Goal: Task Accomplishment & Management: Complete application form

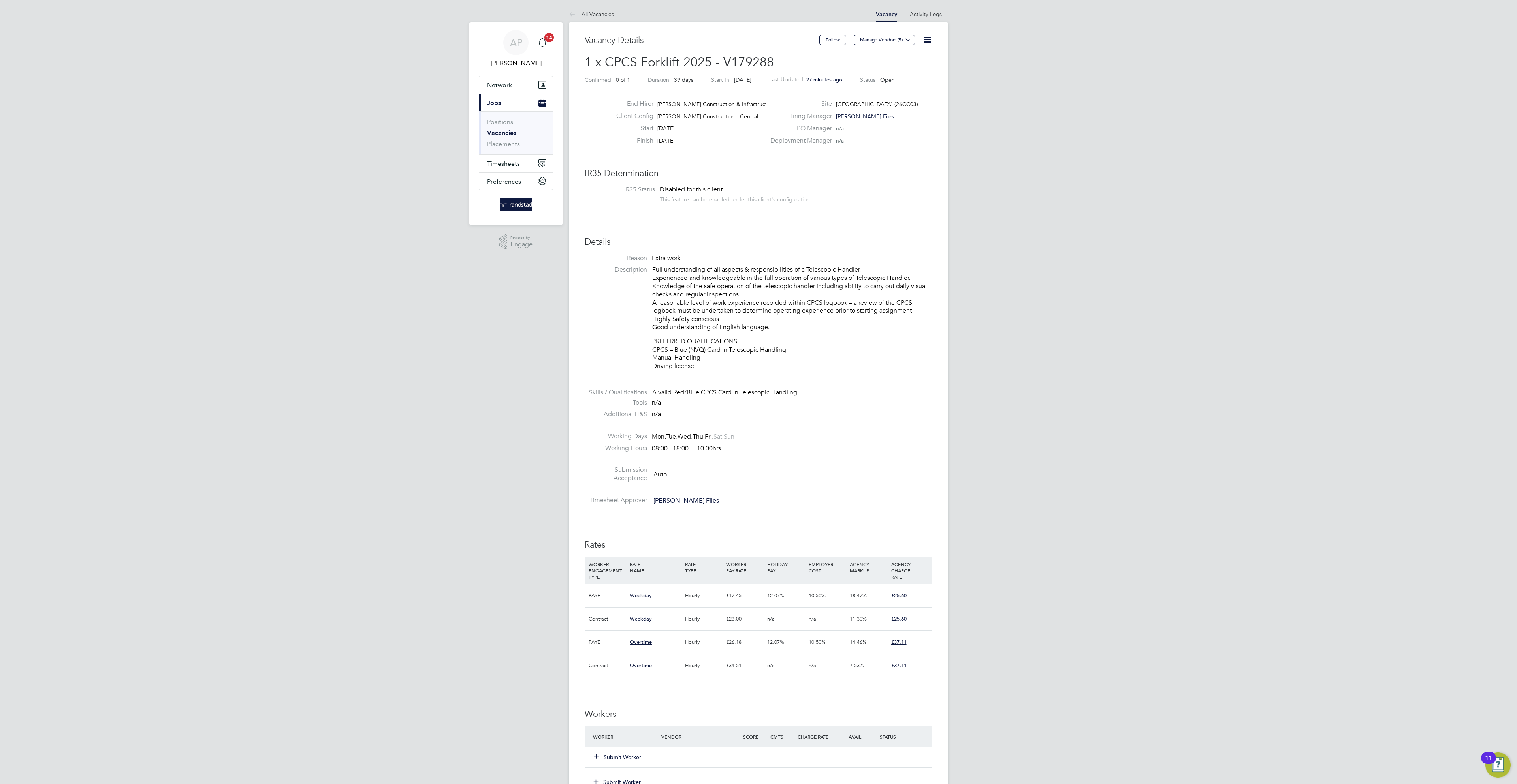
scroll to position [342, 0]
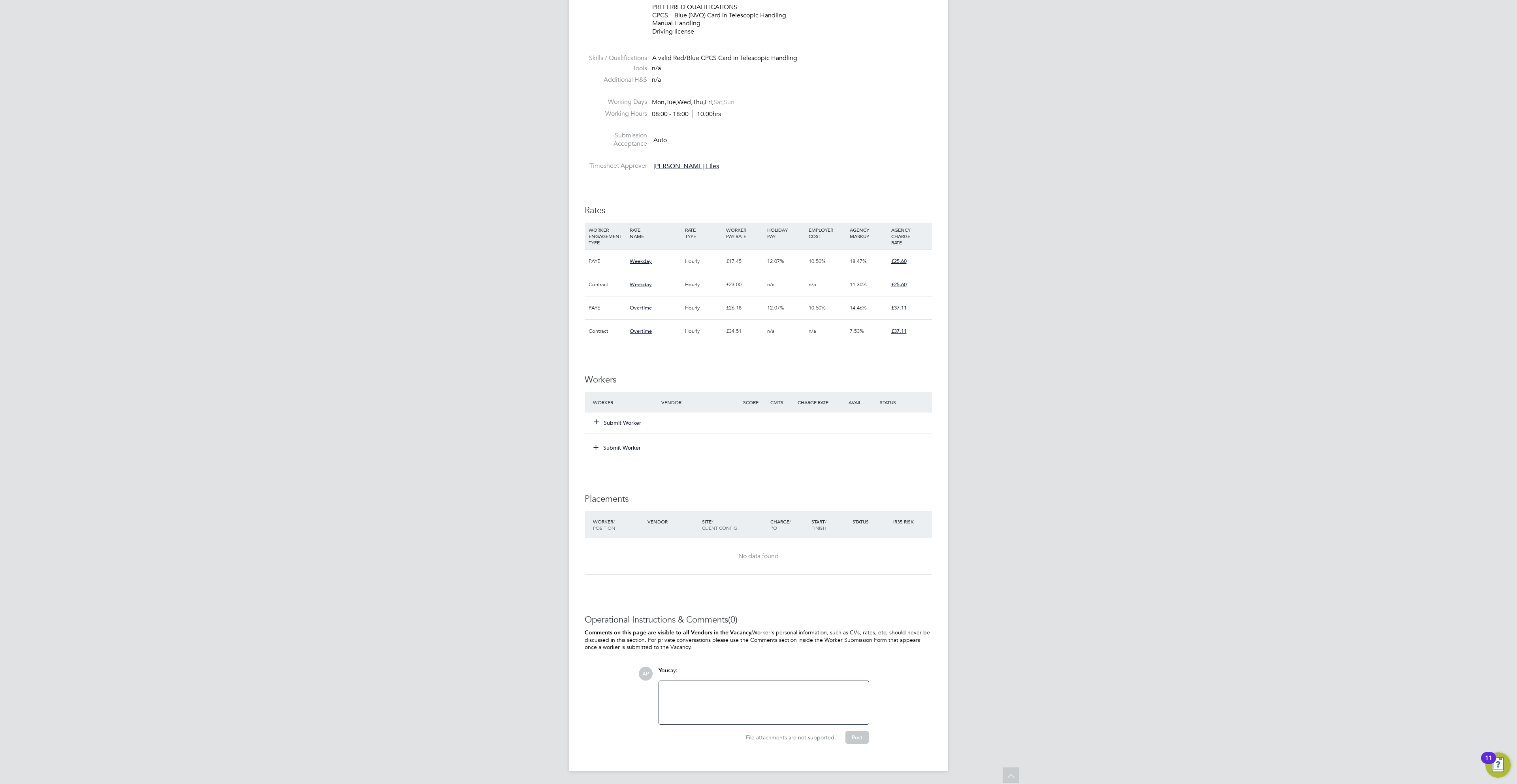
click at [640, 419] on button "Submit Worker" at bounding box center [618, 423] width 47 height 8
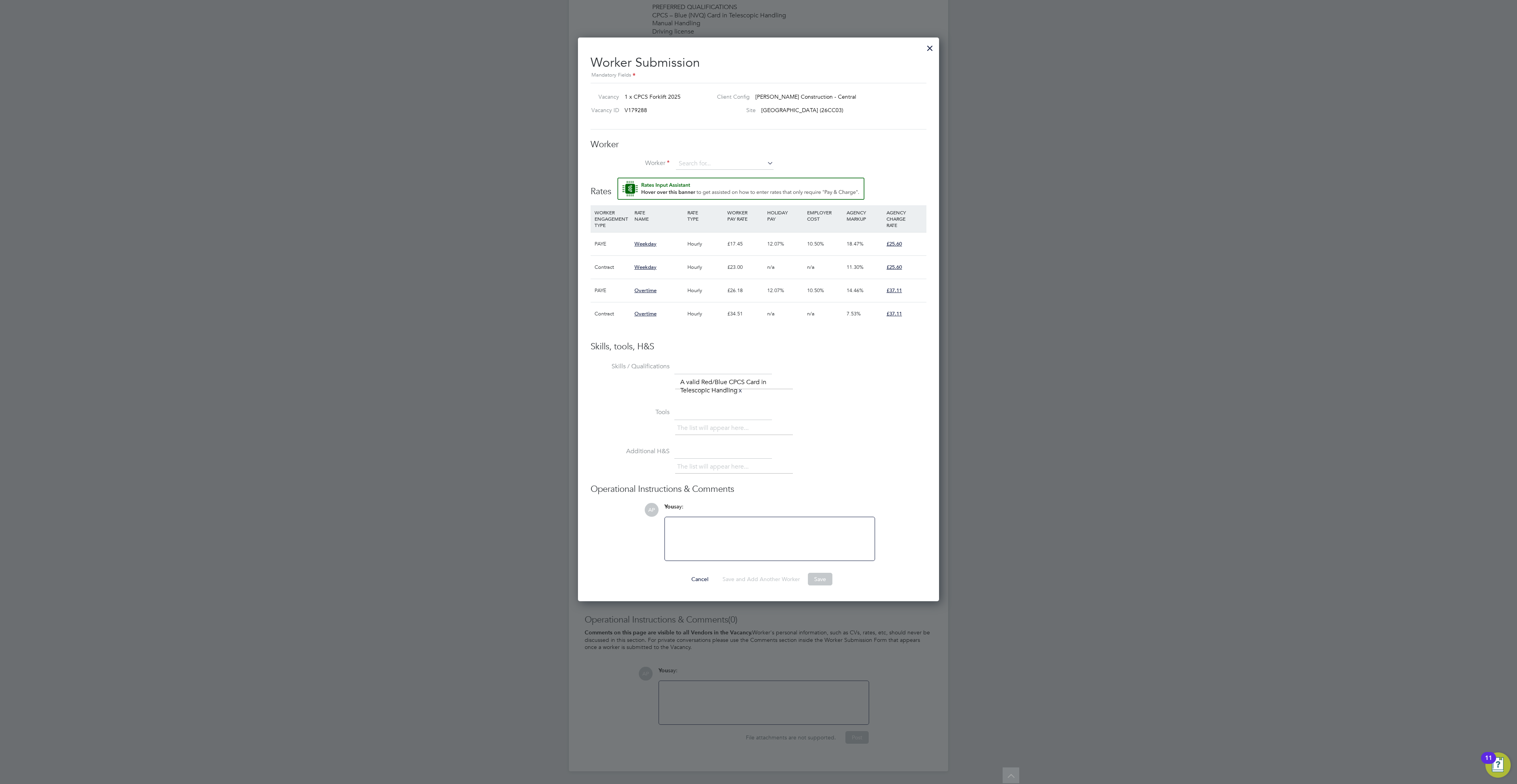
scroll to position [23, 53]
click at [706, 158] on input at bounding box center [725, 164] width 98 height 12
type input "jack weldon"
click at [724, 161] on input "jack weldon" at bounding box center [725, 164] width 98 height 12
type input "j"
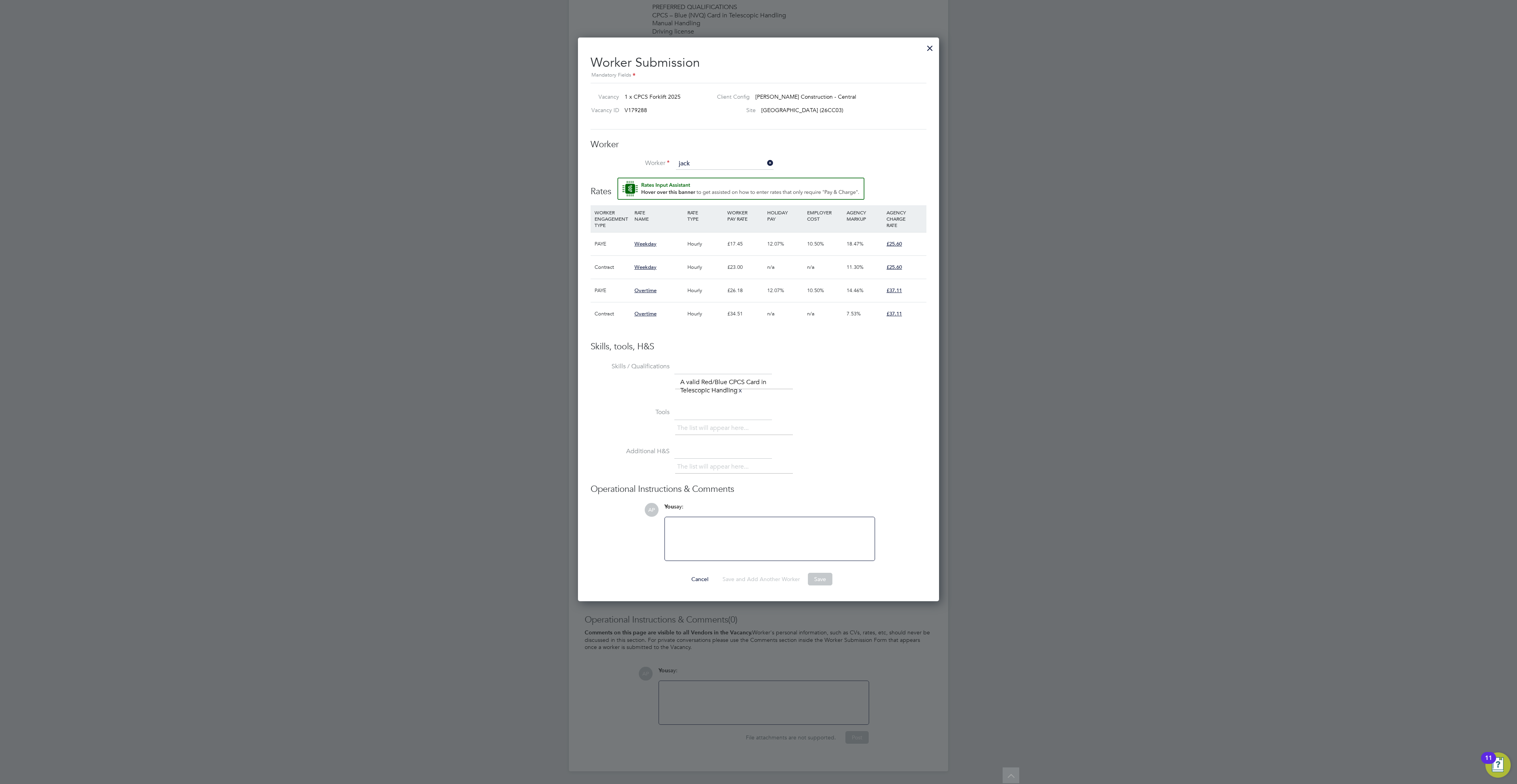
type input "jack"
click at [927, 45] on div at bounding box center [930, 46] width 14 height 14
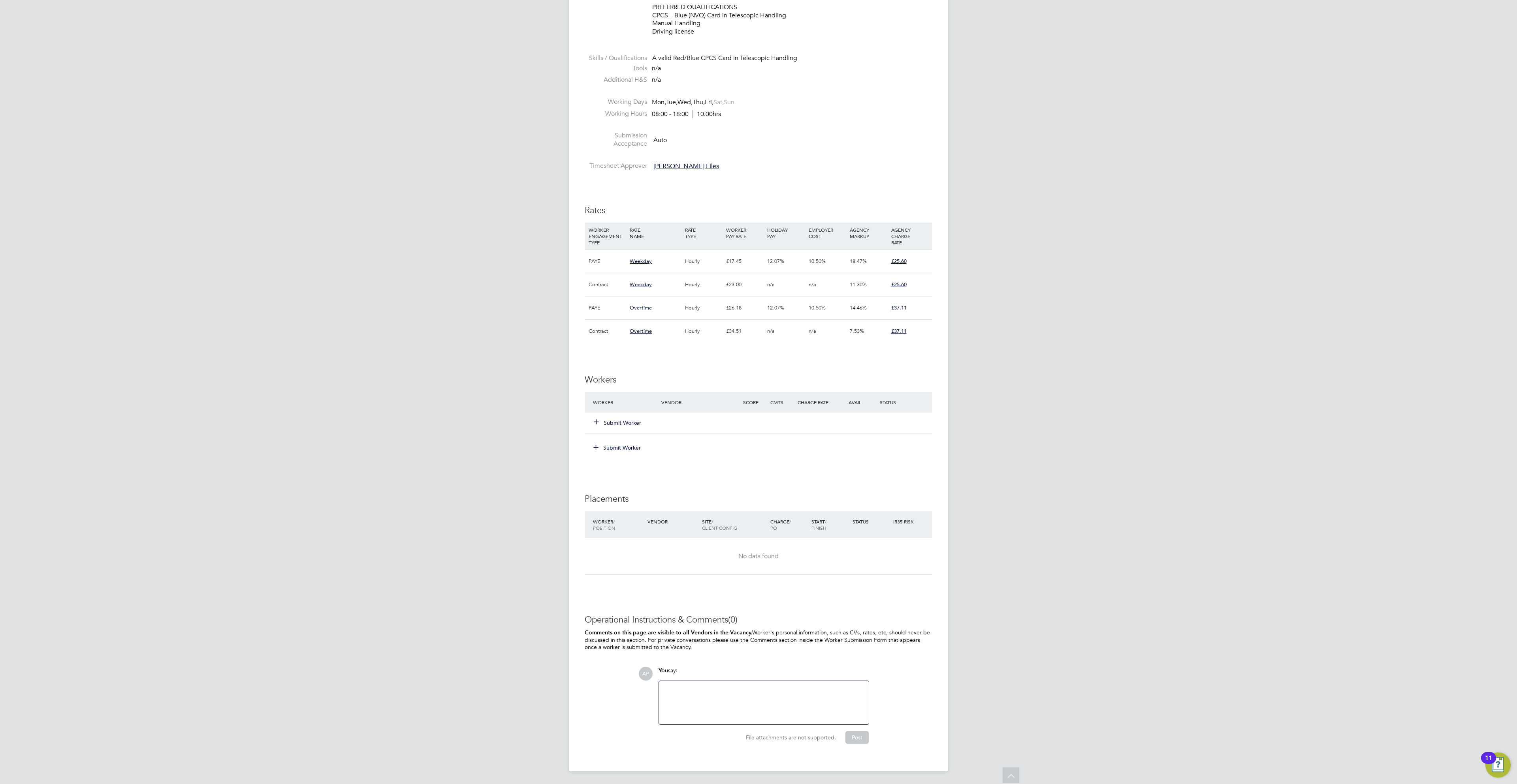
click at [610, 419] on button "Submit Worker" at bounding box center [618, 423] width 47 height 8
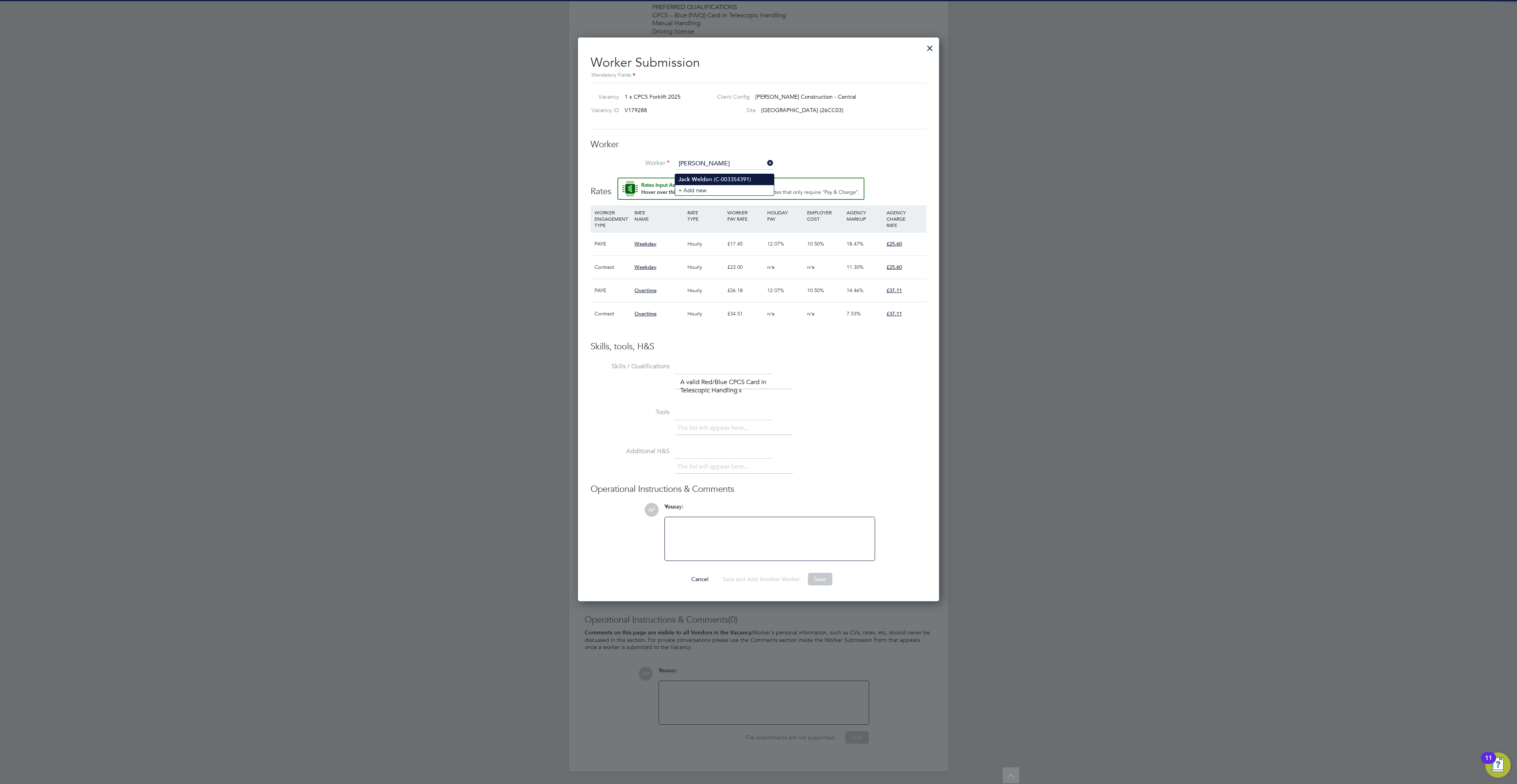
click at [723, 174] on li "Jack Weldo n (C-003354391)" at bounding box center [724, 180] width 99 height 11
type input "Jack Weldon (C-003354391)"
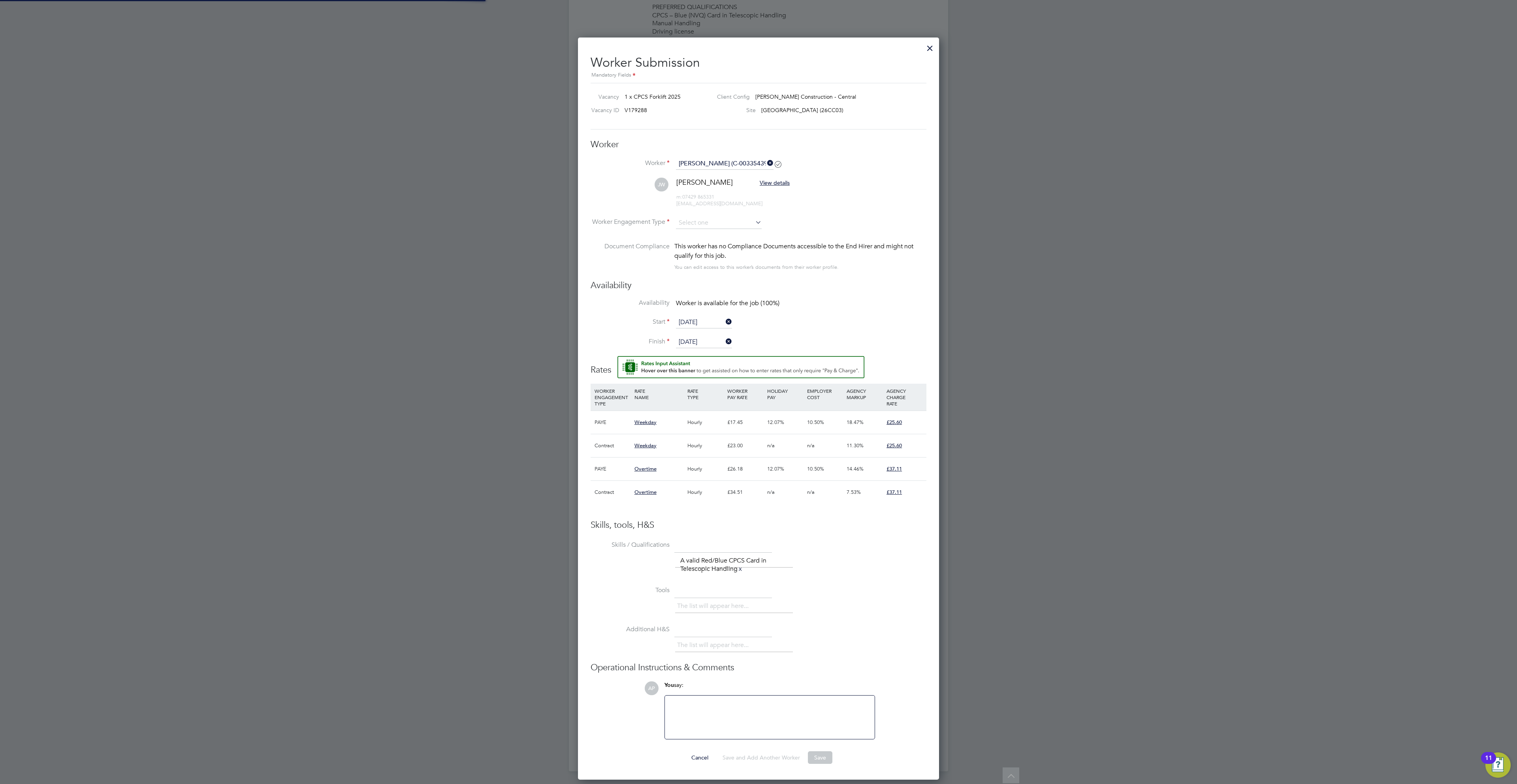
scroll to position [750, 361]
click at [714, 223] on input at bounding box center [719, 221] width 86 height 12
click at [718, 244] on li "PAYE" at bounding box center [718, 248] width 87 height 10
type input "PAYE"
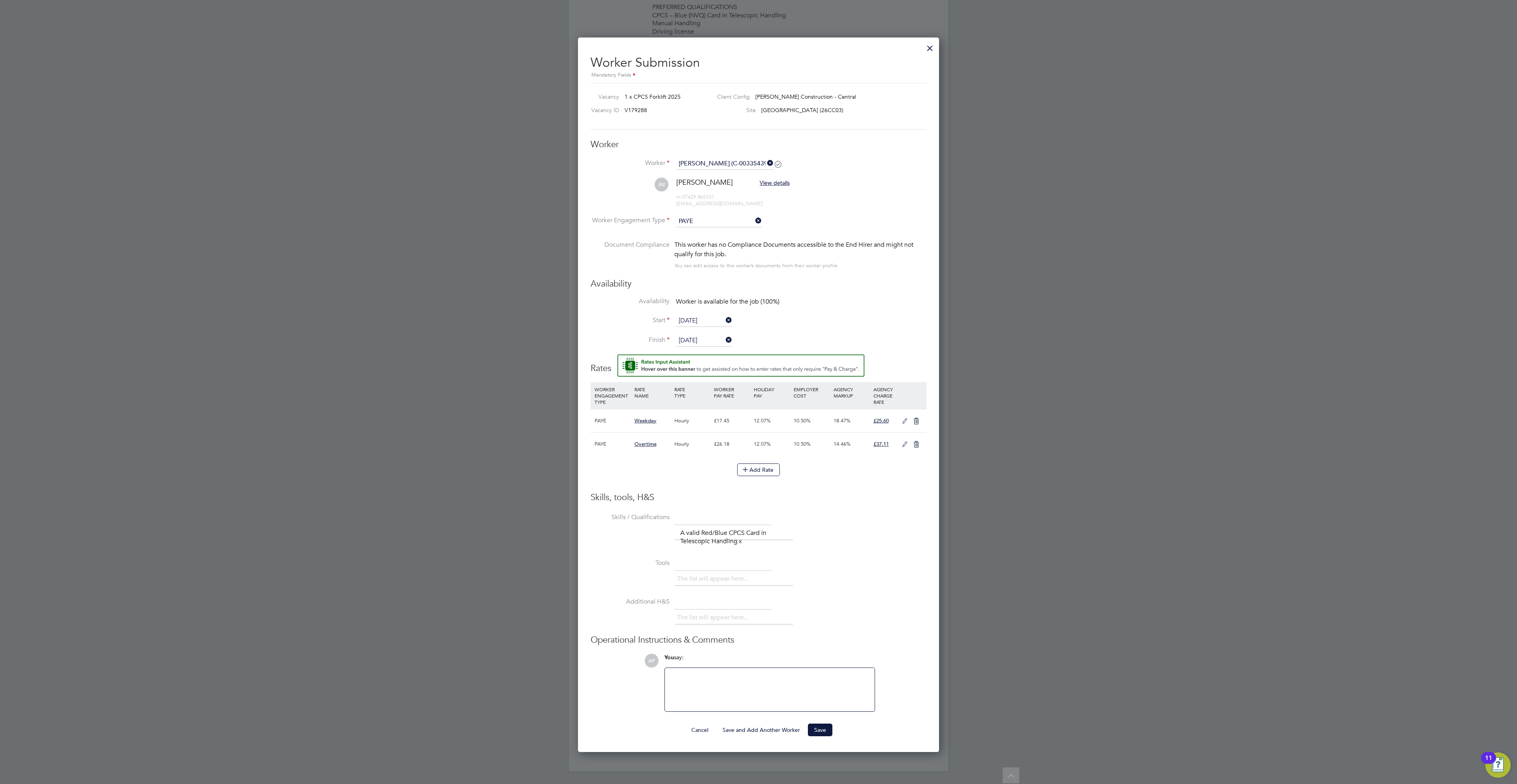
scroll to position [23, 40]
click at [905, 420] on icon at bounding box center [905, 421] width 10 height 6
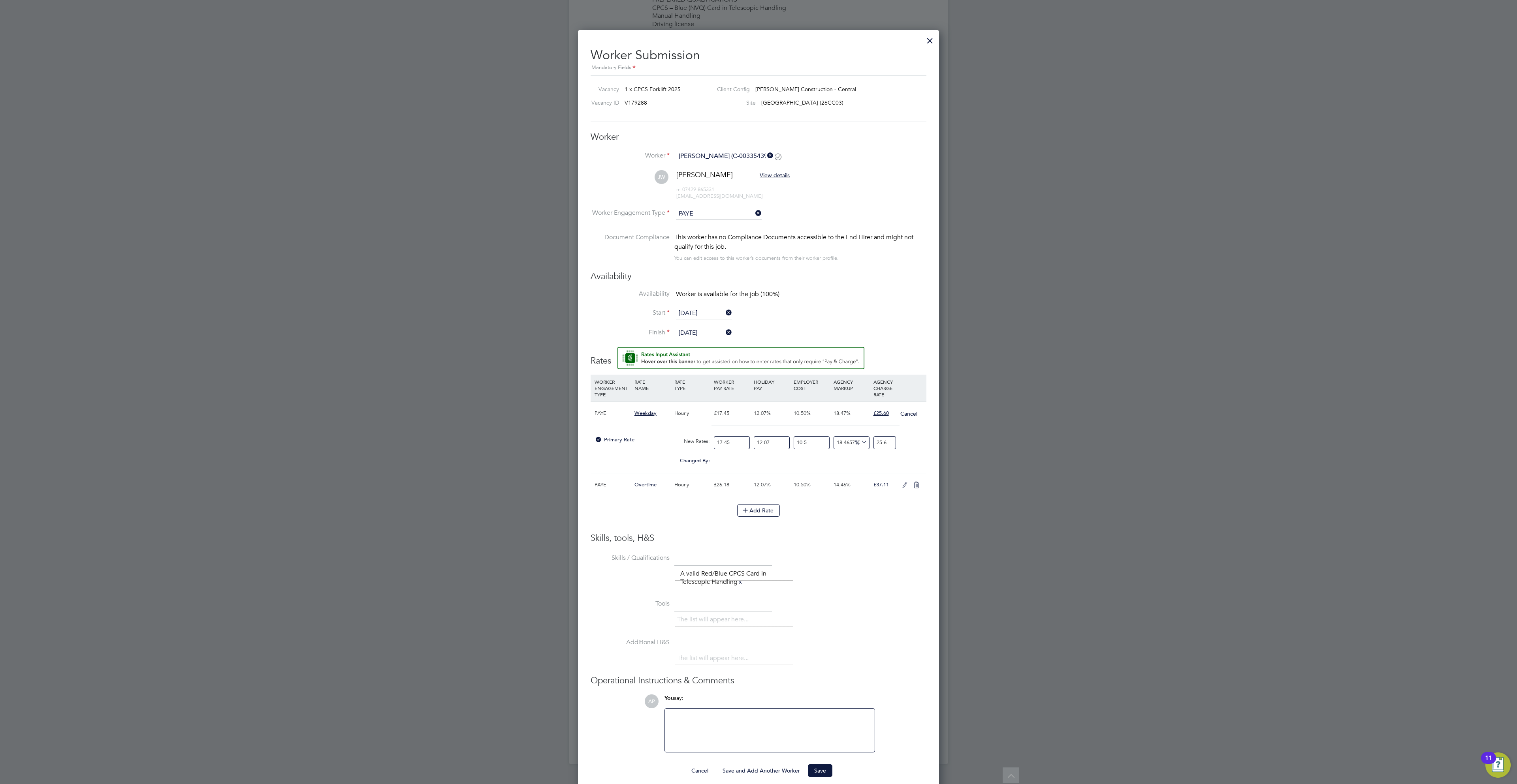
drag, startPoint x: 777, startPoint y: 451, endPoint x: 705, endPoint y: 447, distance: 72.1
click at [707, 447] on div "Primary Rate New Rates: 17.45 12.07 n/a 10.5 n/a 18.465770674333648 0 % 25.6" at bounding box center [758, 443] width 336 height 21
click at [754, 449] on input "number" at bounding box center [771, 443] width 36 height 13
click at [743, 448] on input "17.45" at bounding box center [731, 443] width 36 height 13
type input "0"
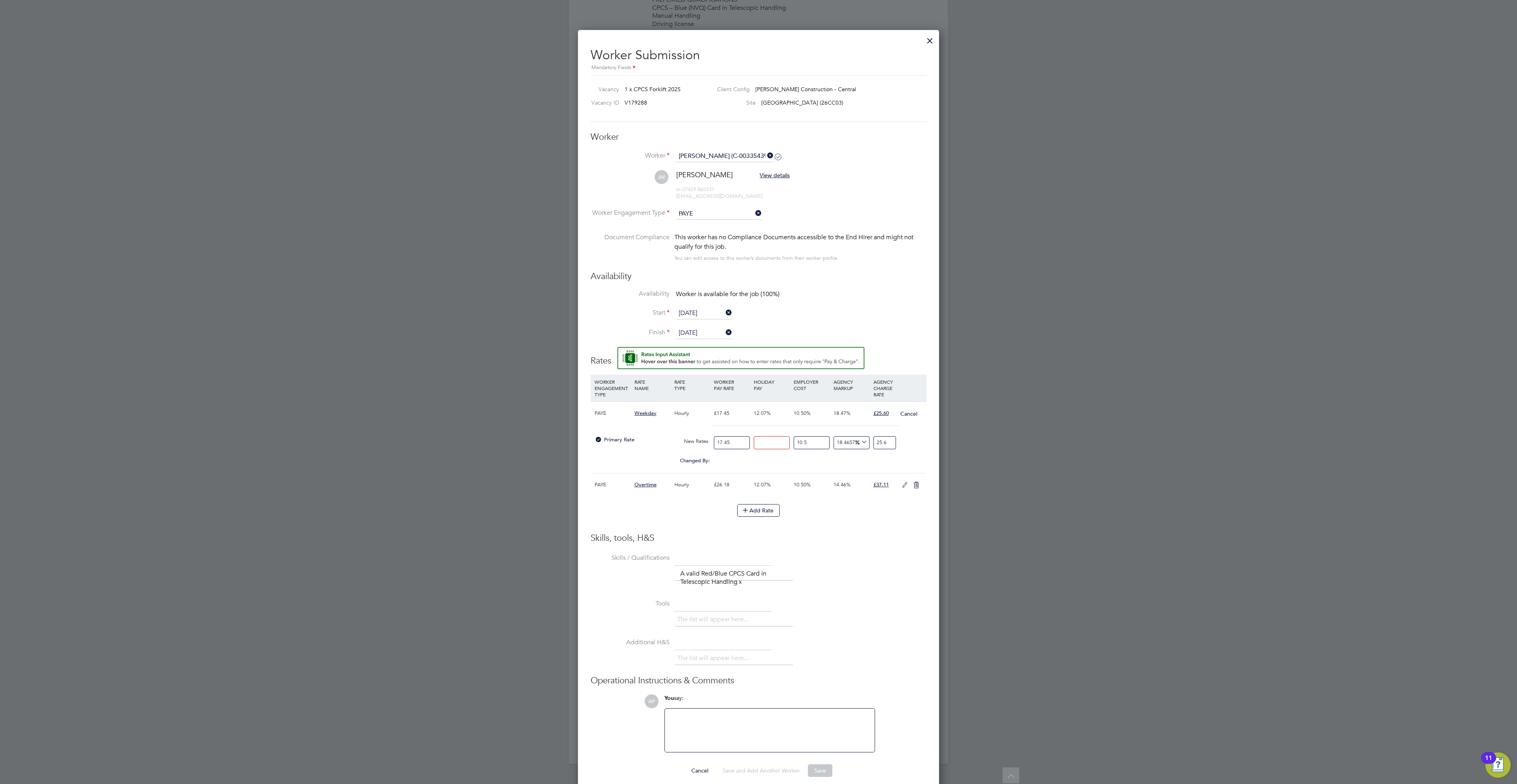
type input "22.842866065851698"
type input "17.4"
type input "22.77741372755413"
type input "17"
type input "22.253795021173577"
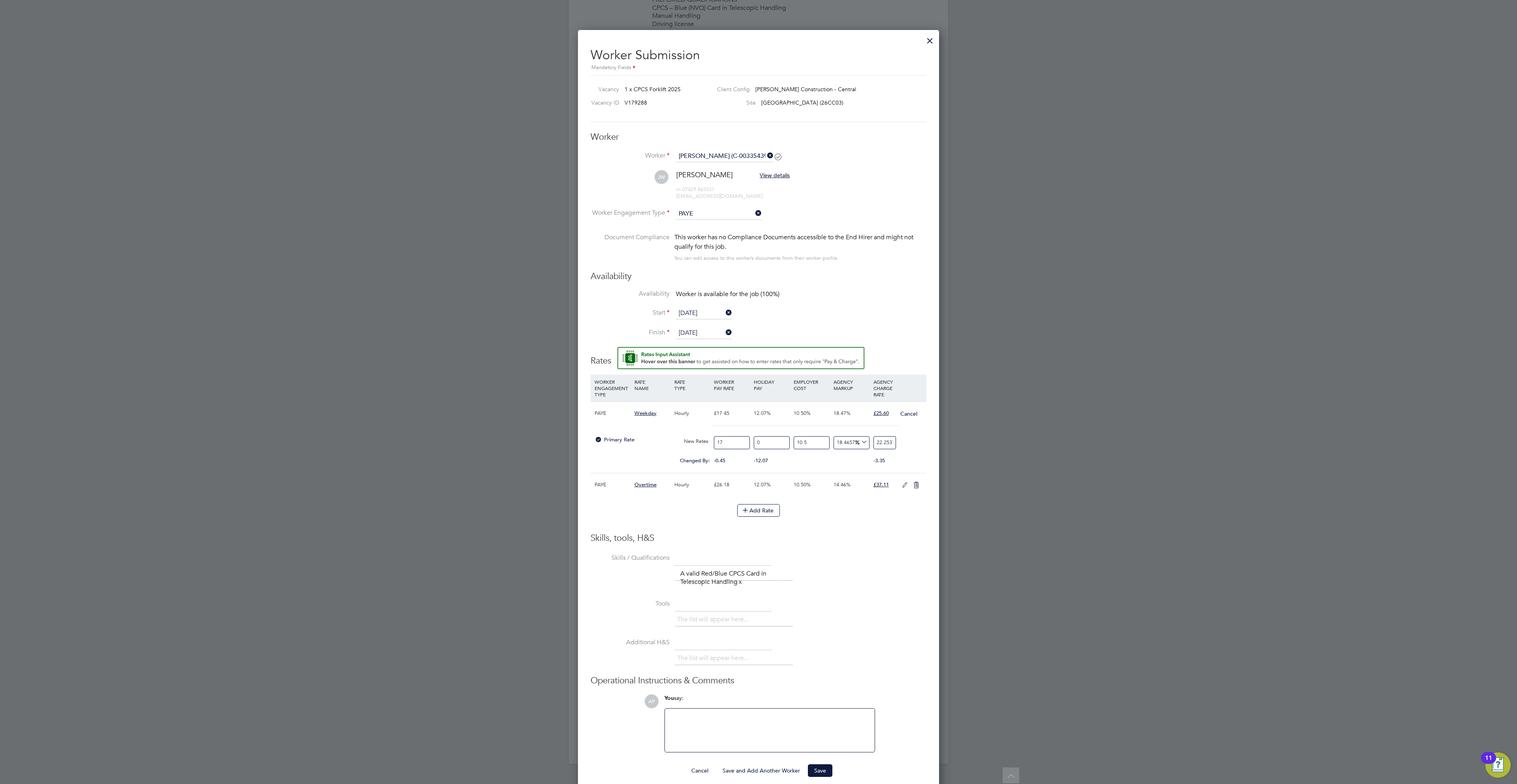
type input "1"
type input "1.309046765951387"
type input "19"
type input "24.87188855307635"
type input "19.5"
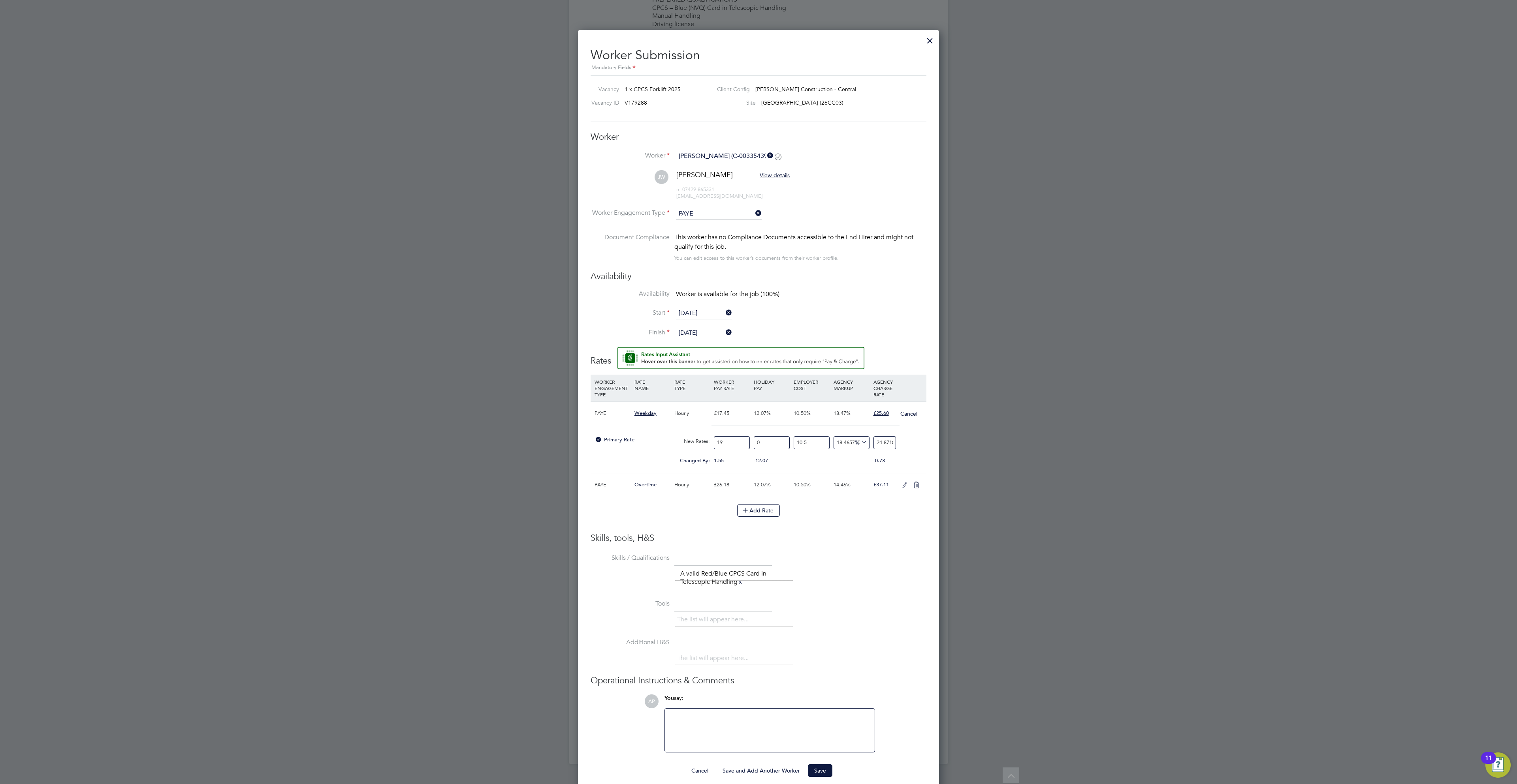
type input "25.526411936052043"
type input "19.56"
type input "25.604954742009127"
type input "19.56"
drag, startPoint x: 875, startPoint y: 448, endPoint x: 1121, endPoint y: 474, distance: 247.4
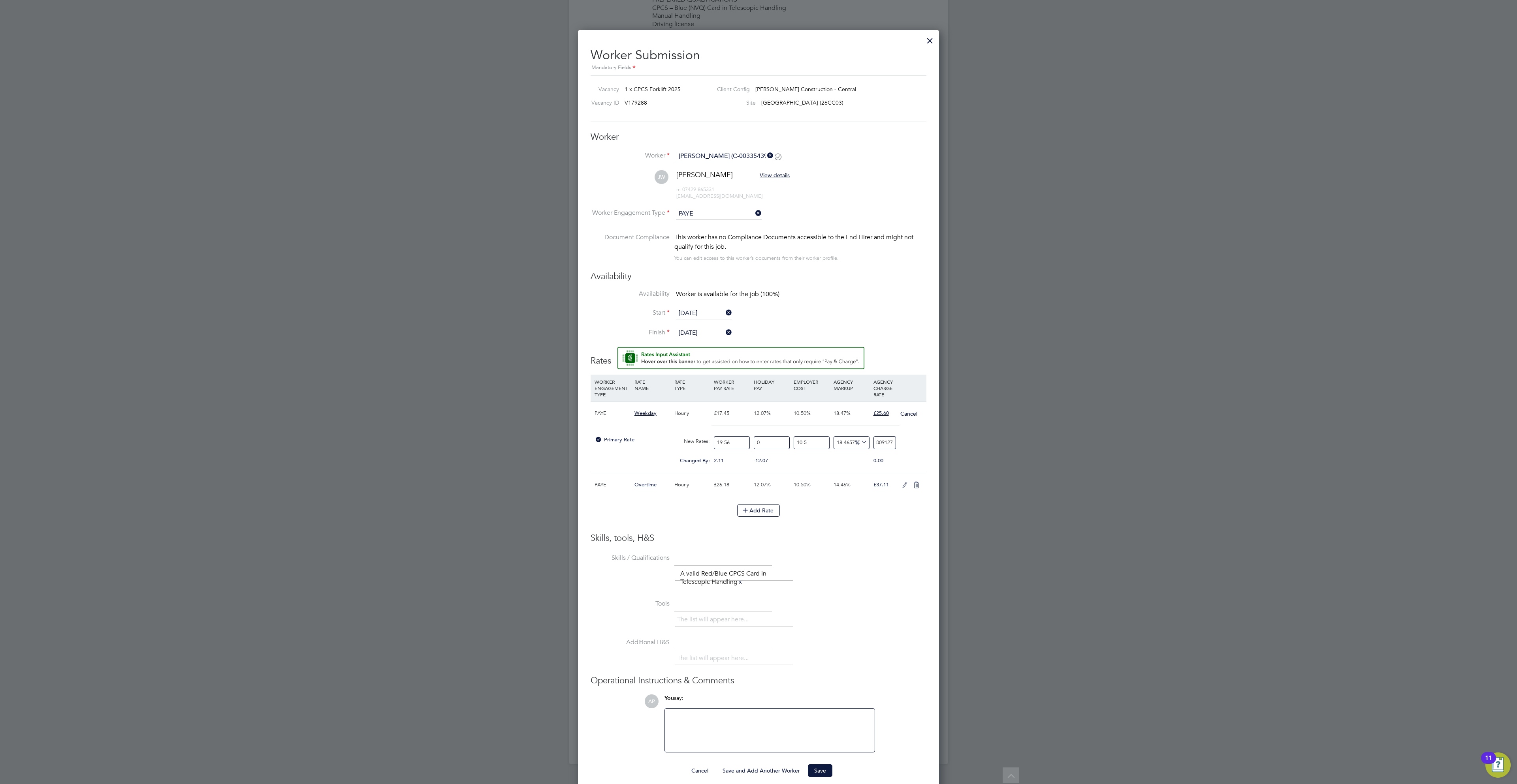
click at [948, 474] on div "All Vacancies Vacancy Activity Logs Vacancy Activity Logs All Vacancies Vacancy…" at bounding box center [758, 214] width 379 height 1099
type input "2"
type input "15.666842480267237"
type input "25"
type input "18.44284669979365"
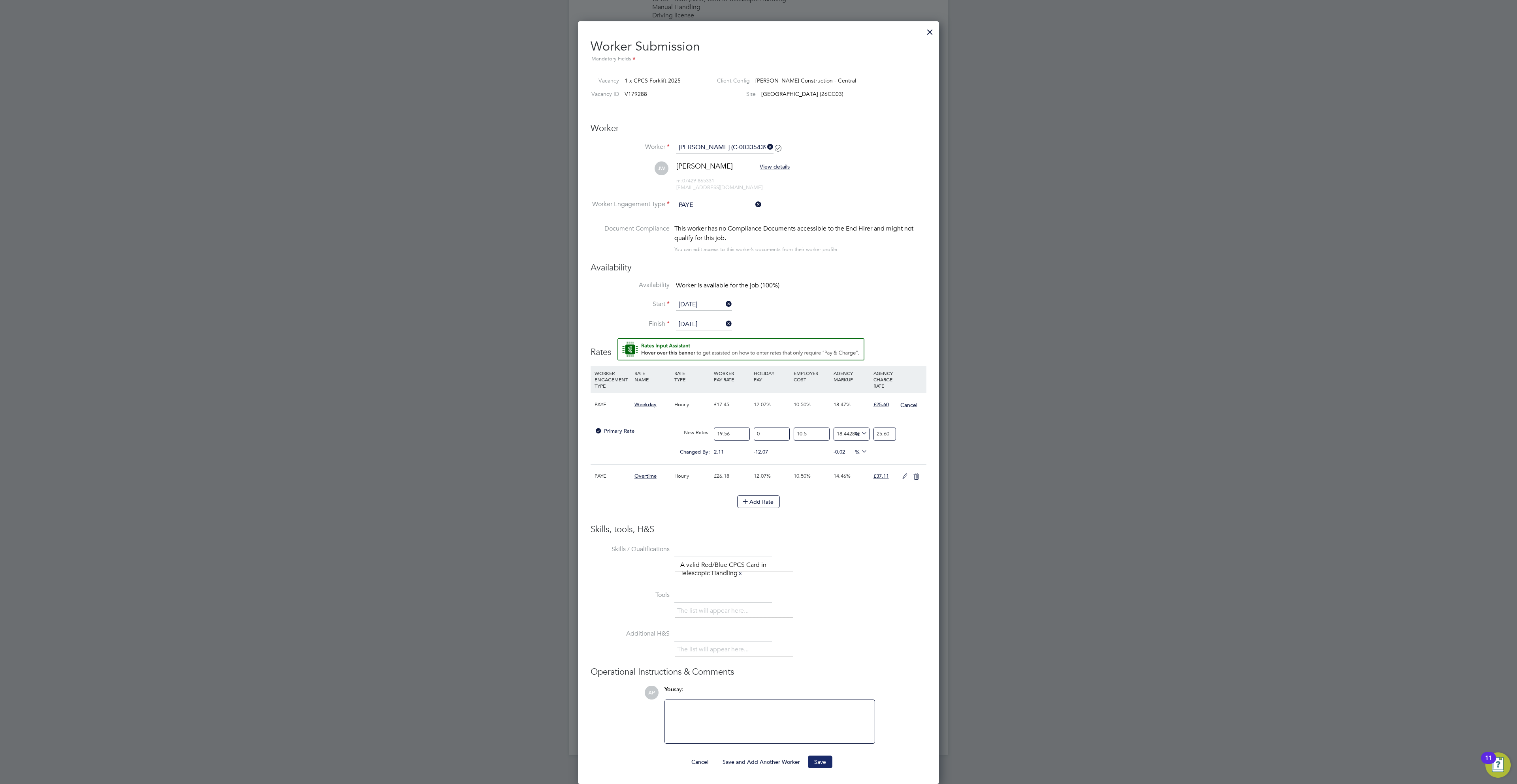
type input "25.60"
click at [821, 763] on button "Save" at bounding box center [820, 762] width 25 height 12
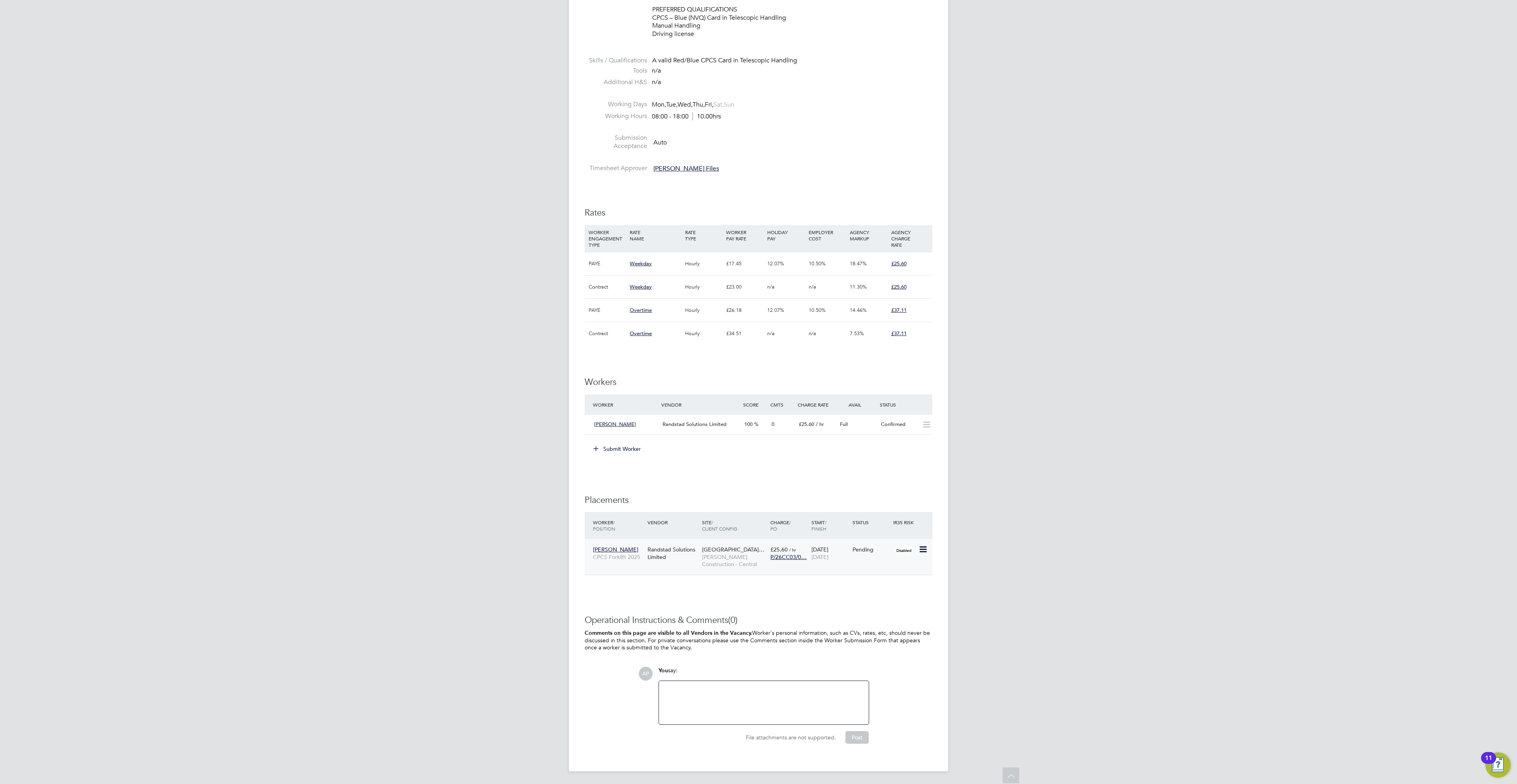
click at [926, 545] on icon at bounding box center [922, 550] width 8 height 9
click at [884, 597] on li "Start" at bounding box center [897, 602] width 56 height 11
type input "David Files"
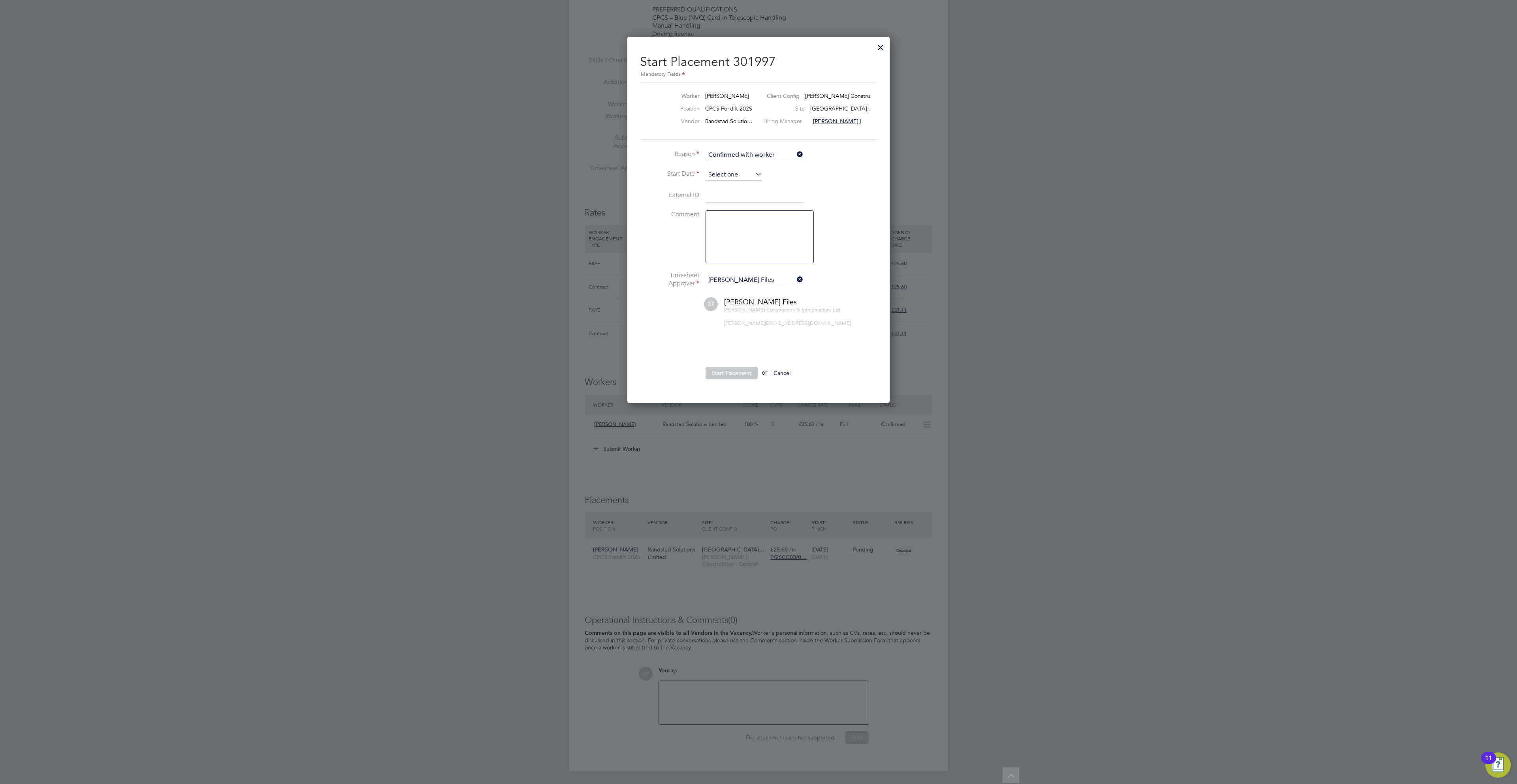
click at [723, 171] on input at bounding box center [733, 175] width 56 height 12
click at [733, 233] on span "26" at bounding box center [733, 225] width 15 height 15
type input "[DATE]"
click at [733, 370] on button "Start Placement" at bounding box center [731, 373] width 52 height 12
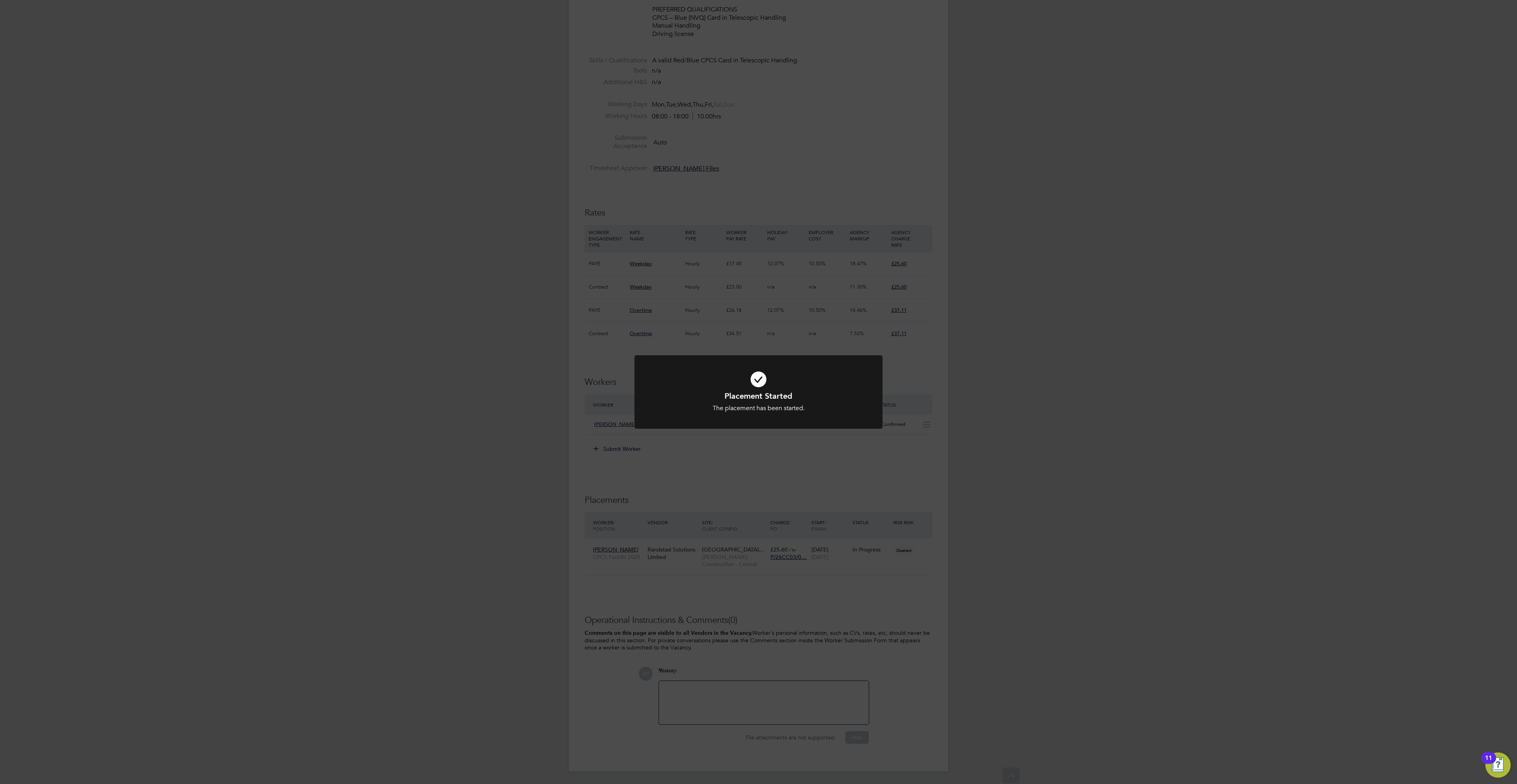
click at [1150, 270] on div "Placement Started The placement has been started. Cancel Okay" at bounding box center [758, 392] width 1517 height 784
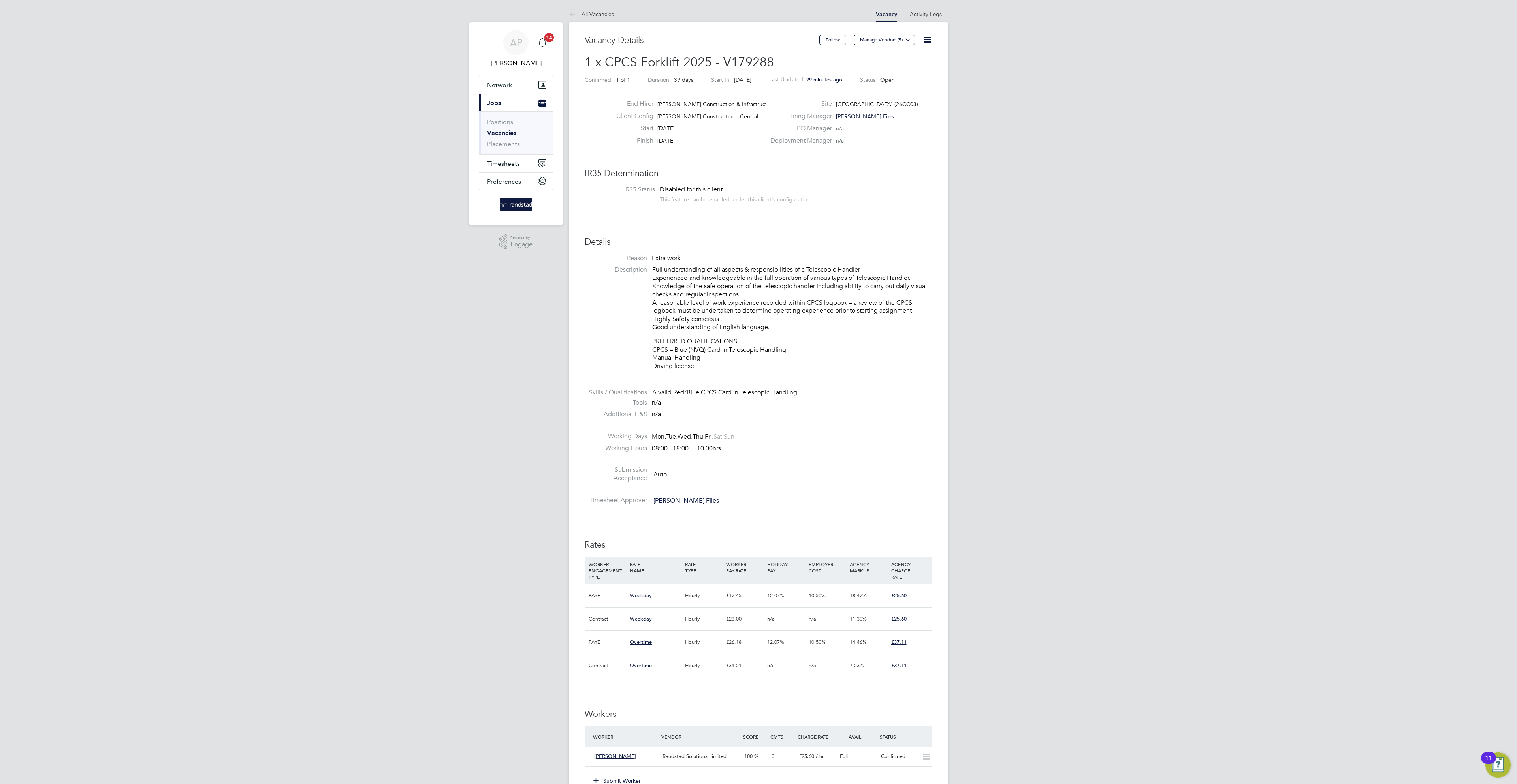
click at [592, 5] on app-barbie "All Vacancies Vacancy Activity Logs Vacancy Activity Logs All Vacancies Vacancy…" at bounding box center [758, 552] width 379 height 1104
click at [604, 16] on link "All Vacancies" at bounding box center [591, 14] width 45 height 7
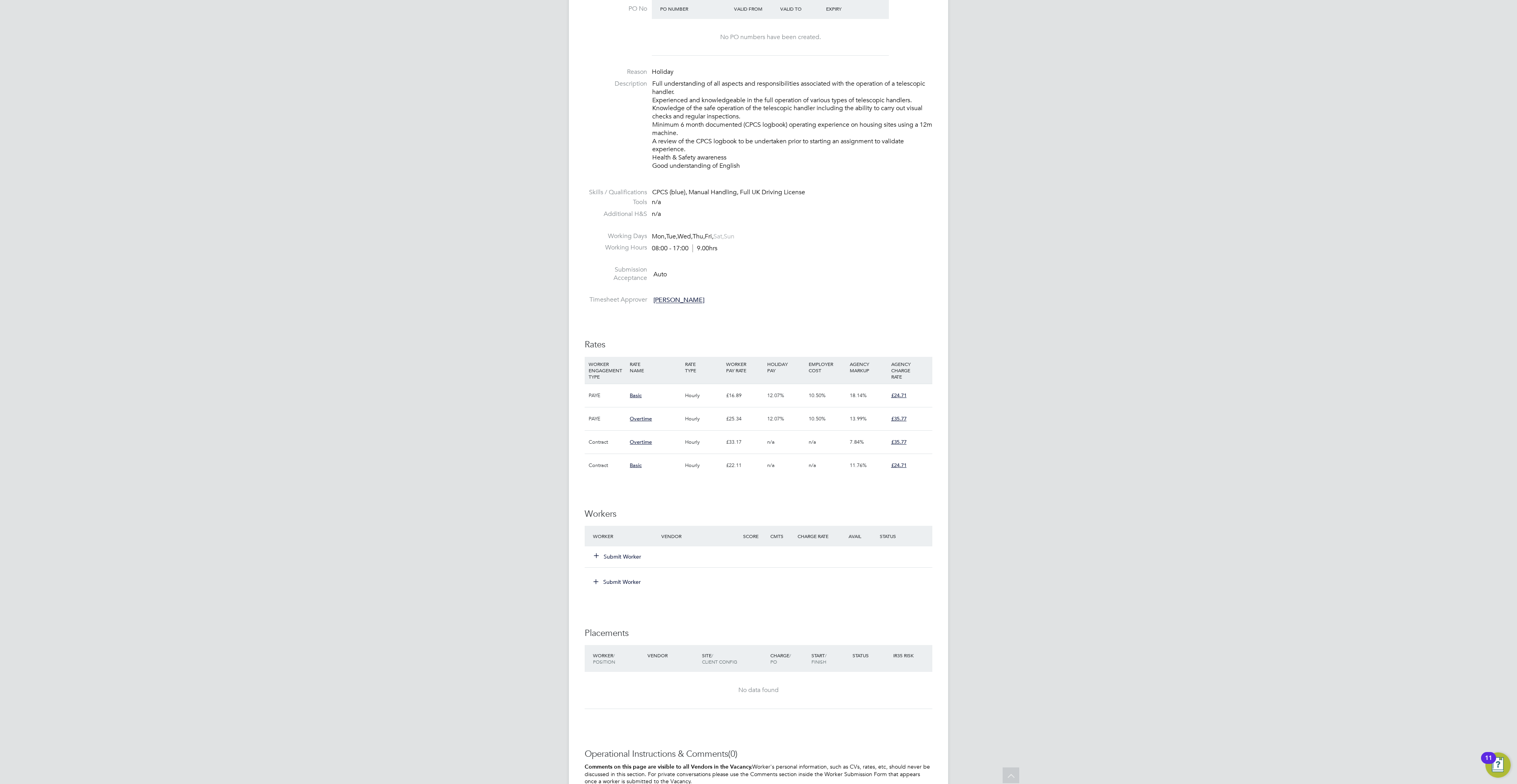
click at [627, 559] on button "Submit Worker" at bounding box center [618, 556] width 47 height 8
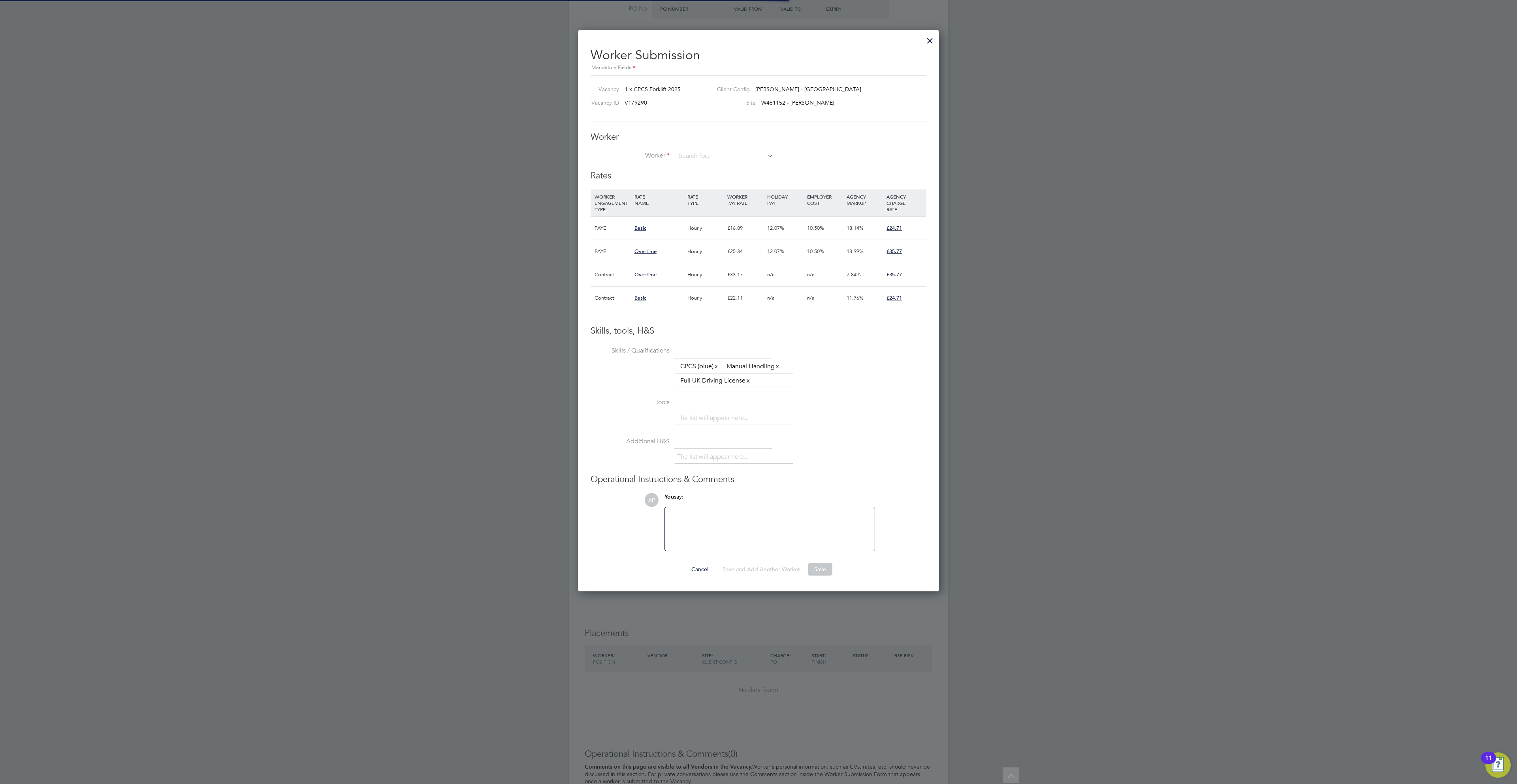
scroll to position [23, 53]
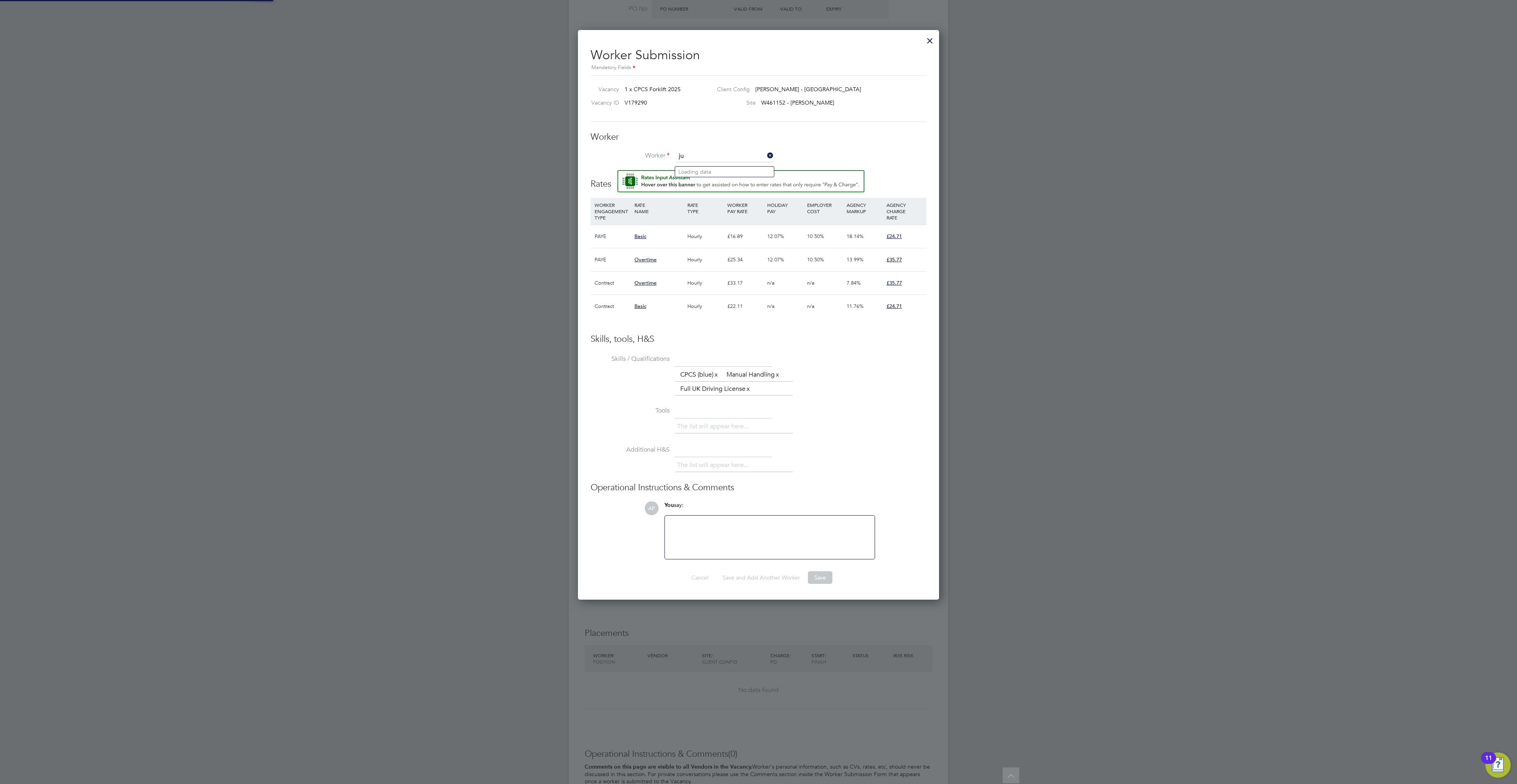
type input "j"
type input "dexter dou"
click at [728, 170] on div "All Vacancies Vacancy Activity Logs Vacancy Activity Logs All Vacancies Vacancy…" at bounding box center [758, 328] width 379 height 1155
click at [728, 162] on input at bounding box center [725, 157] width 98 height 12
click at [728, 168] on li "[PERSON_NAME] (C-001224674)" at bounding box center [729, 172] width 108 height 11
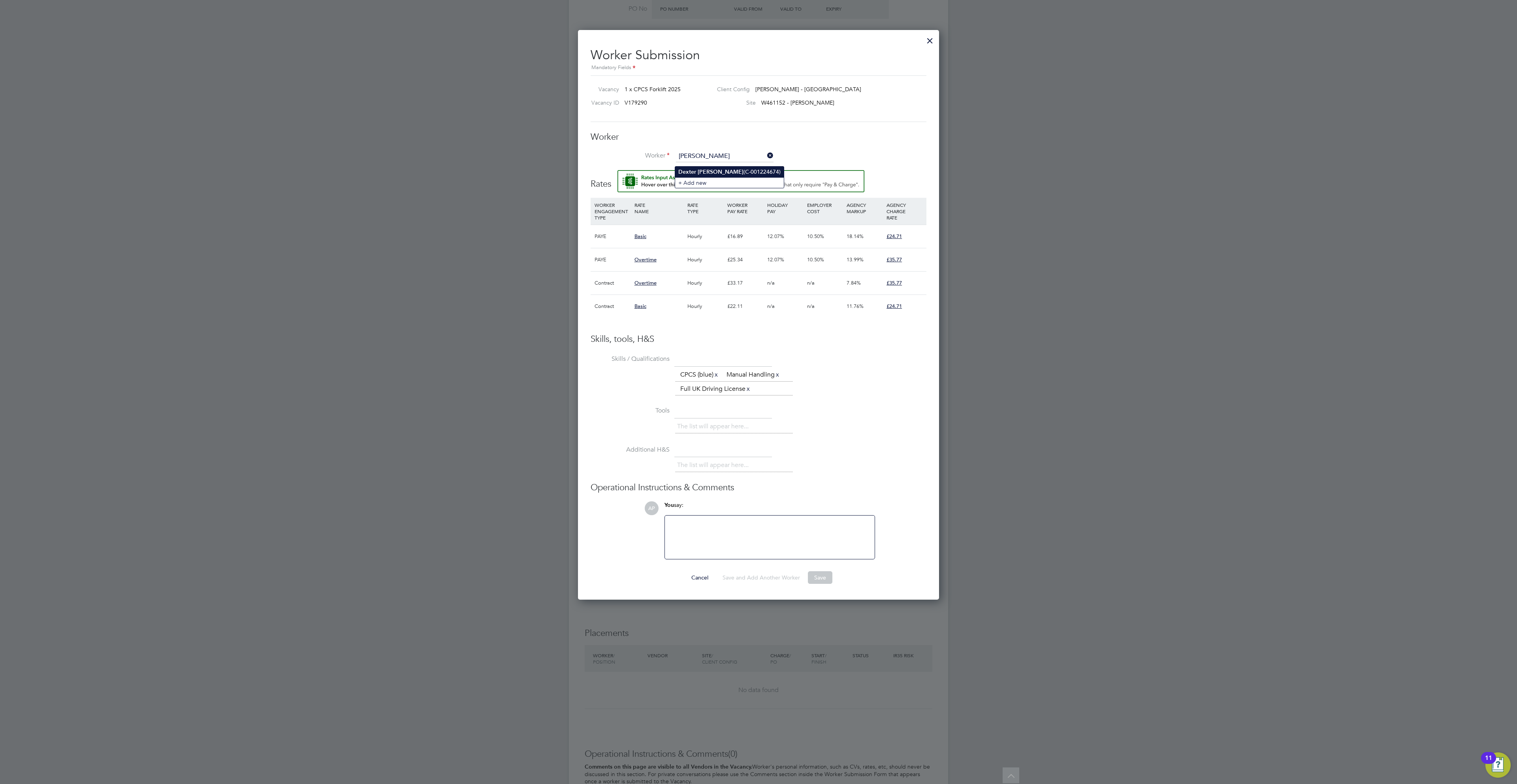
type input "[PERSON_NAME] (C-001224674)"
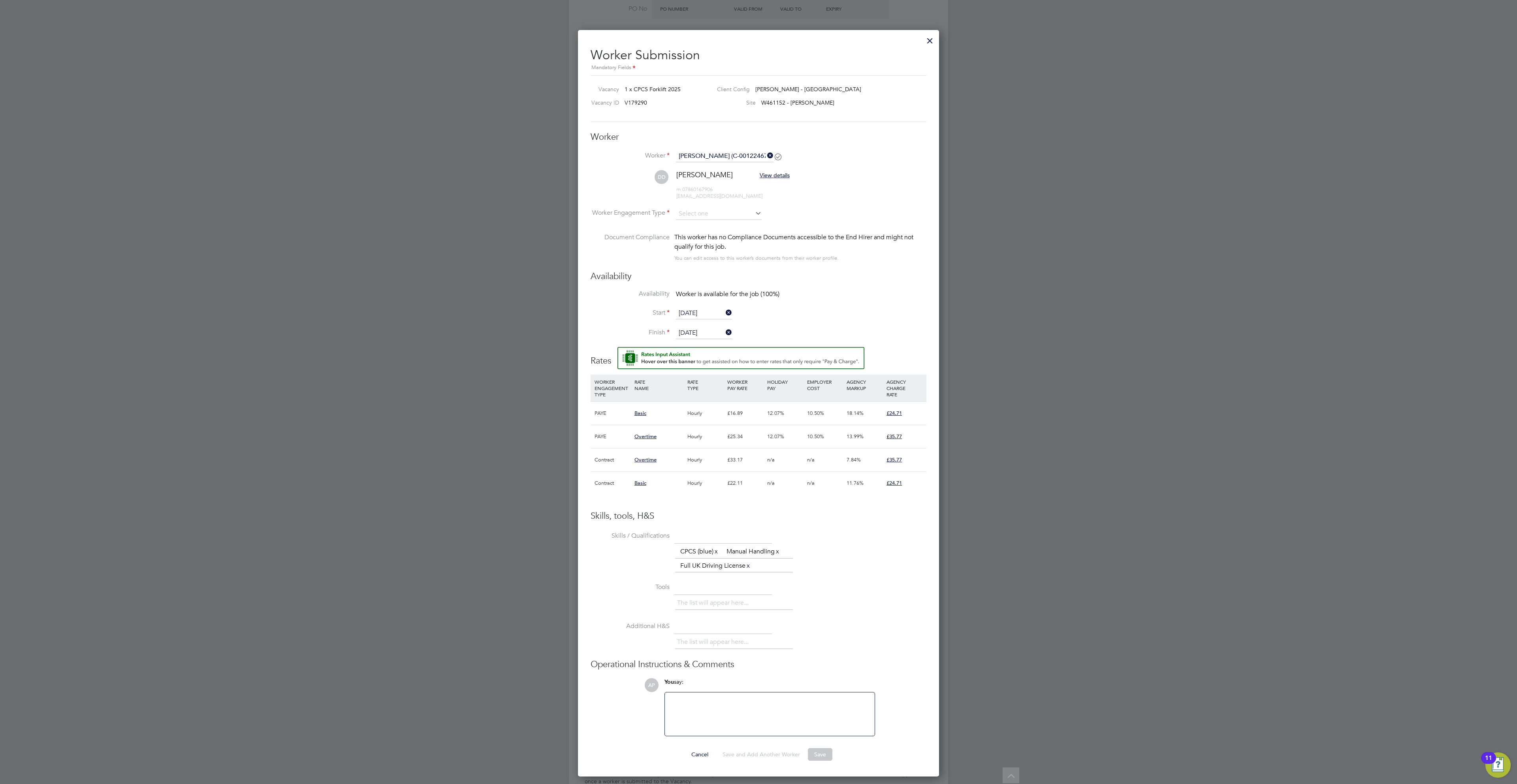
click at [697, 227] on li "Worker Engagement Type" at bounding box center [758, 221] width 336 height 25
click at [697, 214] on input at bounding box center [719, 214] width 86 height 12
click at [715, 244] on li "PAYE" at bounding box center [718, 240] width 87 height 10
type input "PAYE"
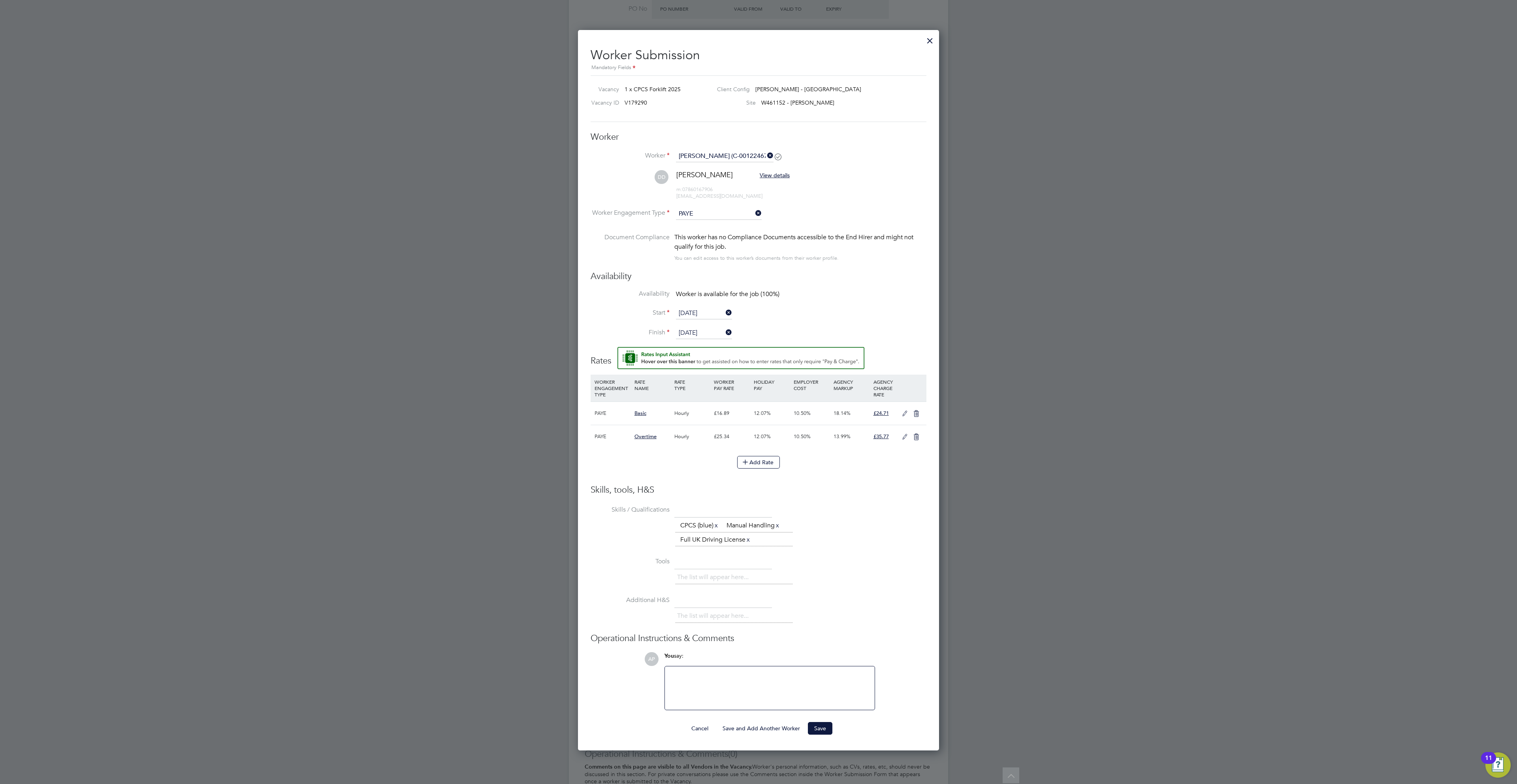
click at [900, 417] on icon at bounding box center [905, 414] width 10 height 6
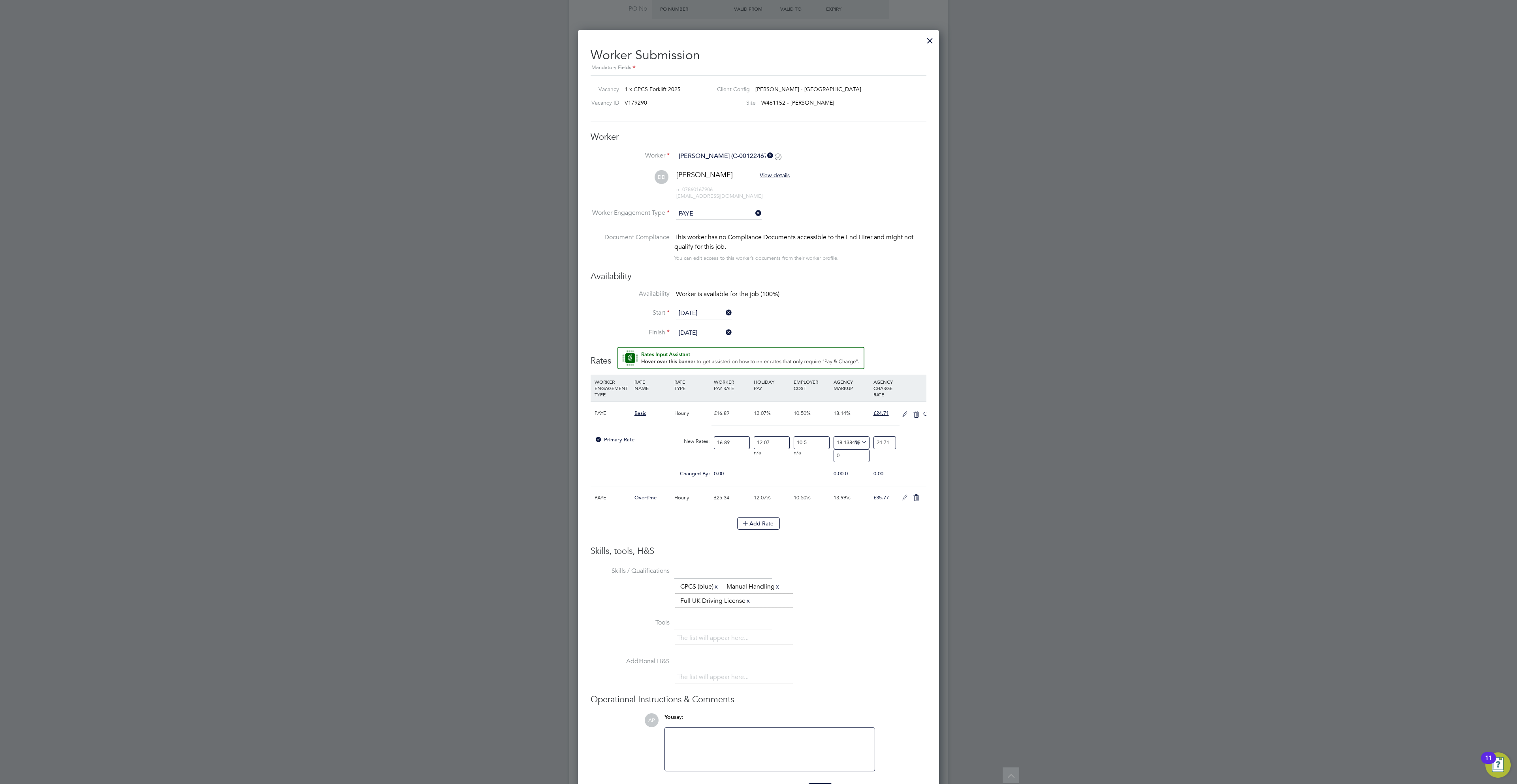
scroll to position [781, 361]
drag, startPoint x: 739, startPoint y: 452, endPoint x: 536, endPoint y: 434, distance: 203.8
click at [595, 442] on div "Primary Rate New Rates: 16.89 12.07 n/a 10.5 n/a 18.138498242720797 0 % 24.71" at bounding box center [758, 443] width 336 height 21
type input "1"
type input "1.46299585553582"
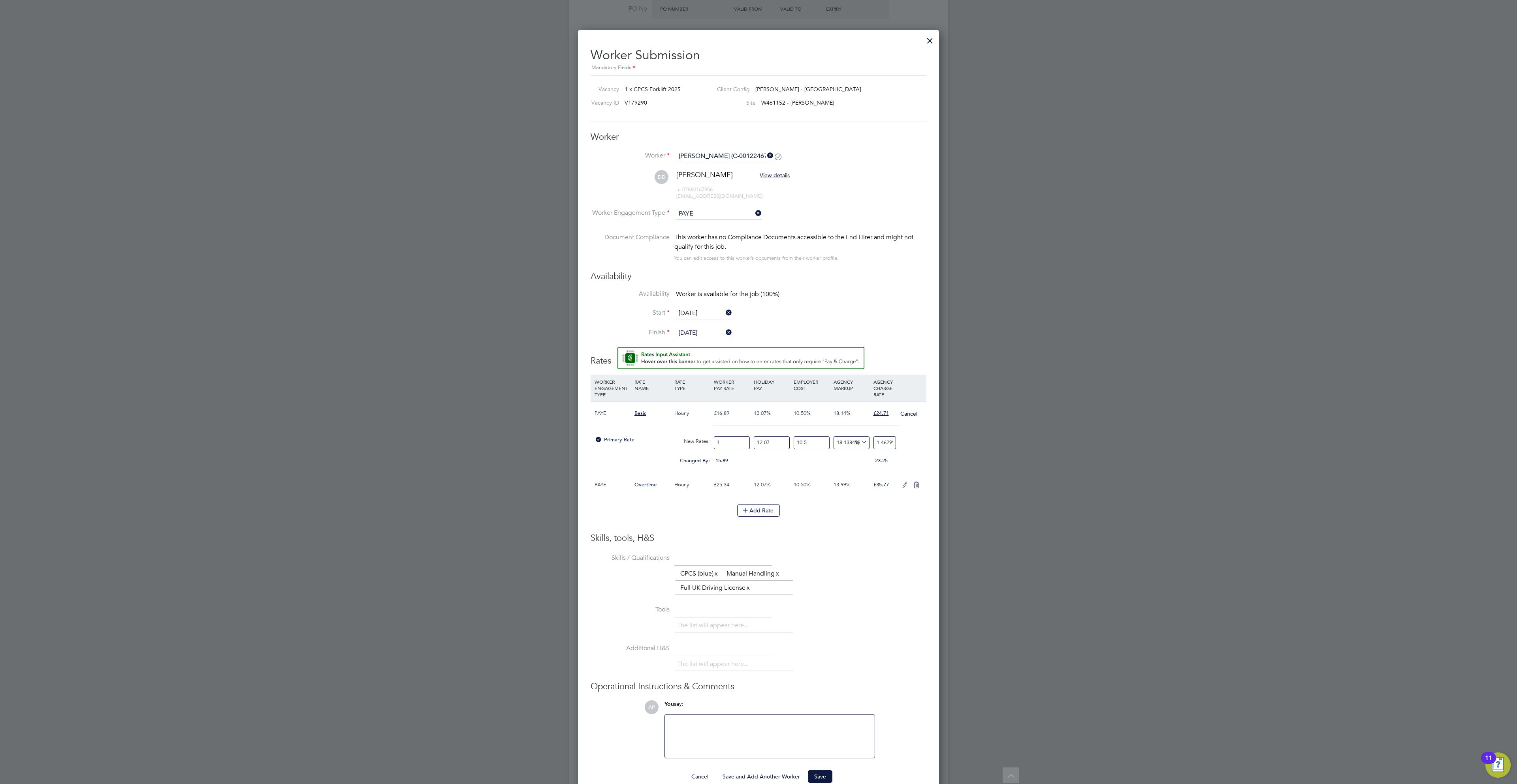
type input "18"
type input "26.33392539964476"
type input "18.9"
type input "27.650621669627"
type input "18.93"
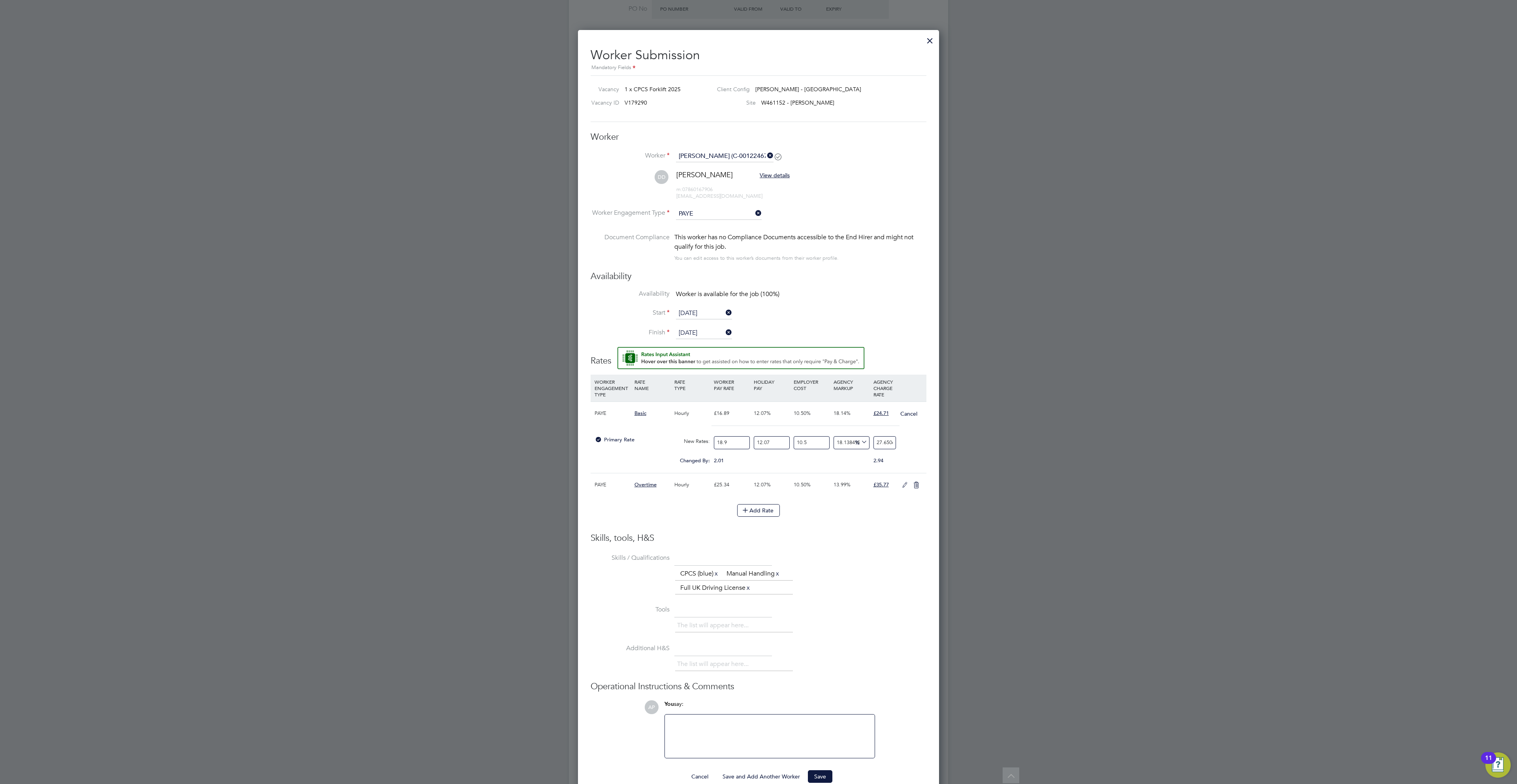
type input "27.69451154529307"
type input "18.93"
drag, startPoint x: 789, startPoint y: 449, endPoint x: 703, endPoint y: 453, distance: 86.1
click at [703, 453] on div "Primary Rate New Rates: 18.93 12.07 n/a 10.5 n/a 18.138498242720797 4.252101190…" at bounding box center [758, 443] width 336 height 21
type input "0"
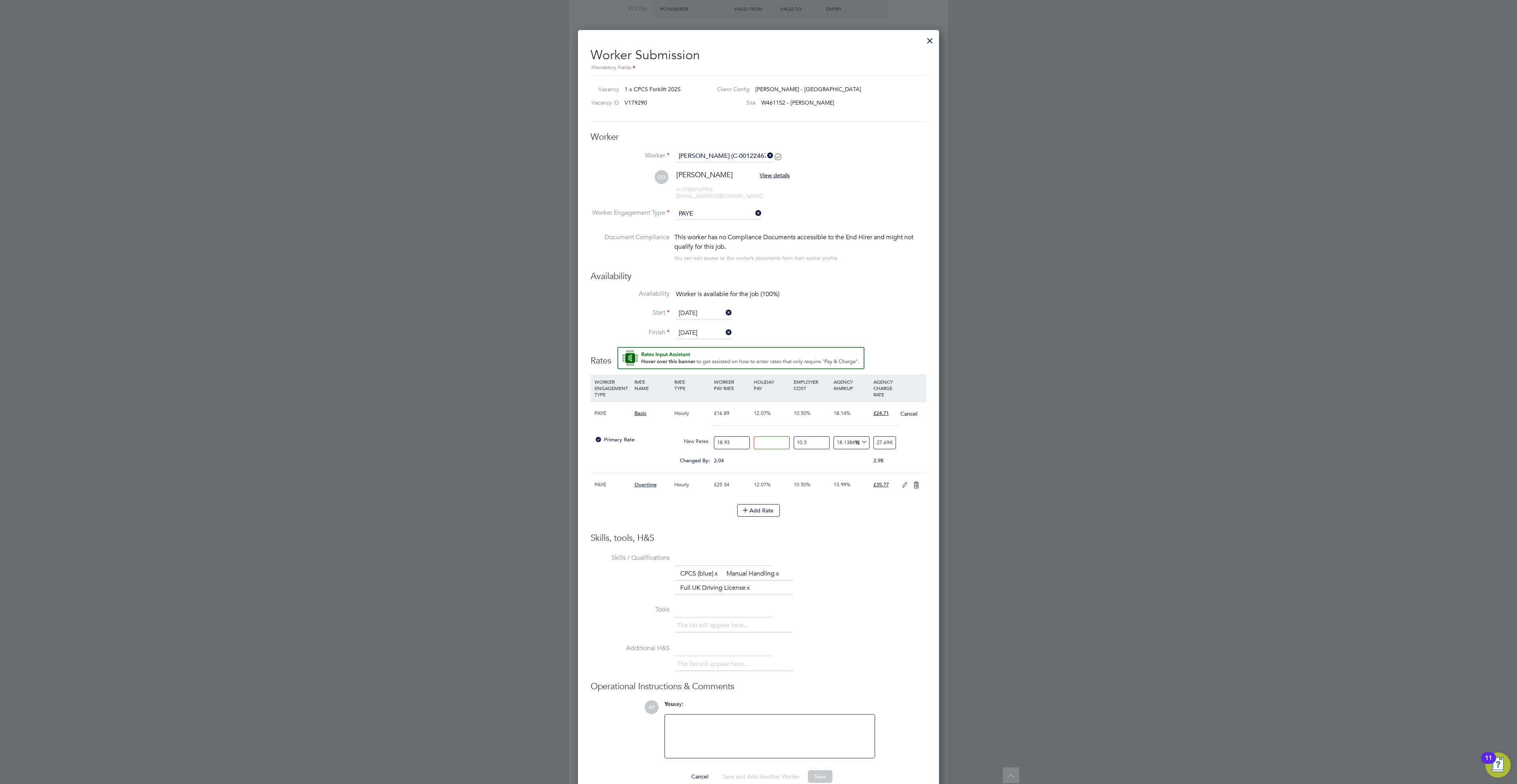
type input "24.711797577668488"
click at [843, 575] on li "Skills / Qualifications The list will appear here... CPCS (blue) x Manual Handl…" at bounding box center [758, 577] width 336 height 51
drag, startPoint x: 890, startPoint y: 447, endPoint x: 986, endPoint y: 457, distance: 96.5
click at [948, 457] on div "All Vacancies Vacancy Activity Logs Vacancy Activity Logs All Vacancies Vacancy…" at bounding box center [758, 328] width 379 height 1155
type input "18.129904649900922"
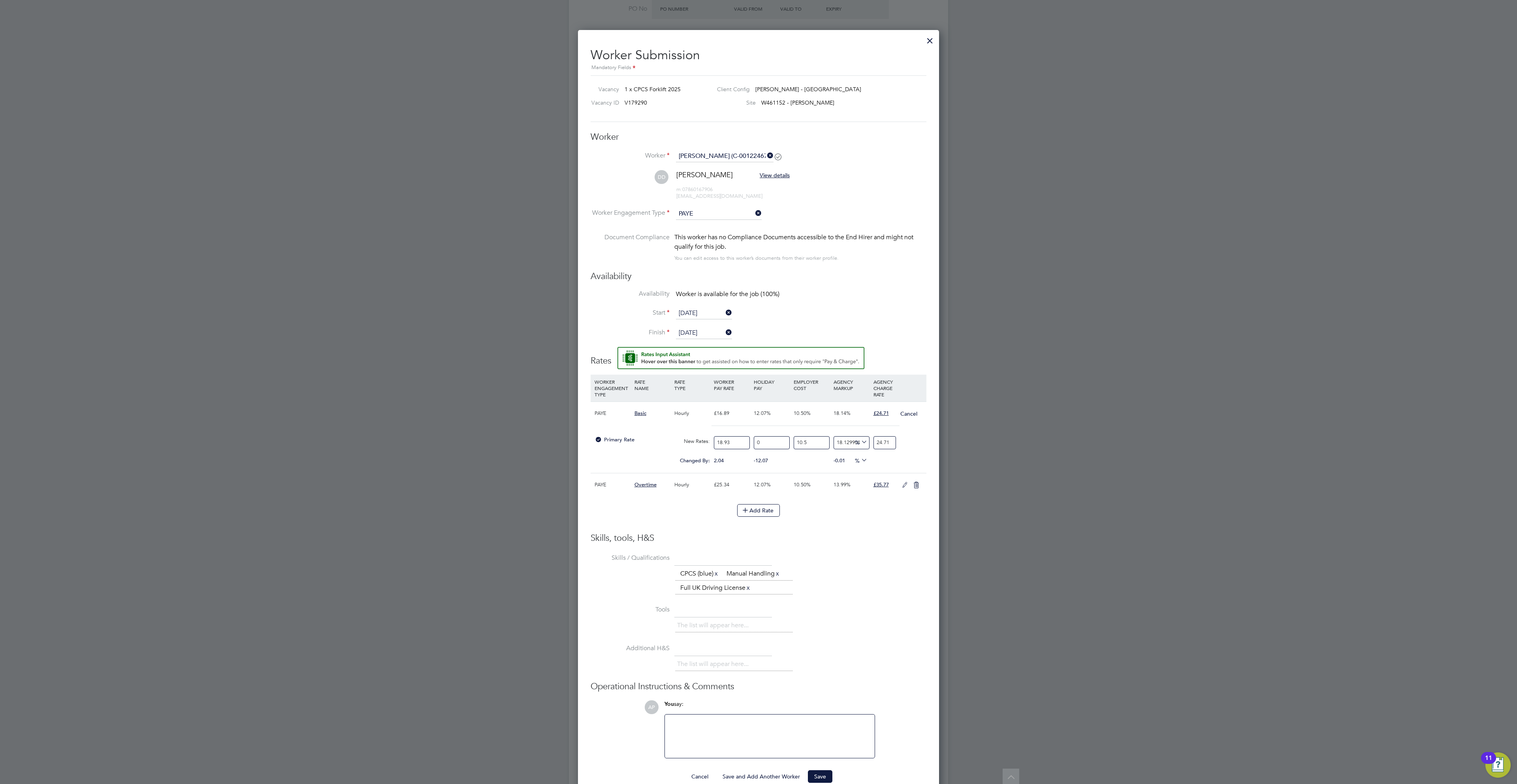
scroll to position [399, 0]
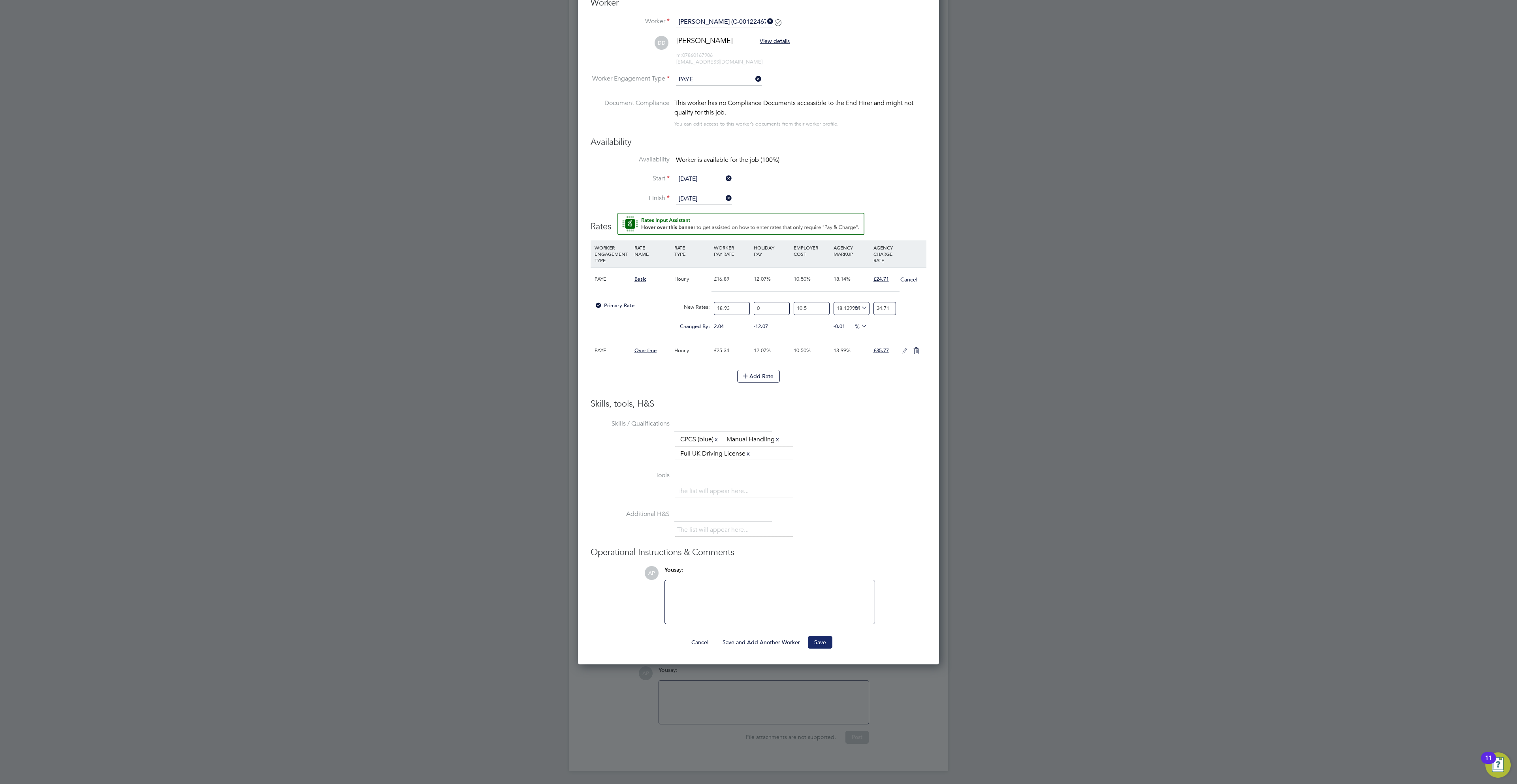
type input "24.71"
click at [822, 646] on button "Save" at bounding box center [820, 642] width 25 height 12
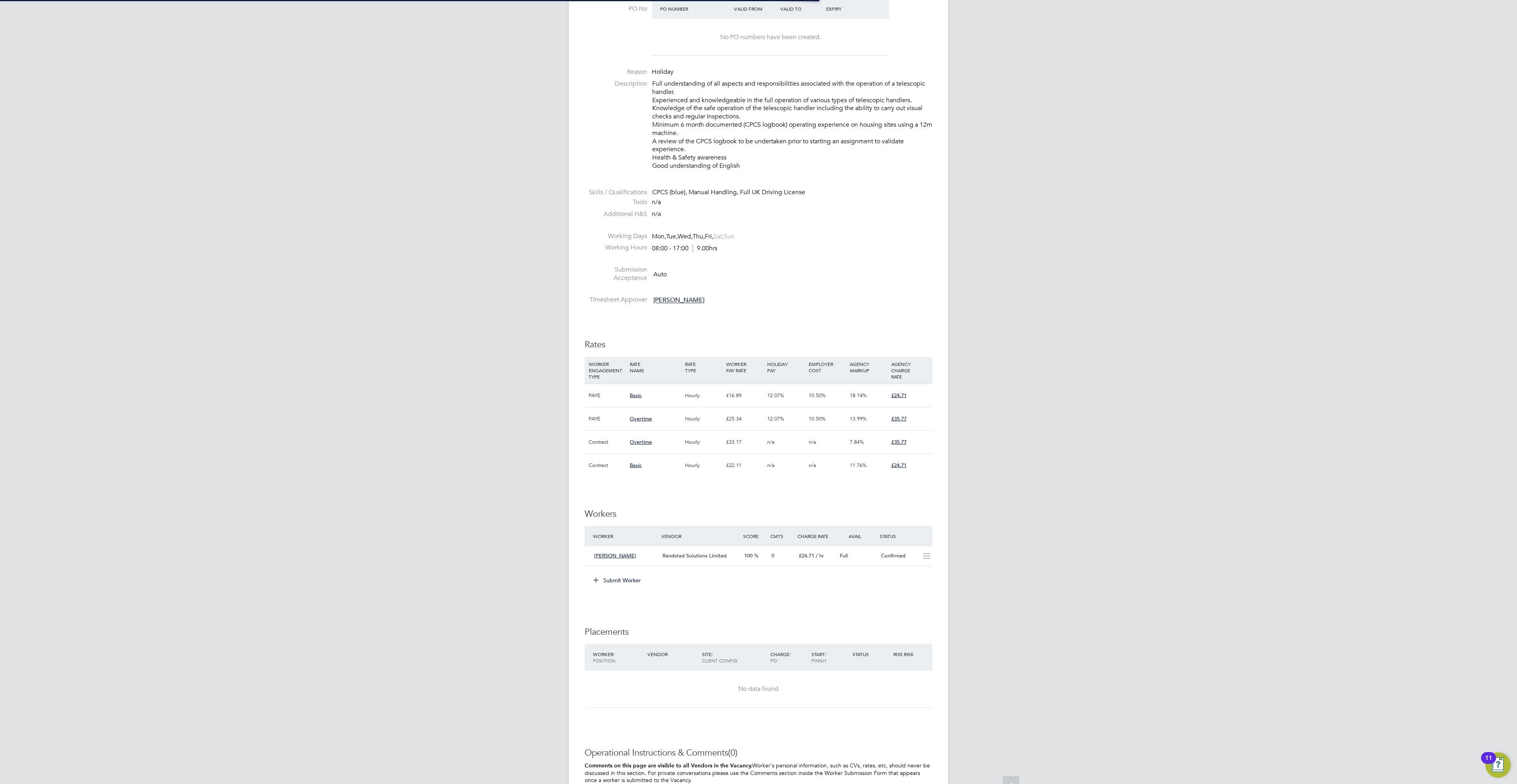
scroll to position [23, 55]
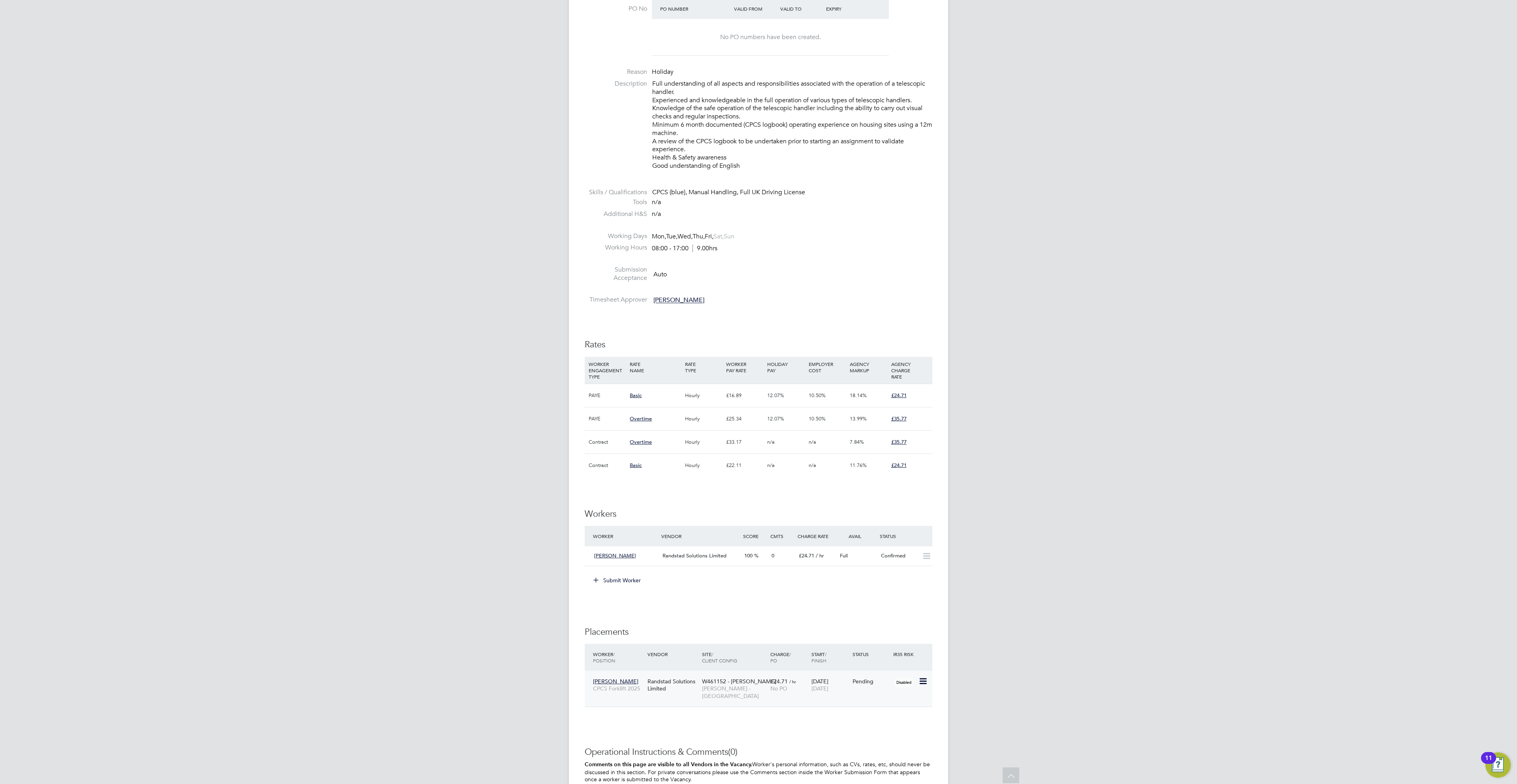
click at [931, 688] on div at bounding box center [925, 680] width 14 height 14
click at [925, 686] on icon at bounding box center [922, 682] width 8 height 9
click at [872, 739] on li "Start" at bounding box center [897, 735] width 56 height 11
type input "Cian Taylor"
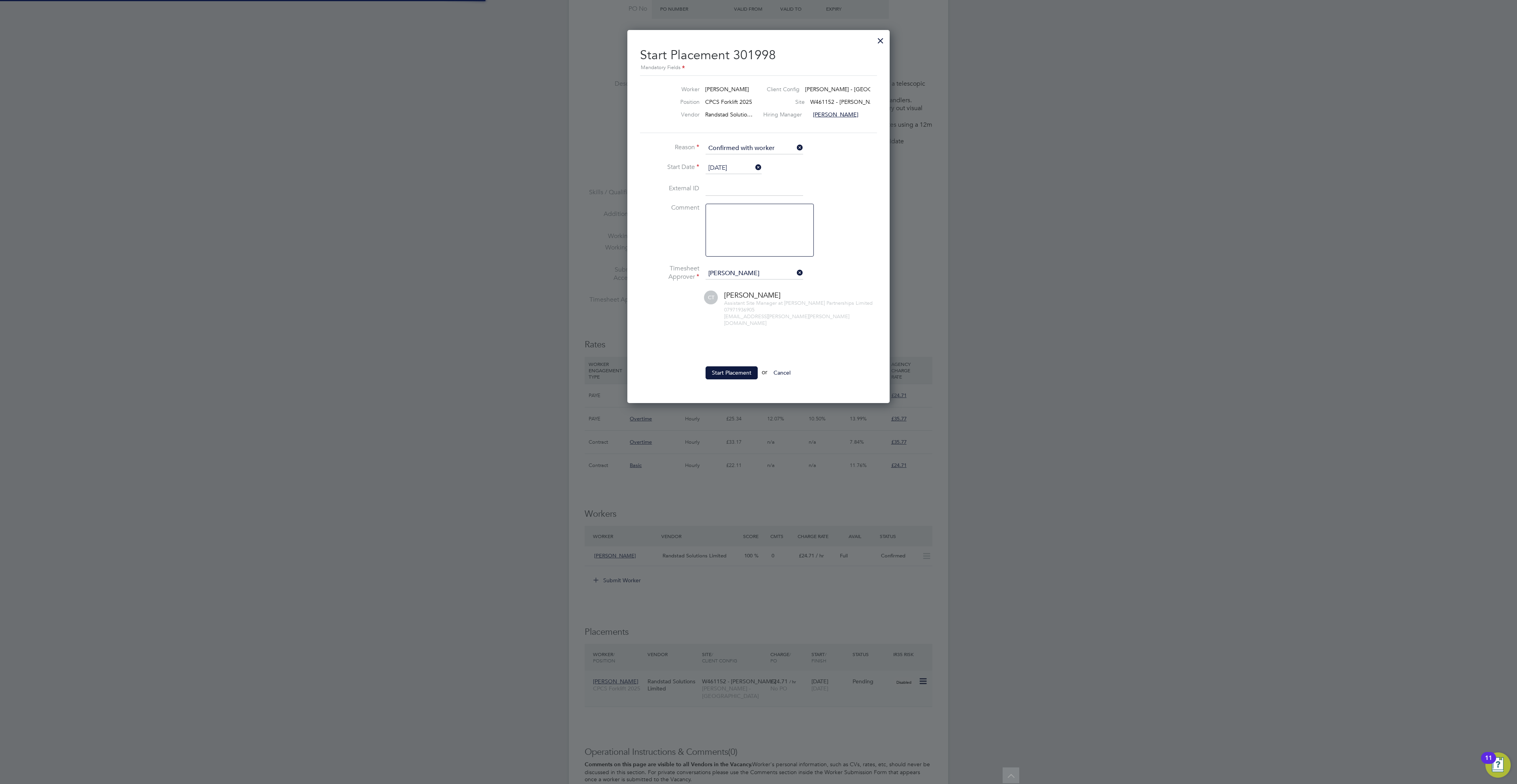
scroll to position [9, 97]
click at [731, 371] on button "Start Placement" at bounding box center [731, 373] width 52 height 12
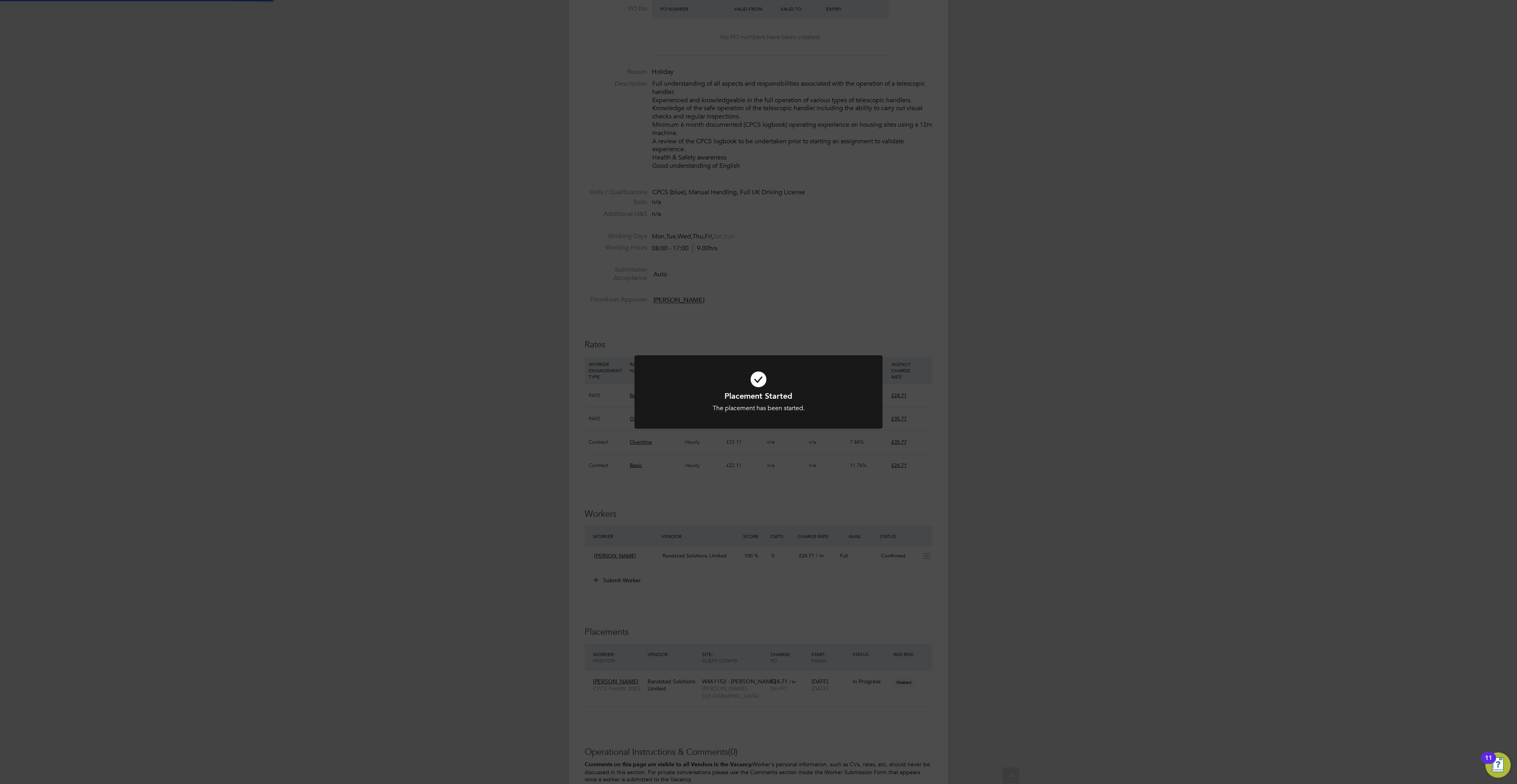
click at [1091, 391] on div "Placement Started The placement has been started. Cancel Okay" at bounding box center [758, 392] width 1517 height 784
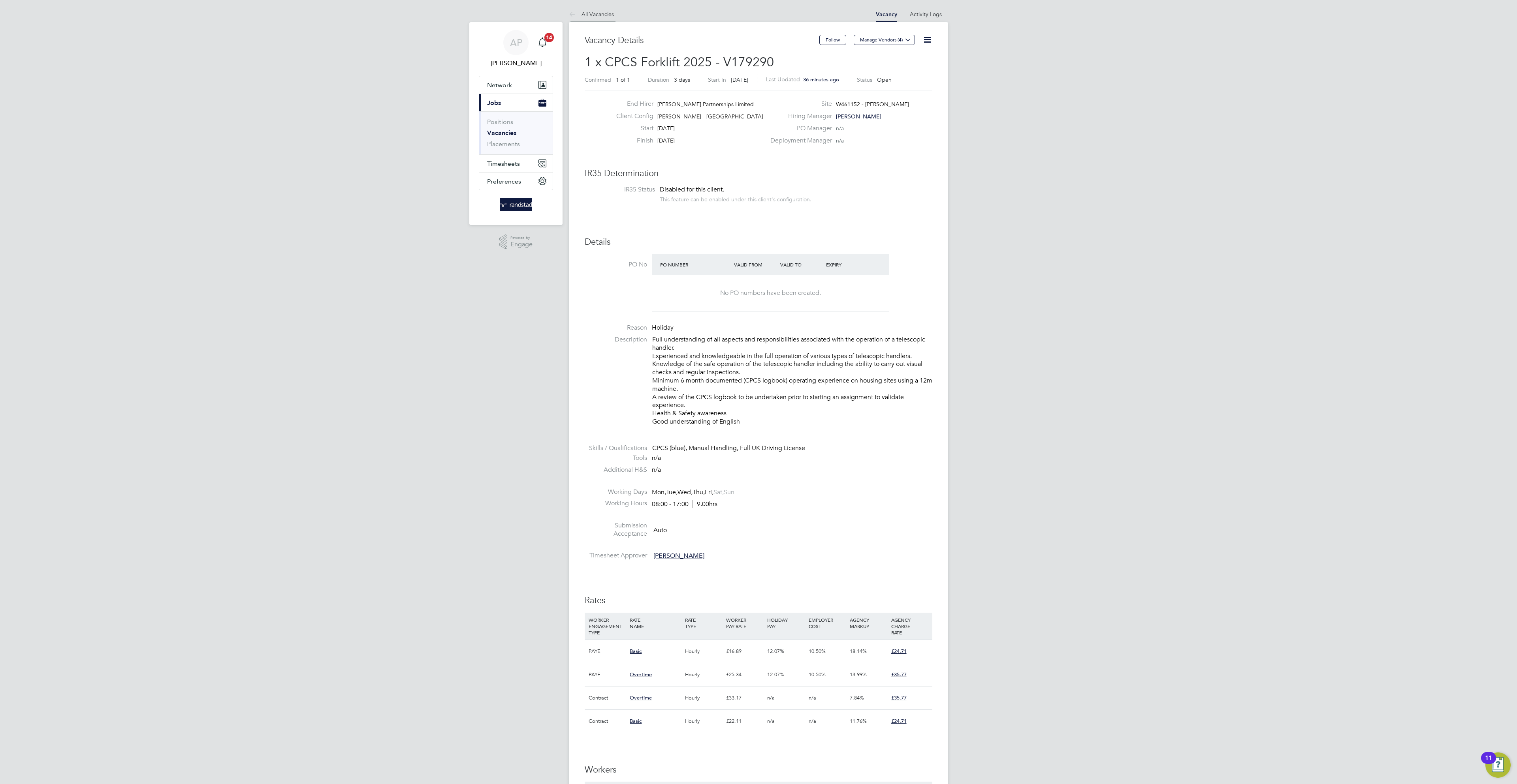
click at [596, 12] on link "All Vacancies" at bounding box center [591, 14] width 45 height 7
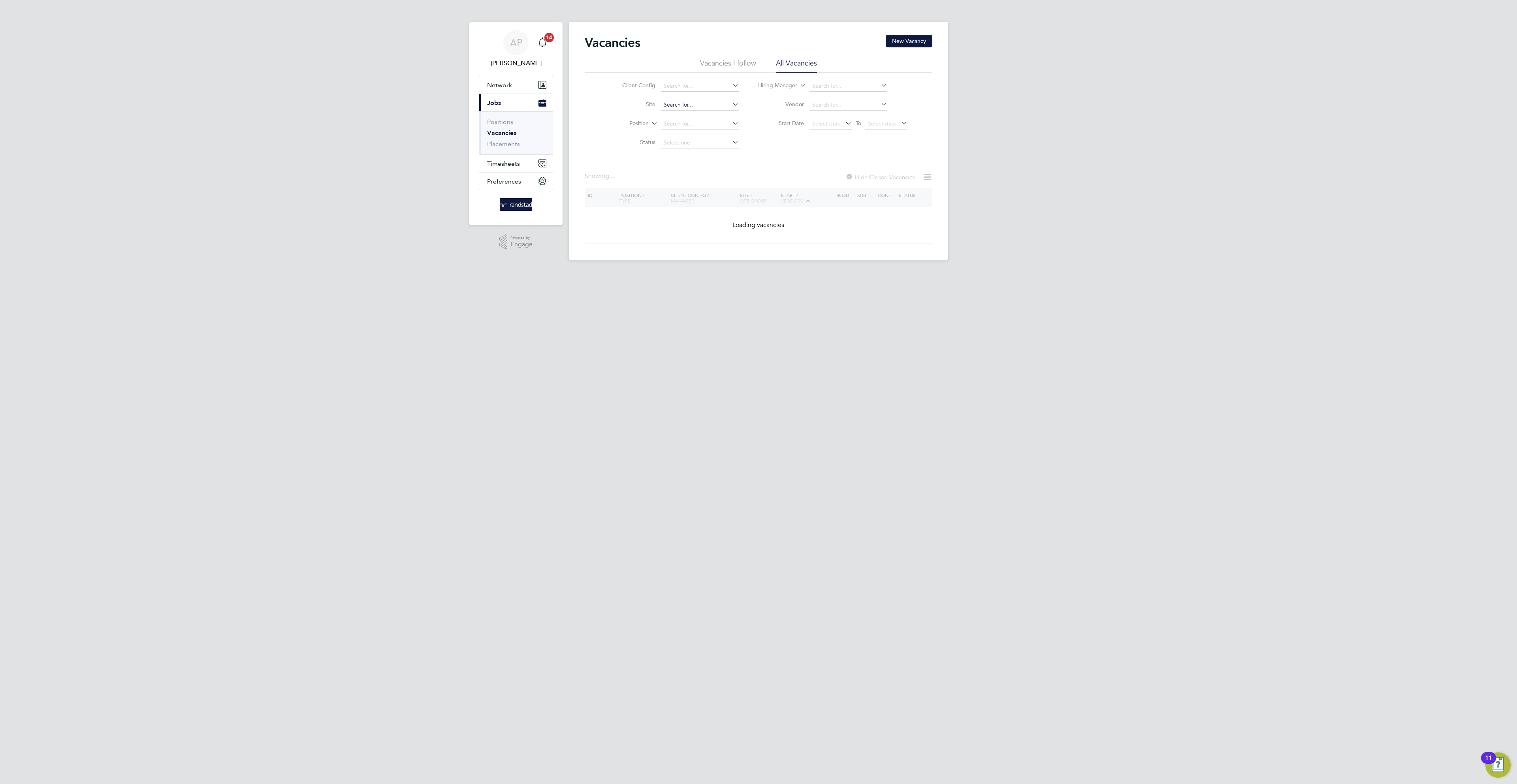
click at [684, 102] on input at bounding box center [700, 105] width 78 height 11
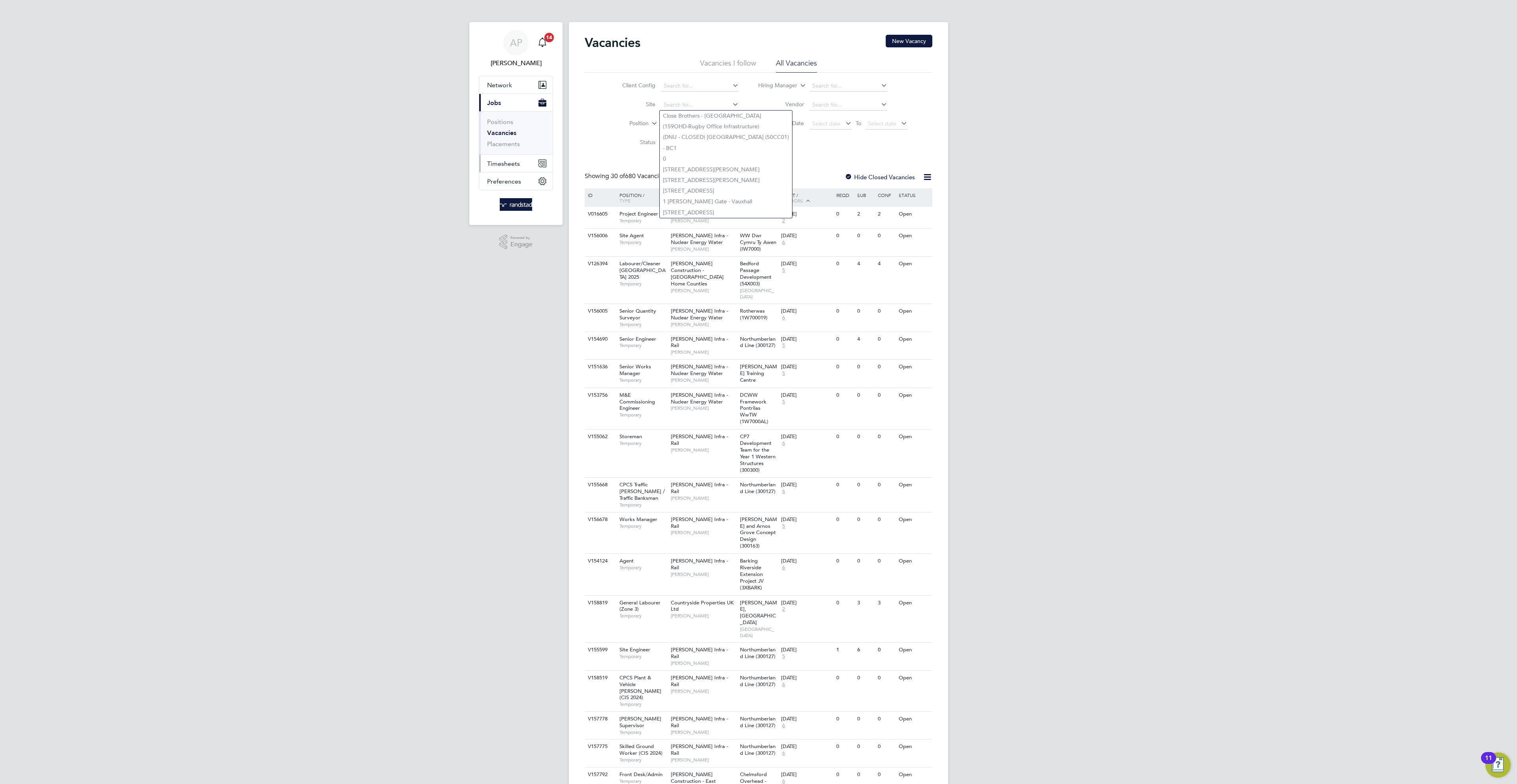
click at [498, 166] on span "Timesheets" at bounding box center [504, 164] width 33 height 8
click at [509, 144] on link "Timesheets" at bounding box center [504, 139] width 33 height 8
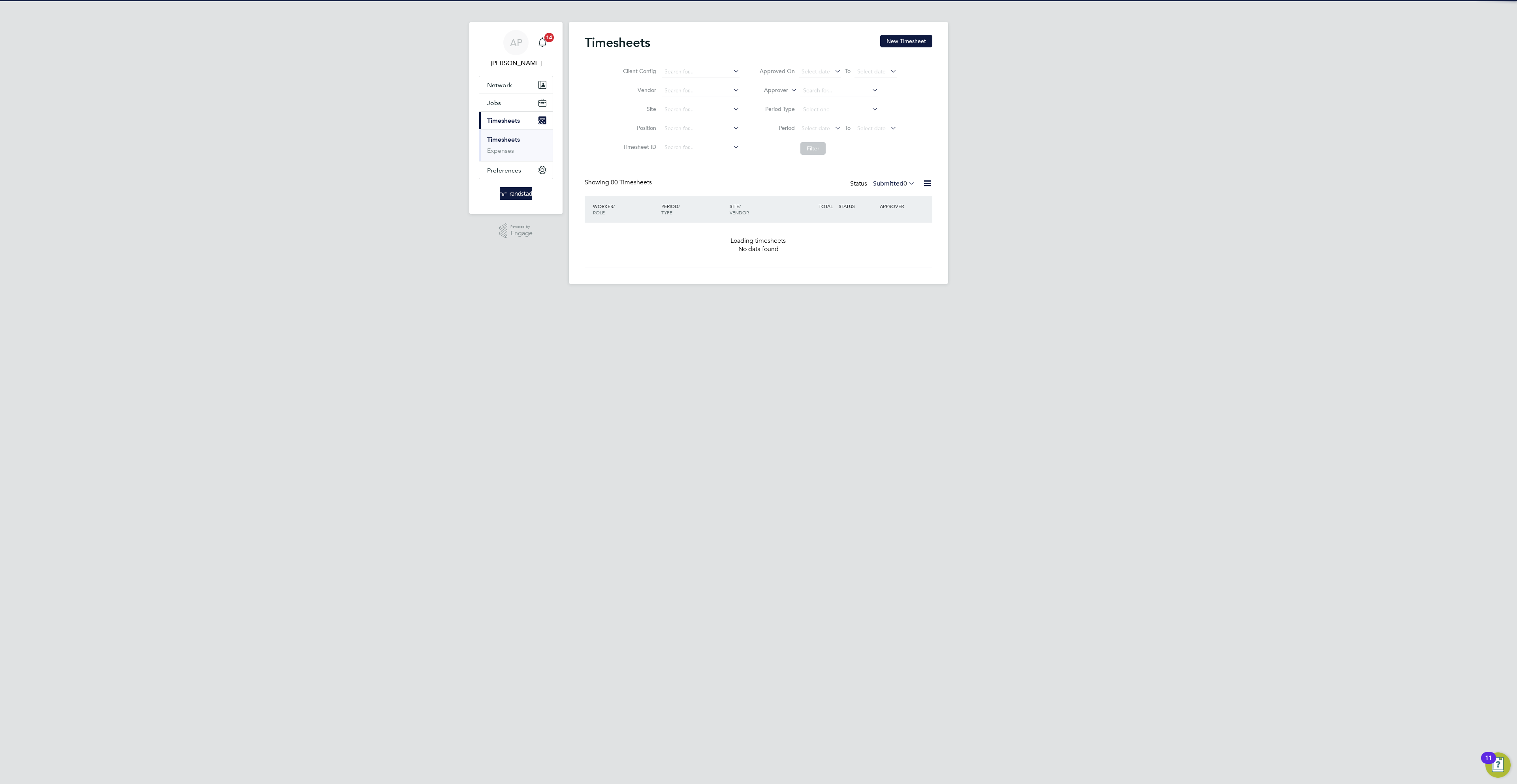
click at [916, 34] on div "Timesheets New Timesheet Client Config Vendor Site Position Timesheet ID Approv…" at bounding box center [758, 153] width 379 height 262
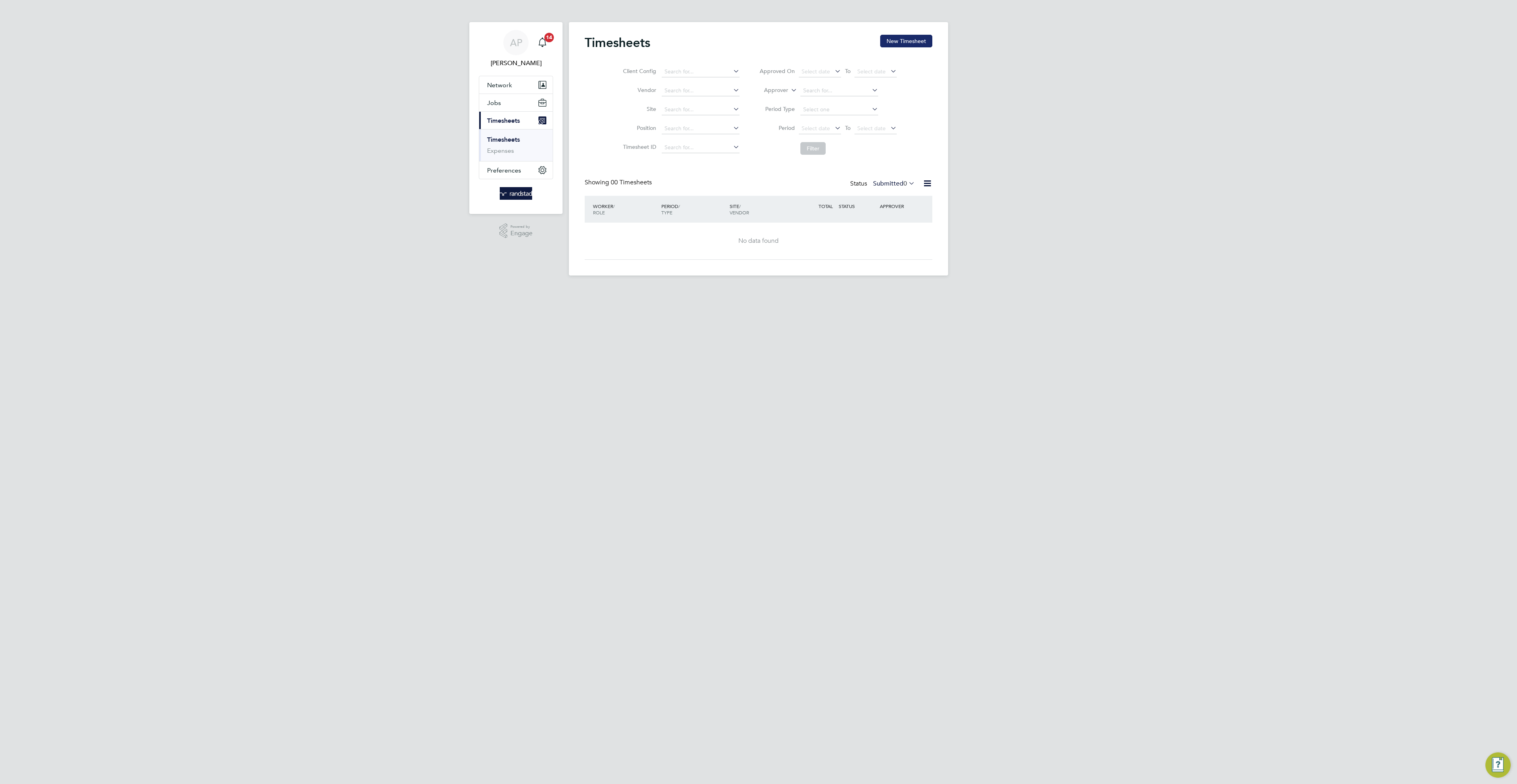
click at [912, 42] on button "New Timesheet" at bounding box center [906, 41] width 52 height 12
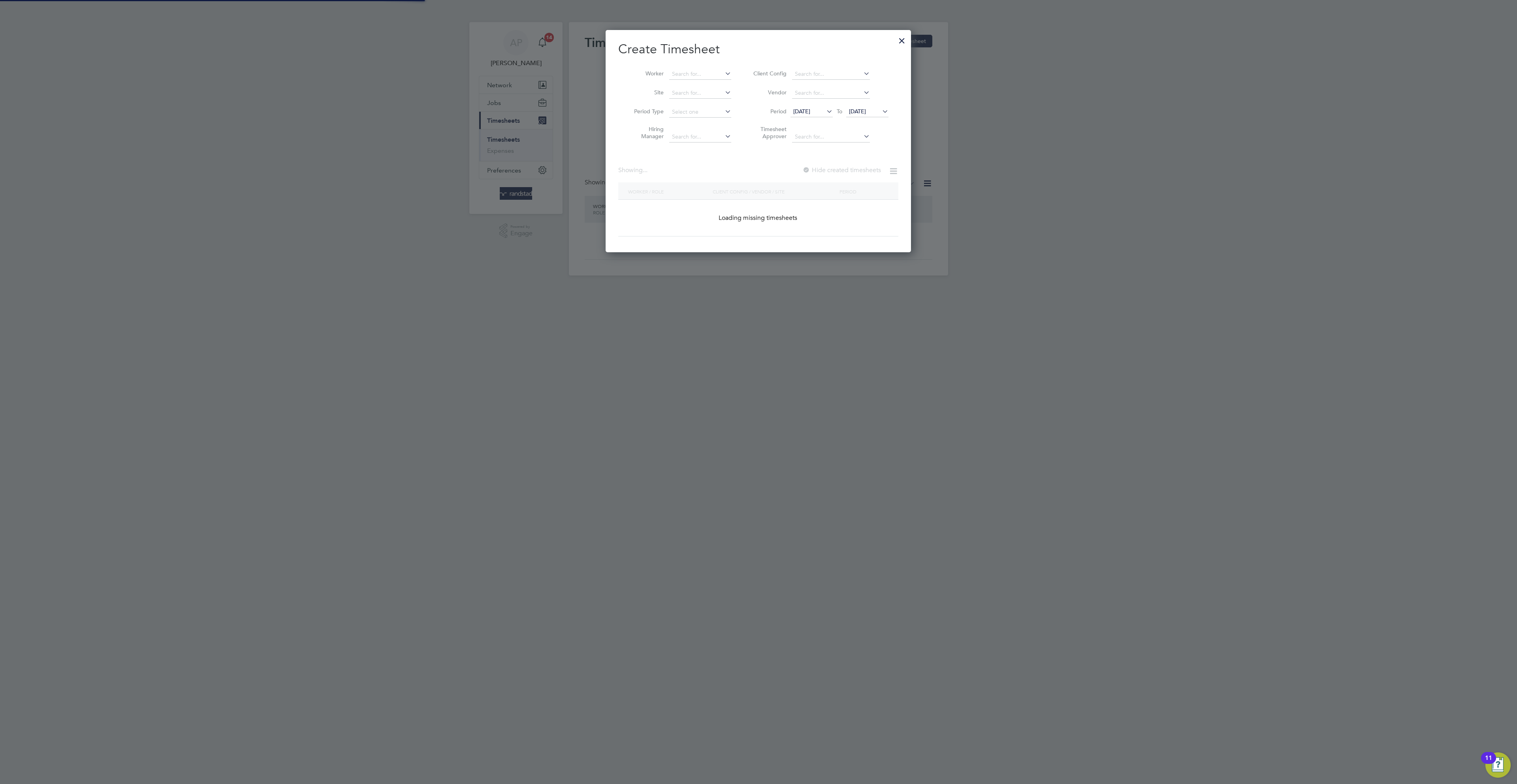
click at [682, 65] on li "Worker" at bounding box center [680, 74] width 123 height 19
click at [685, 68] on li "Worker" at bounding box center [680, 74] width 123 height 19
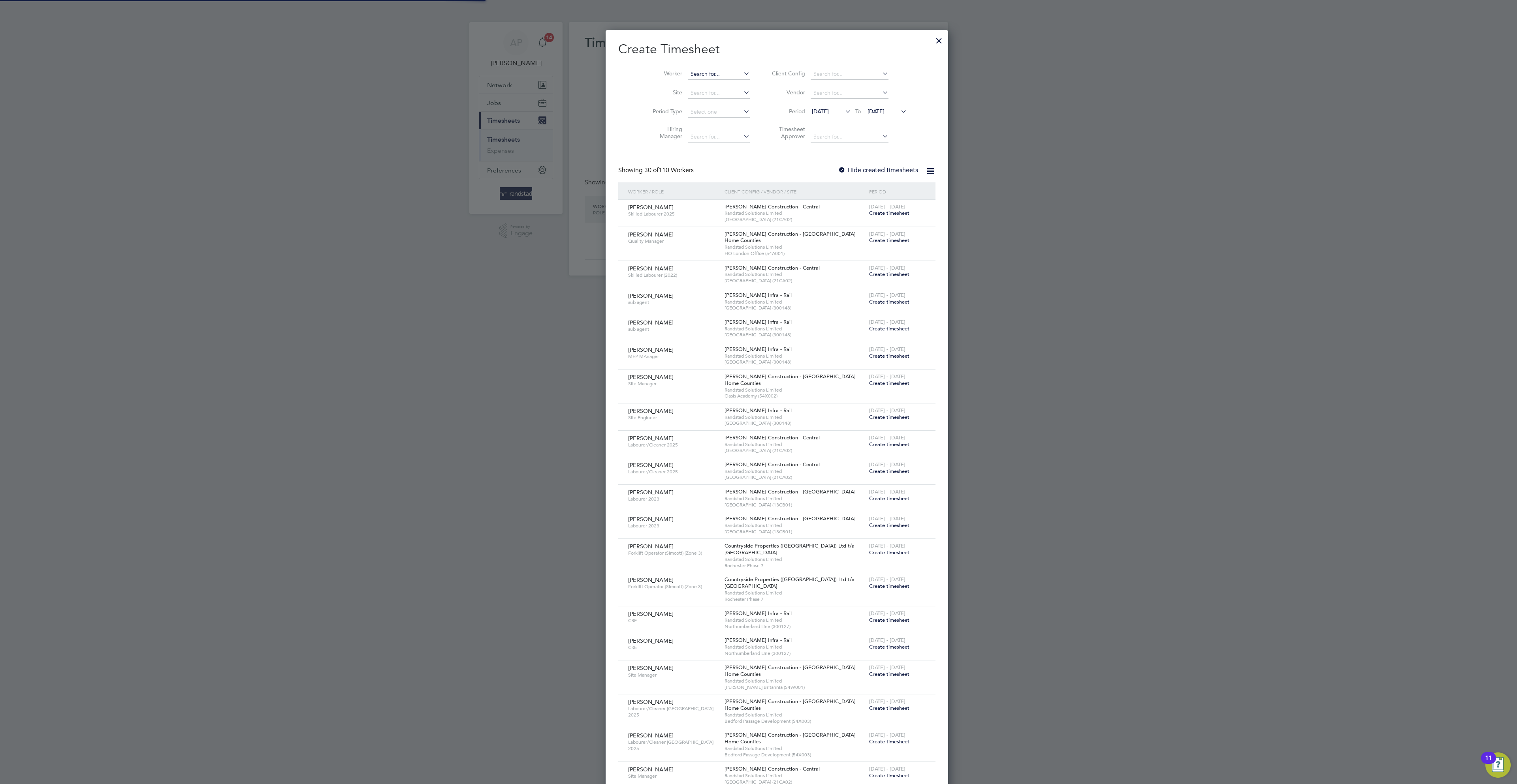
click at [688, 73] on input at bounding box center [718, 74] width 62 height 11
click at [713, 82] on li "Ricky Ski nner" at bounding box center [705, 85] width 73 height 11
type input "Ricky Skinner"
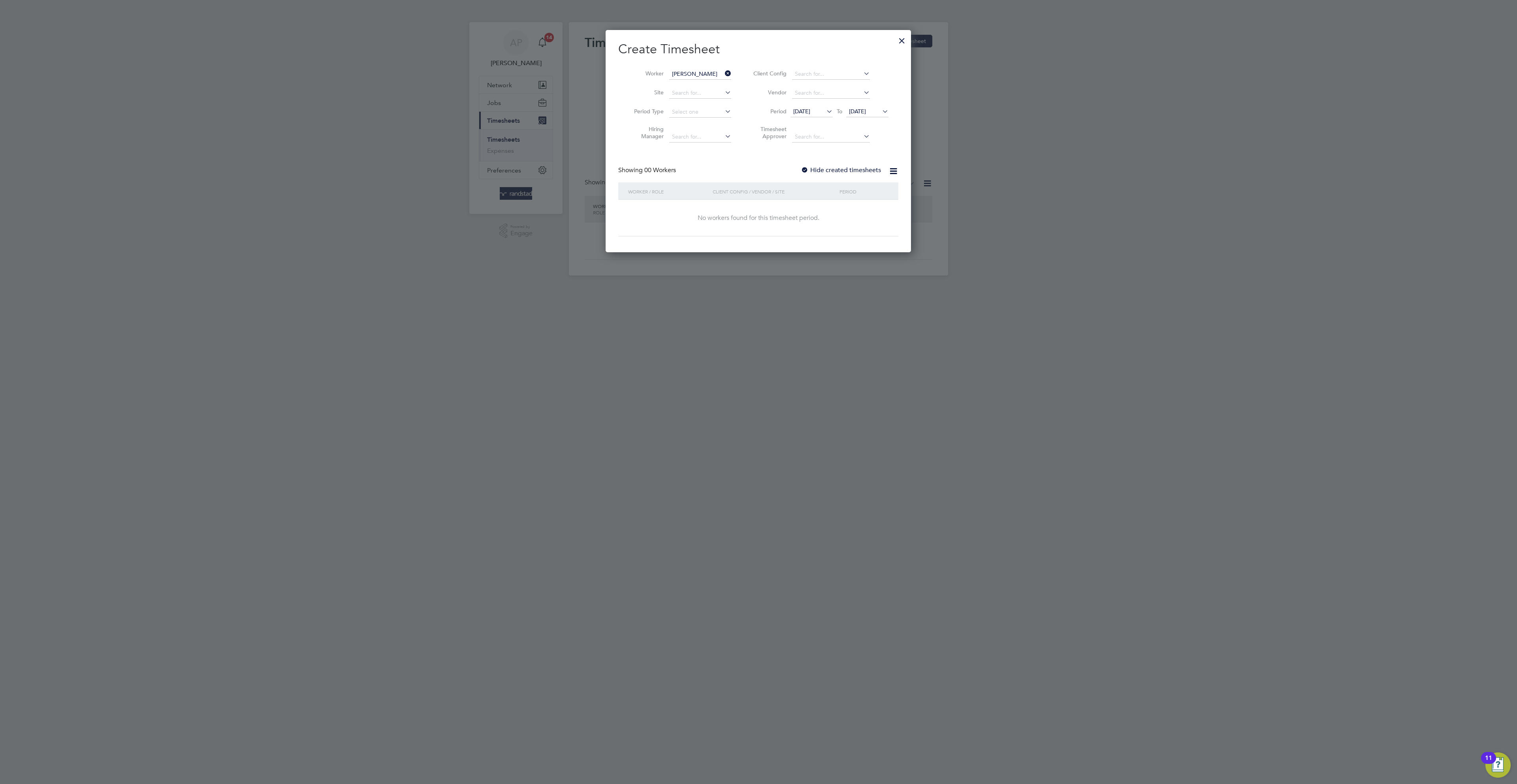
click at [865, 173] on label "Hide created timesheets" at bounding box center [841, 170] width 80 height 8
click at [855, 165] on div "Create Timesheet Worker Ricky Skinner Site Period Type Hiring Manager Client Co…" at bounding box center [758, 139] width 280 height 195
click at [860, 175] on div "Hide created timesheets" at bounding box center [842, 170] width 82 height 8
click at [859, 171] on label "Hide created timesheets" at bounding box center [841, 170] width 80 height 8
click at [873, 240] on span "Timesheet created" at bounding box center [861, 240] width 43 height 7
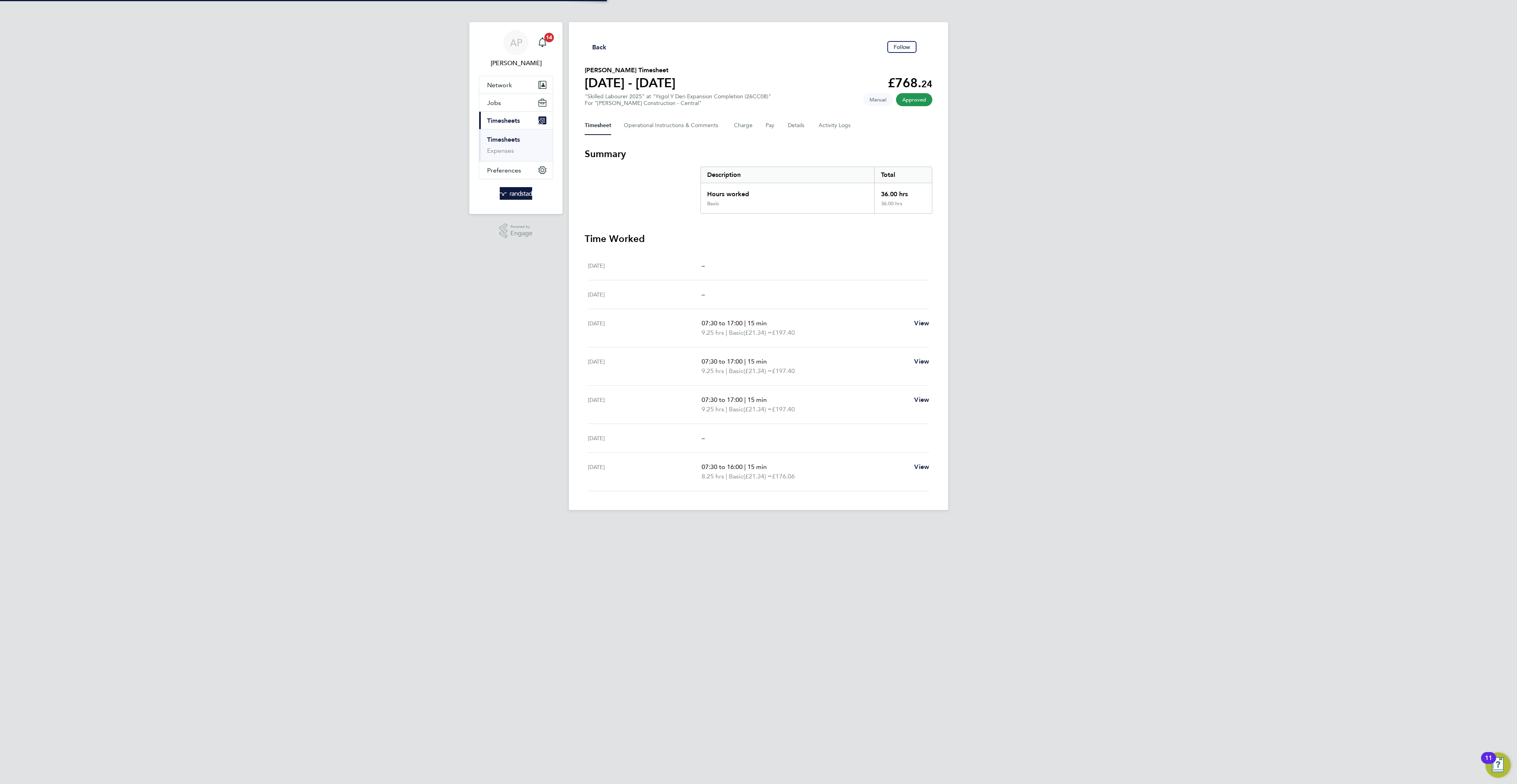
click at [863, 241] on h3 "Time Worked" at bounding box center [758, 238] width 347 height 12
click at [796, 124] on button "Details" at bounding box center [797, 126] width 18 height 19
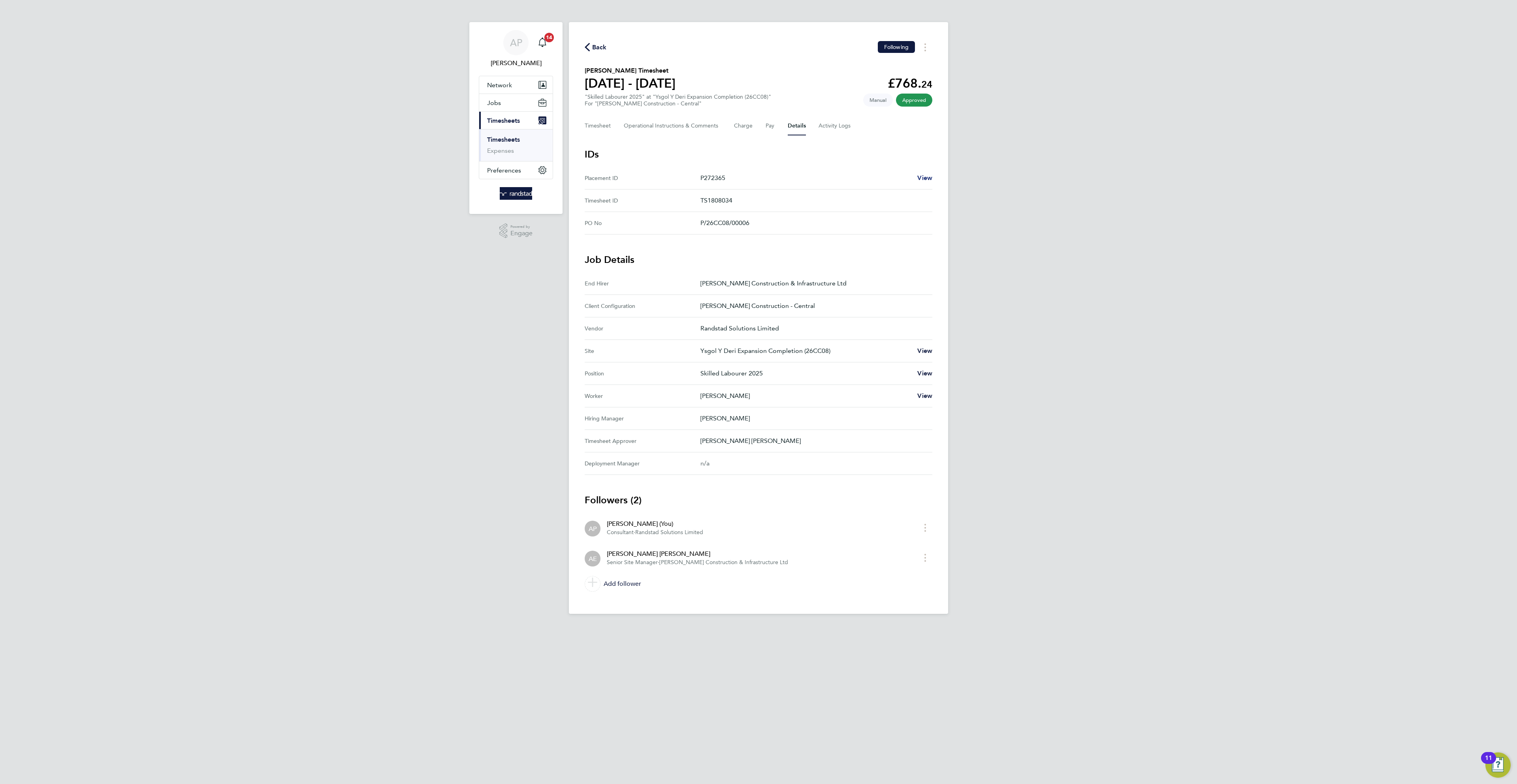
click at [925, 178] on span "View" at bounding box center [925, 178] width 15 height 8
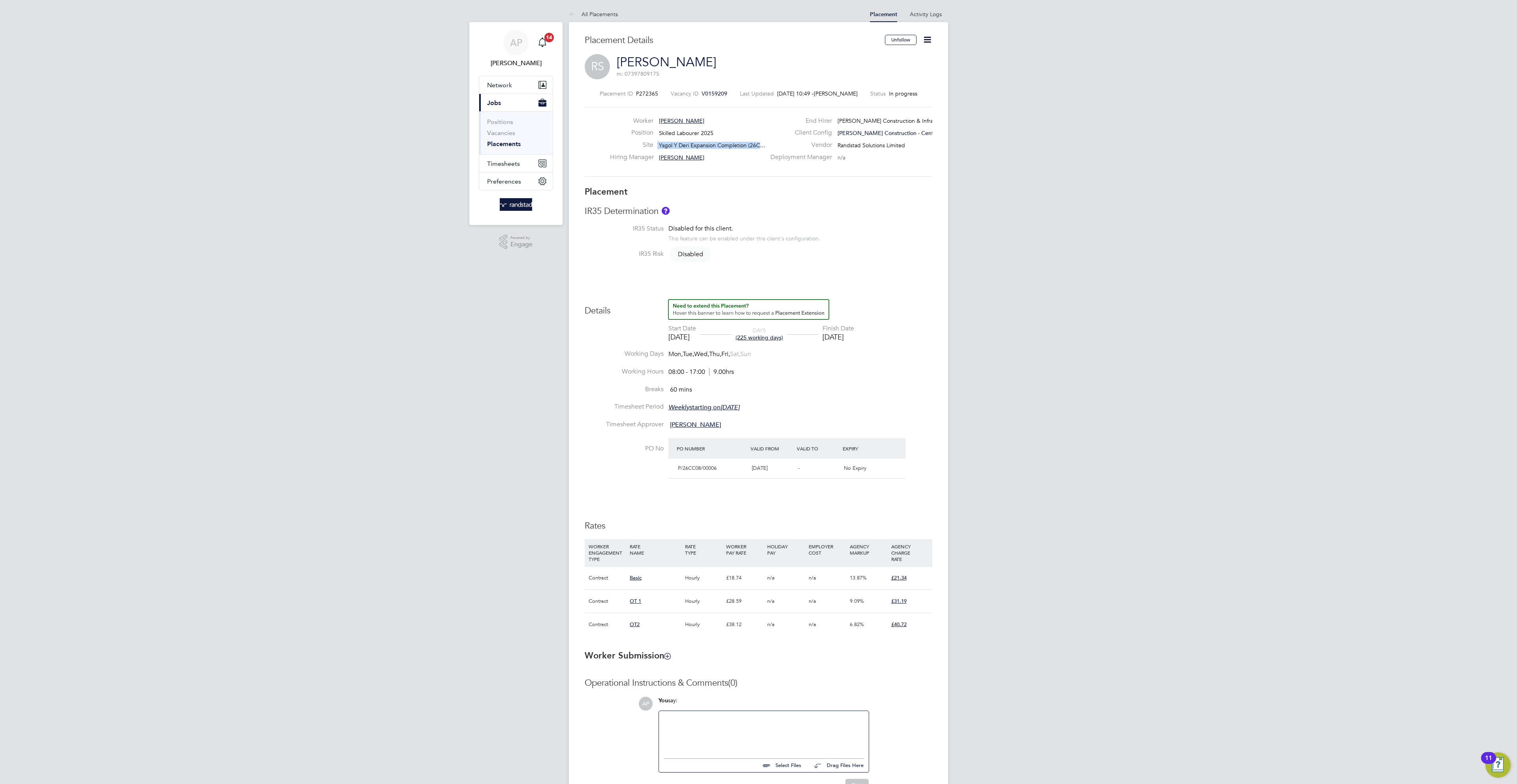
drag, startPoint x: 761, startPoint y: 145, endPoint x: 657, endPoint y: 147, distance: 104.0
click at [657, 147] on div "Site Ysgol Y Deri Expansion Completion (26C…" at bounding box center [688, 147] width 155 height 12
copy div "Ysgol Y Deri Expansion Completion (26C"
click at [602, 7] on li "All Placements" at bounding box center [593, 14] width 49 height 16
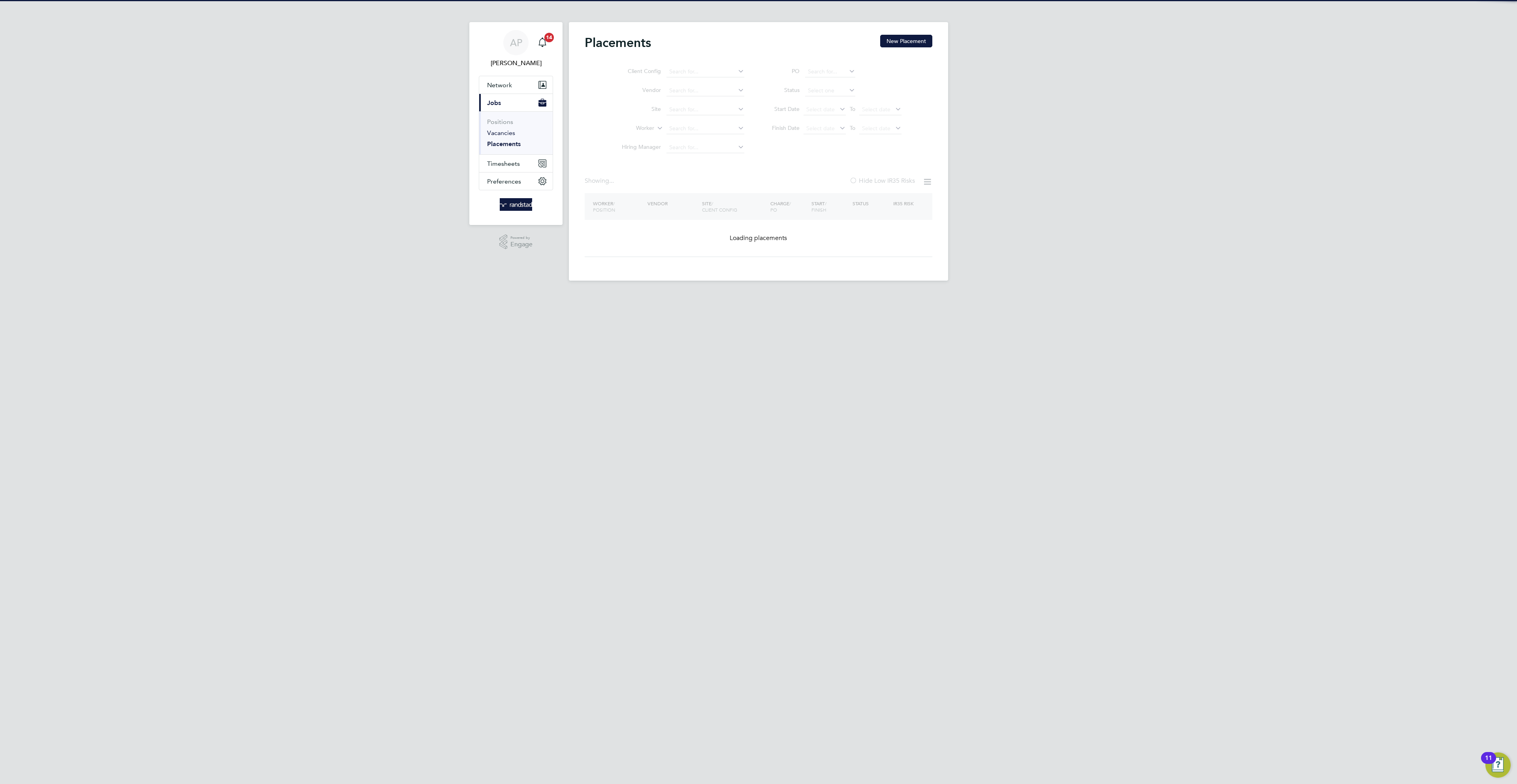
click at [499, 134] on link "Vacancies" at bounding box center [501, 132] width 28 height 8
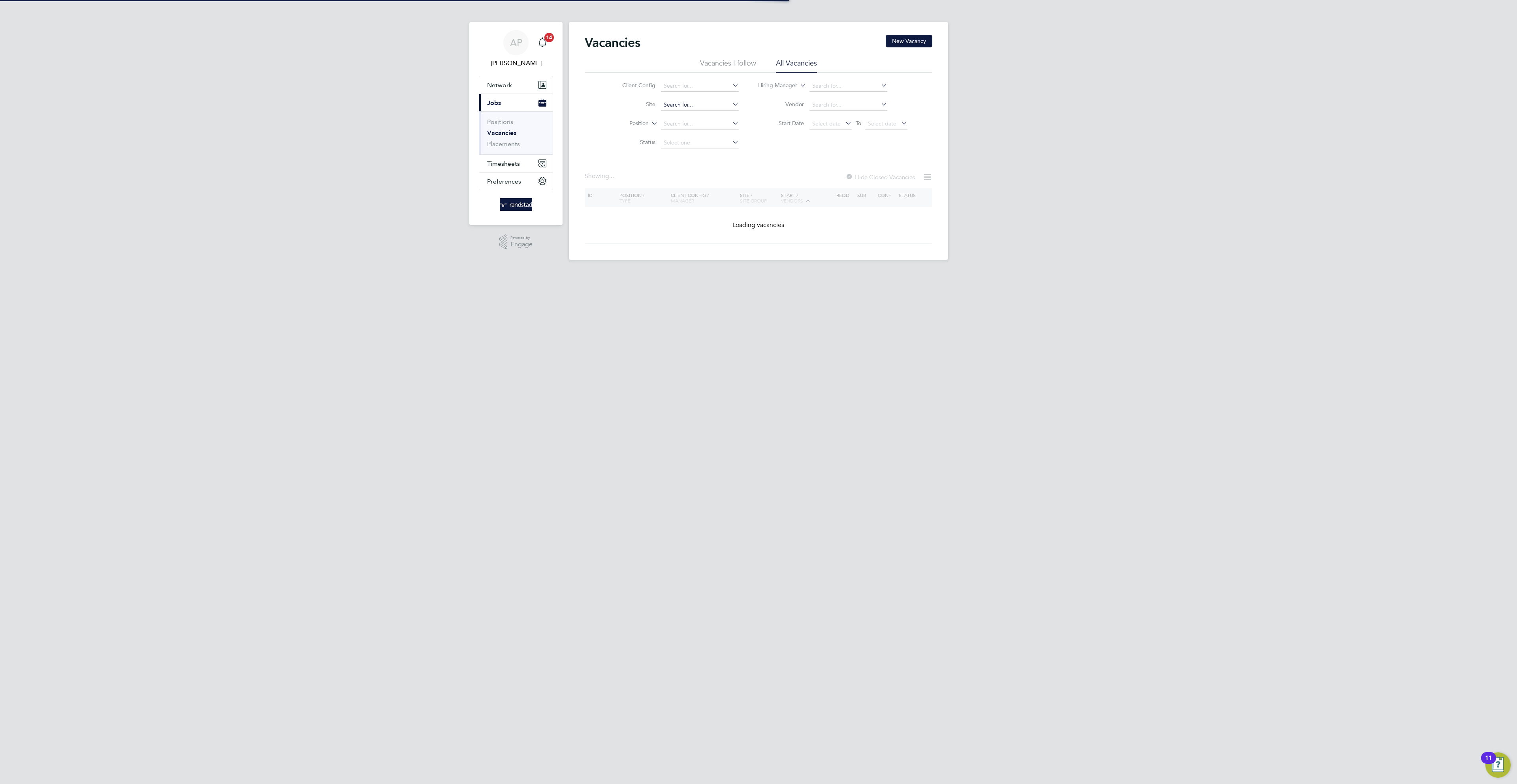
click at [675, 103] on input at bounding box center [700, 105] width 78 height 11
paste input "Ysgol Y Deri Expansion Completion (26C"
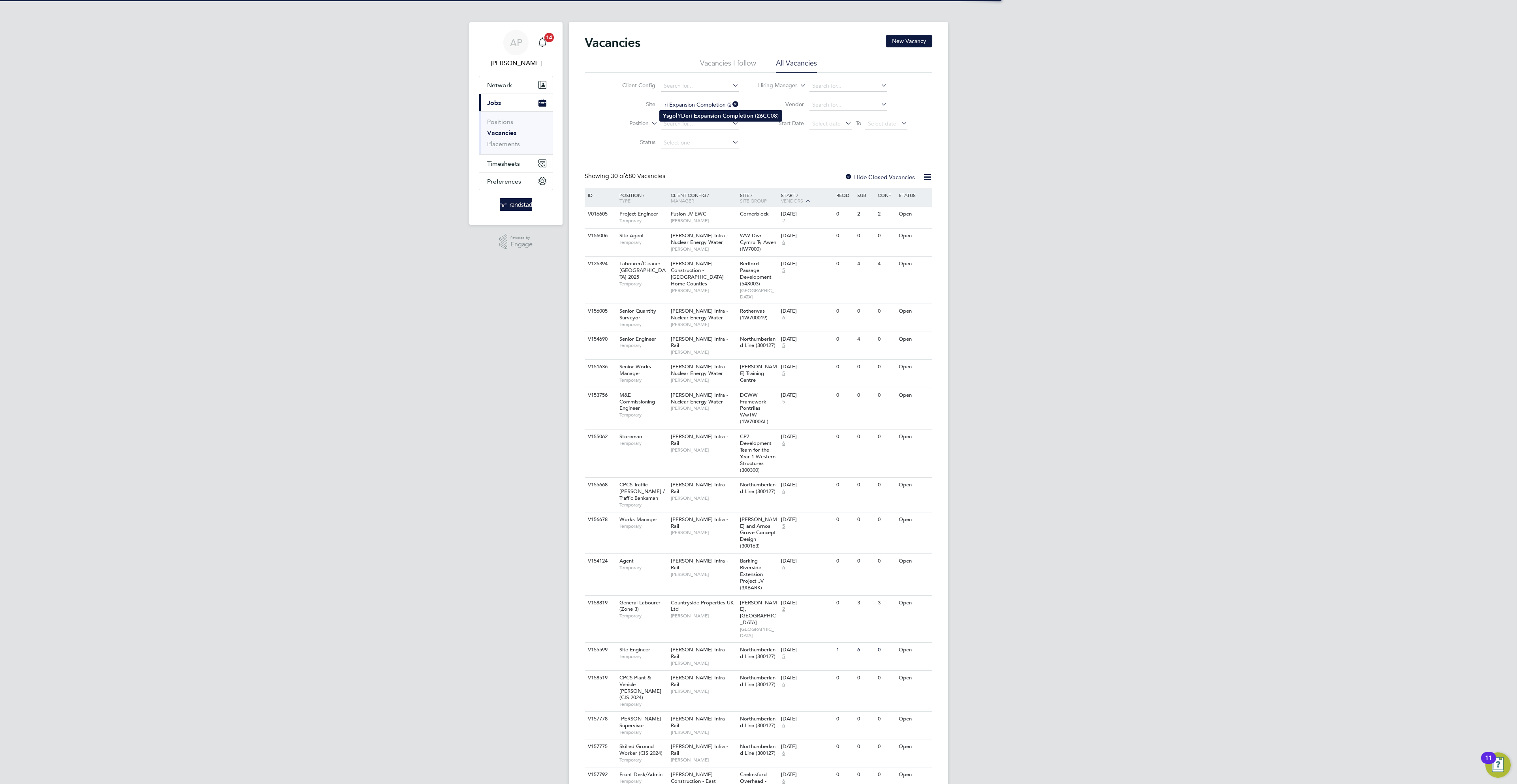
click at [720, 113] on b "Expansion" at bounding box center [707, 115] width 27 height 6
type input "Ysgol Y Deri Expansion Completion (26CC08)"
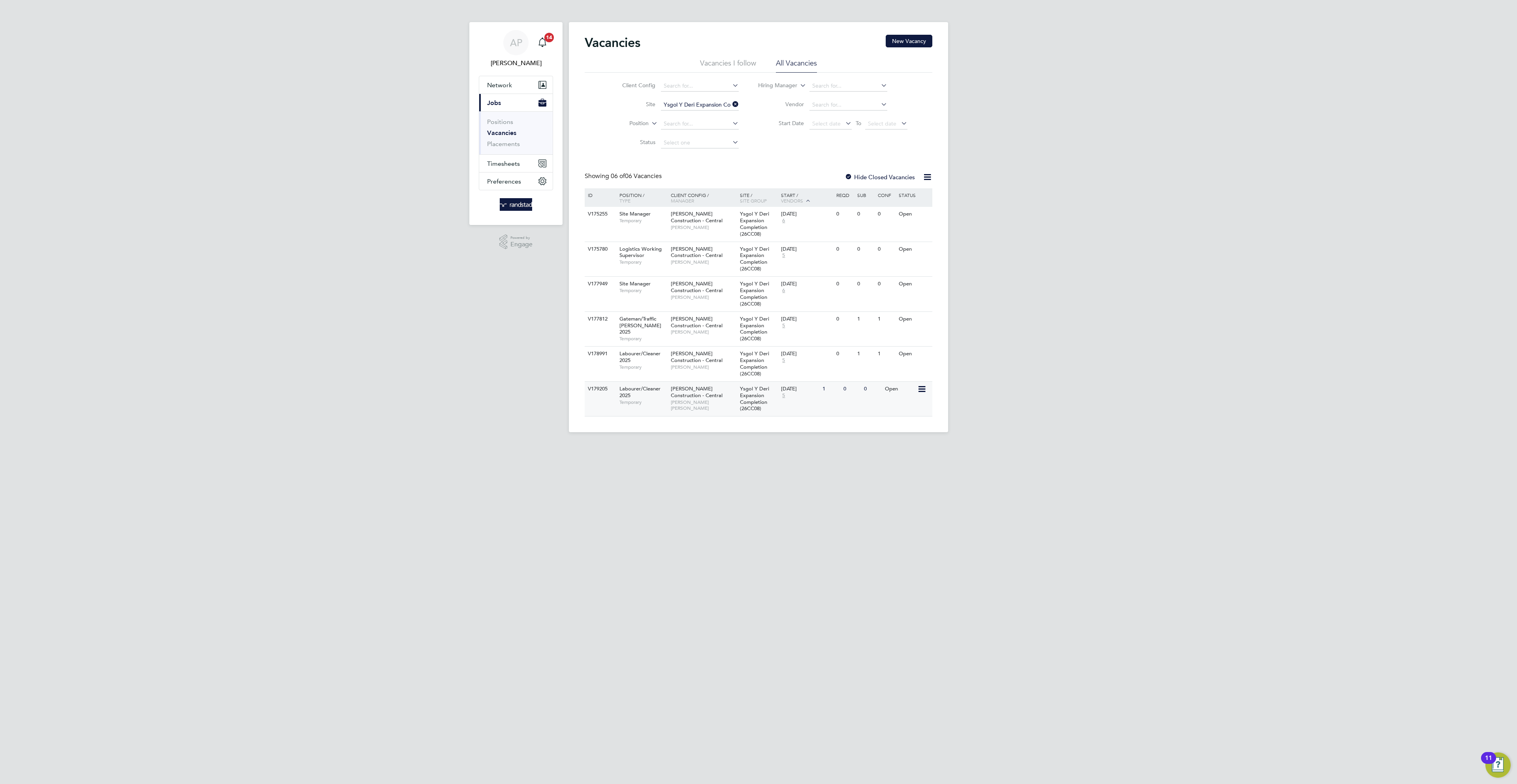
click at [865, 404] on div "V179205 Labourer/Cleaner 2025 Temporary Morgan Sindall Construction - Central A…" at bounding box center [758, 399] width 347 height 35
click at [861, 388] on div "0" at bounding box center [852, 389] width 21 height 15
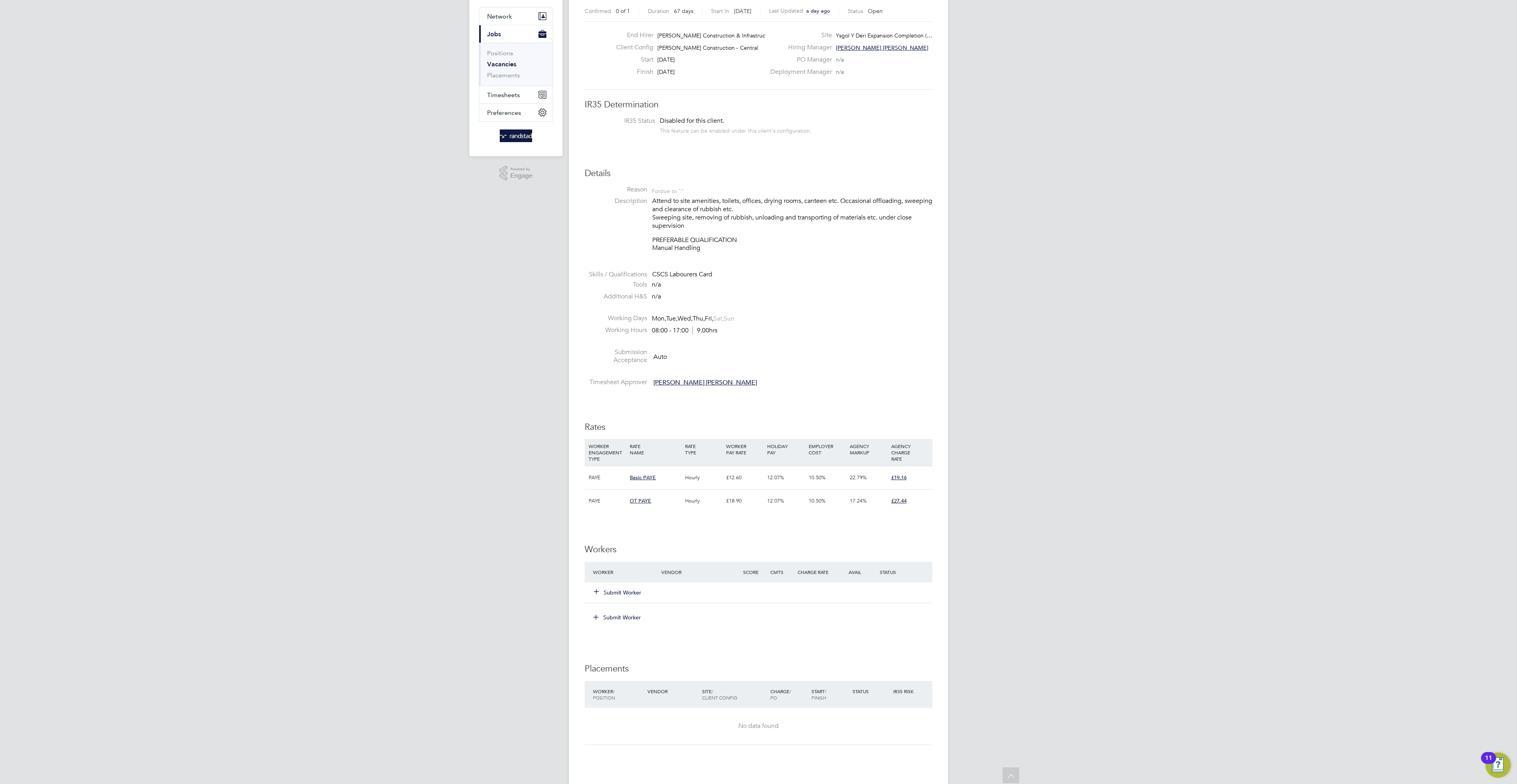
click at [602, 593] on button "Submit Worker" at bounding box center [618, 592] width 47 height 8
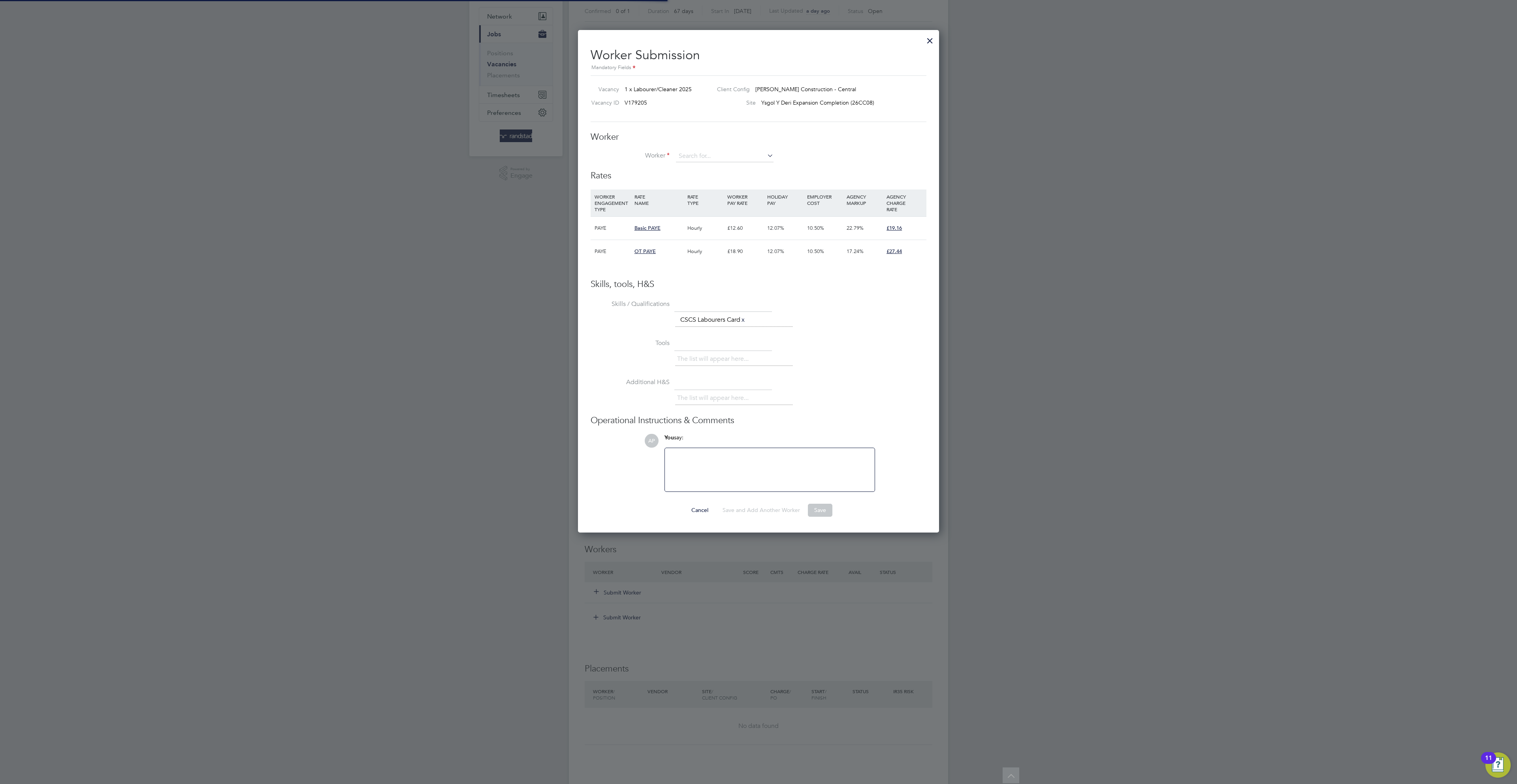
scroll to position [4, 4]
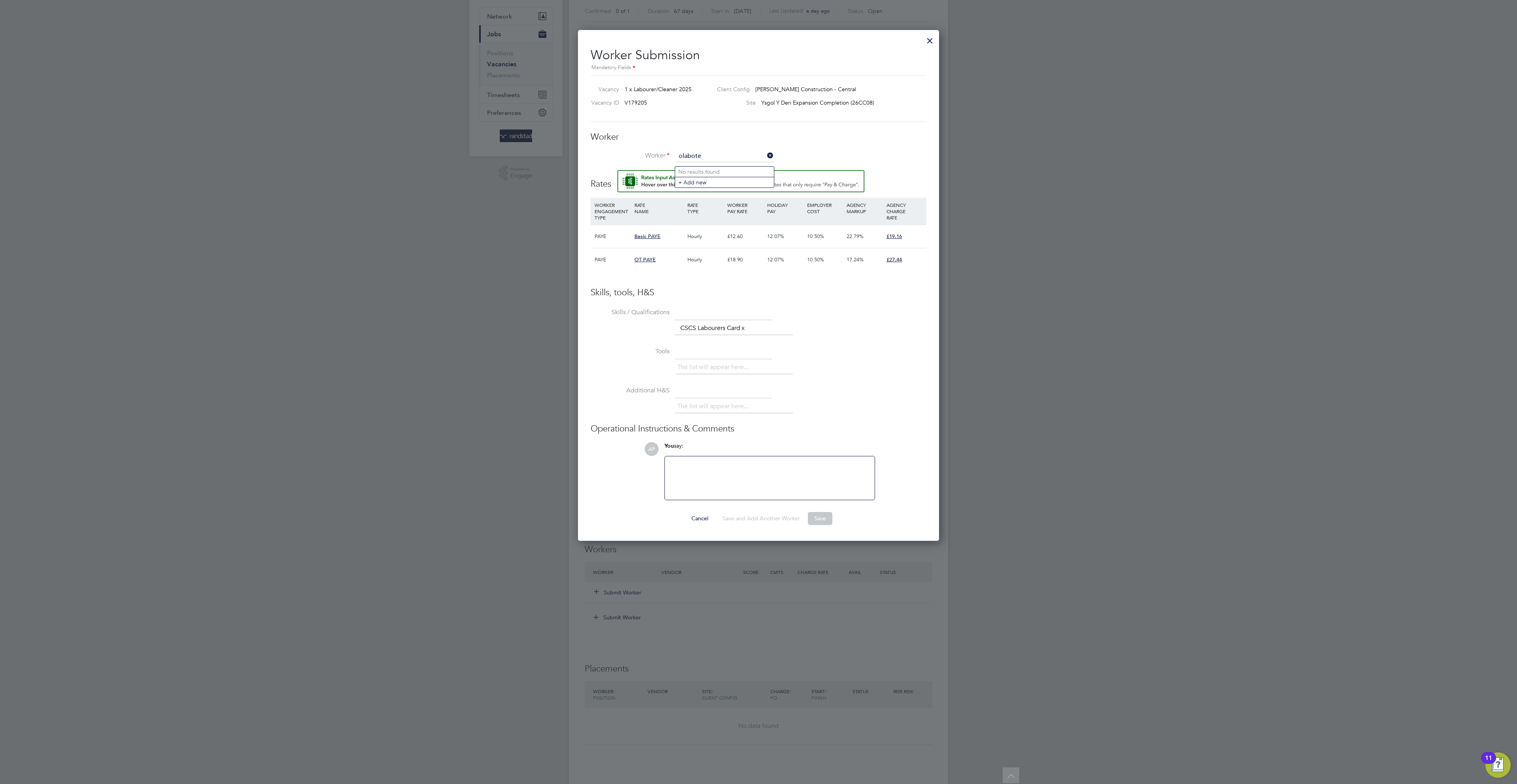
type input "olabote"
click at [746, 181] on li "Olabode Adebote (C-004102921)" at bounding box center [724, 182] width 99 height 11
type input "Olabode Adebote (C-004102921)"
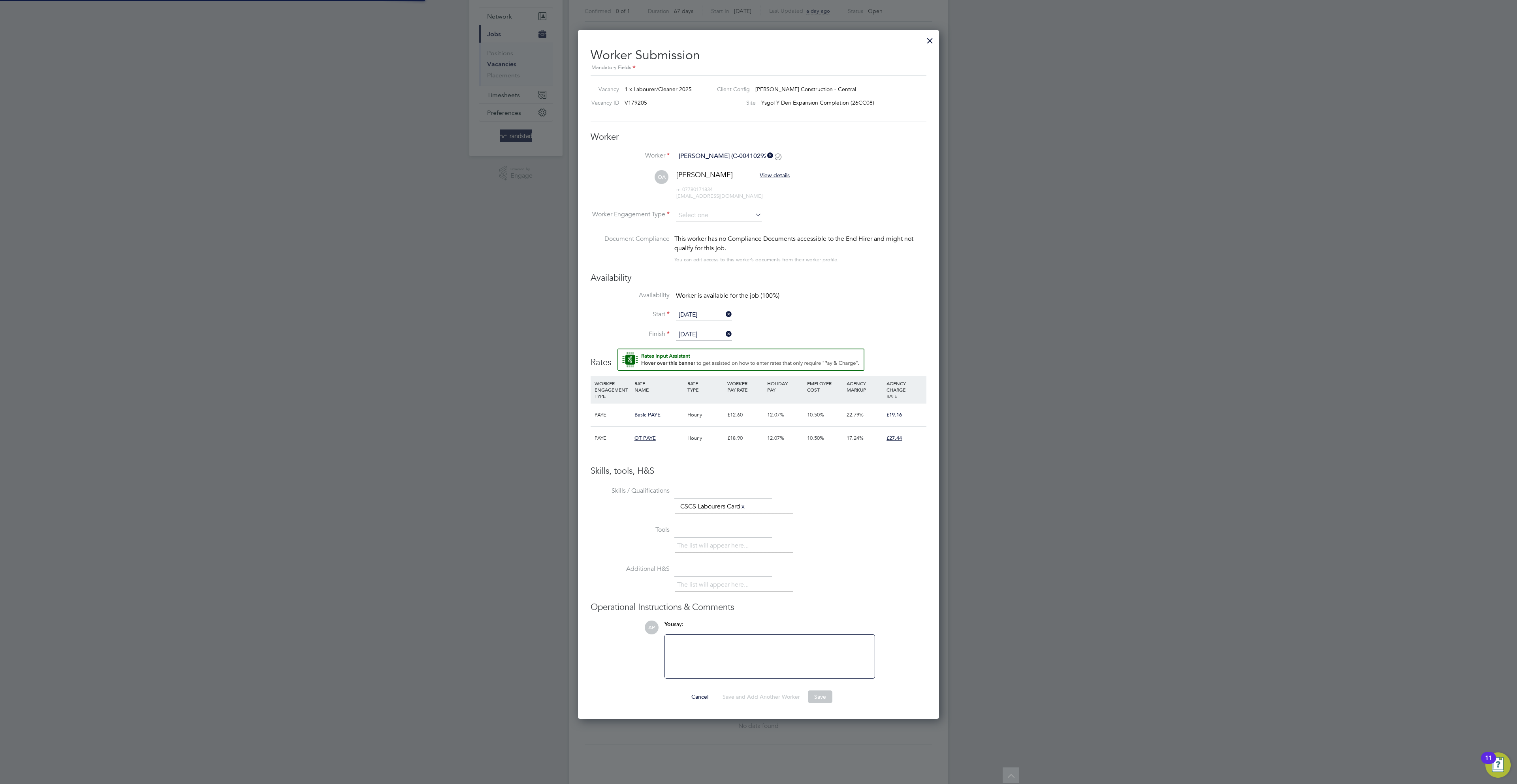
scroll to position [696, 361]
type input "30 Aug 2025"
click at [727, 220] on input at bounding box center [719, 214] width 86 height 12
click at [724, 245] on li "PAYE" at bounding box center [718, 240] width 87 height 10
type input "PAYE"
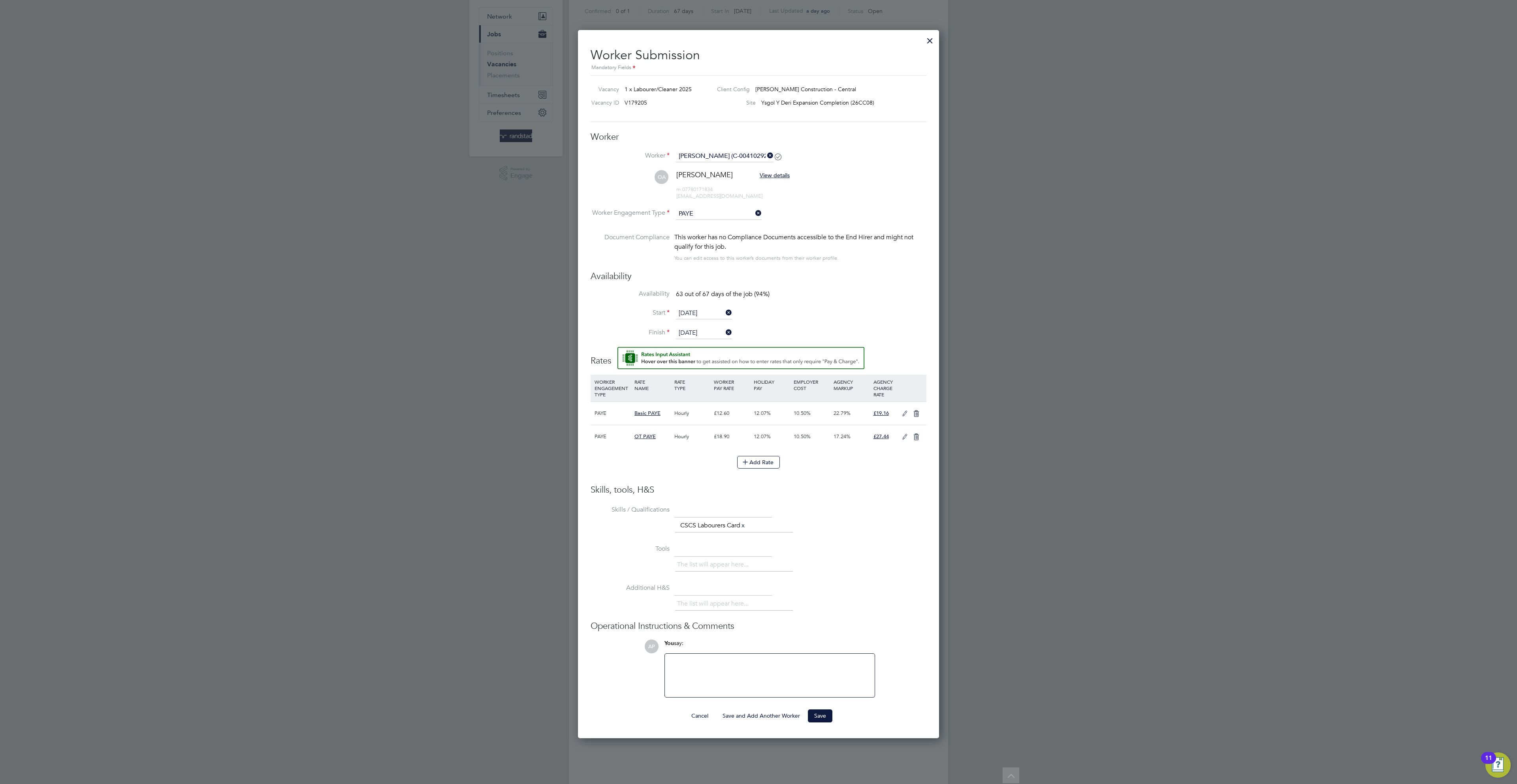
click at [906, 417] on icon at bounding box center [905, 414] width 10 height 6
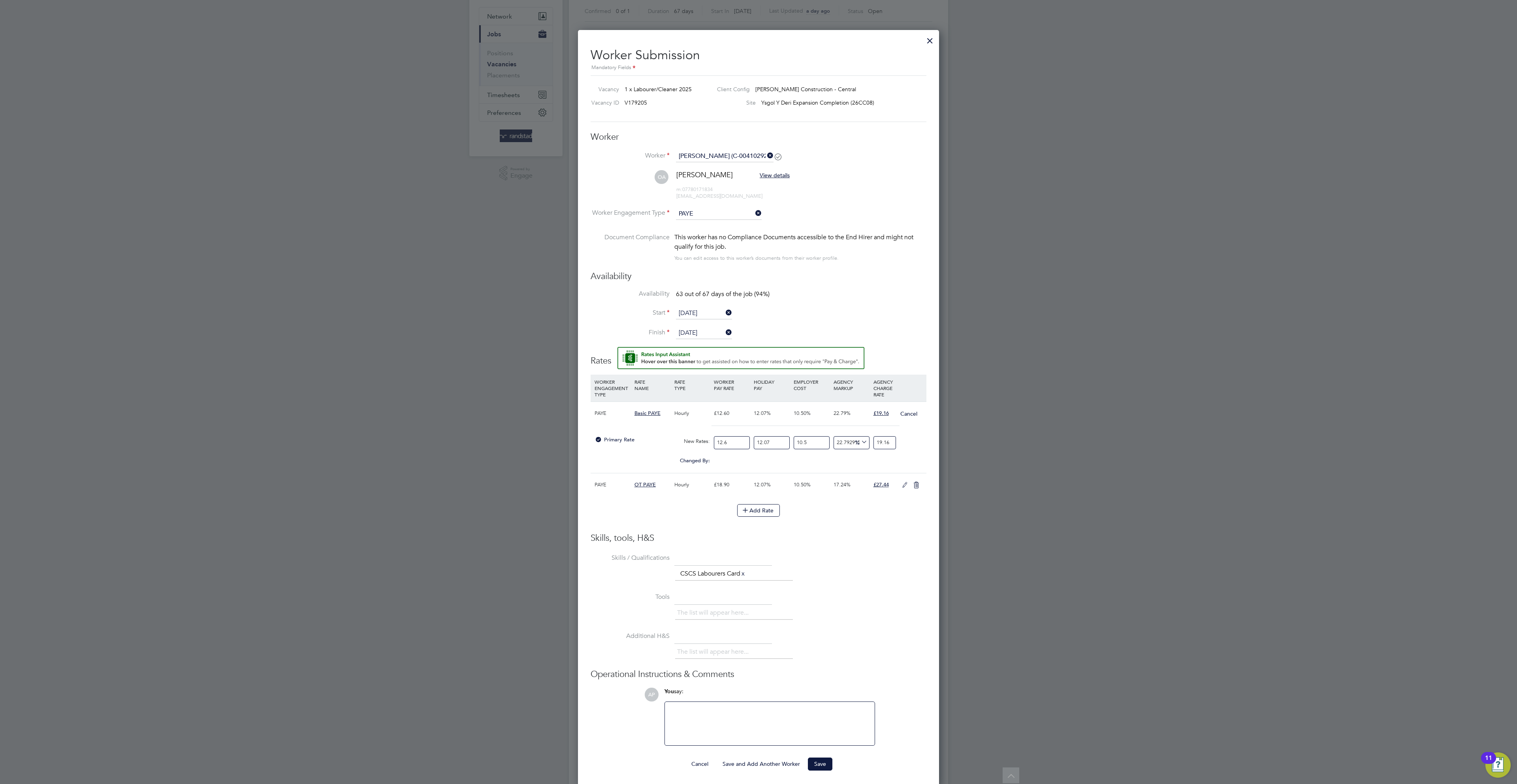
drag, startPoint x: 779, startPoint y: 451, endPoint x: 717, endPoint y: 443, distance: 62.5
click at [724, 446] on div "Primary Rate New Rates: 12.6 12.07 n/a 10.5 n/a 22.79291511284121 0 % 19.16" at bounding box center [758, 443] width 336 height 21
type input "0"
type input "17.096457571160883"
drag, startPoint x: 731, startPoint y: 456, endPoint x: 615, endPoint y: 446, distance: 116.4
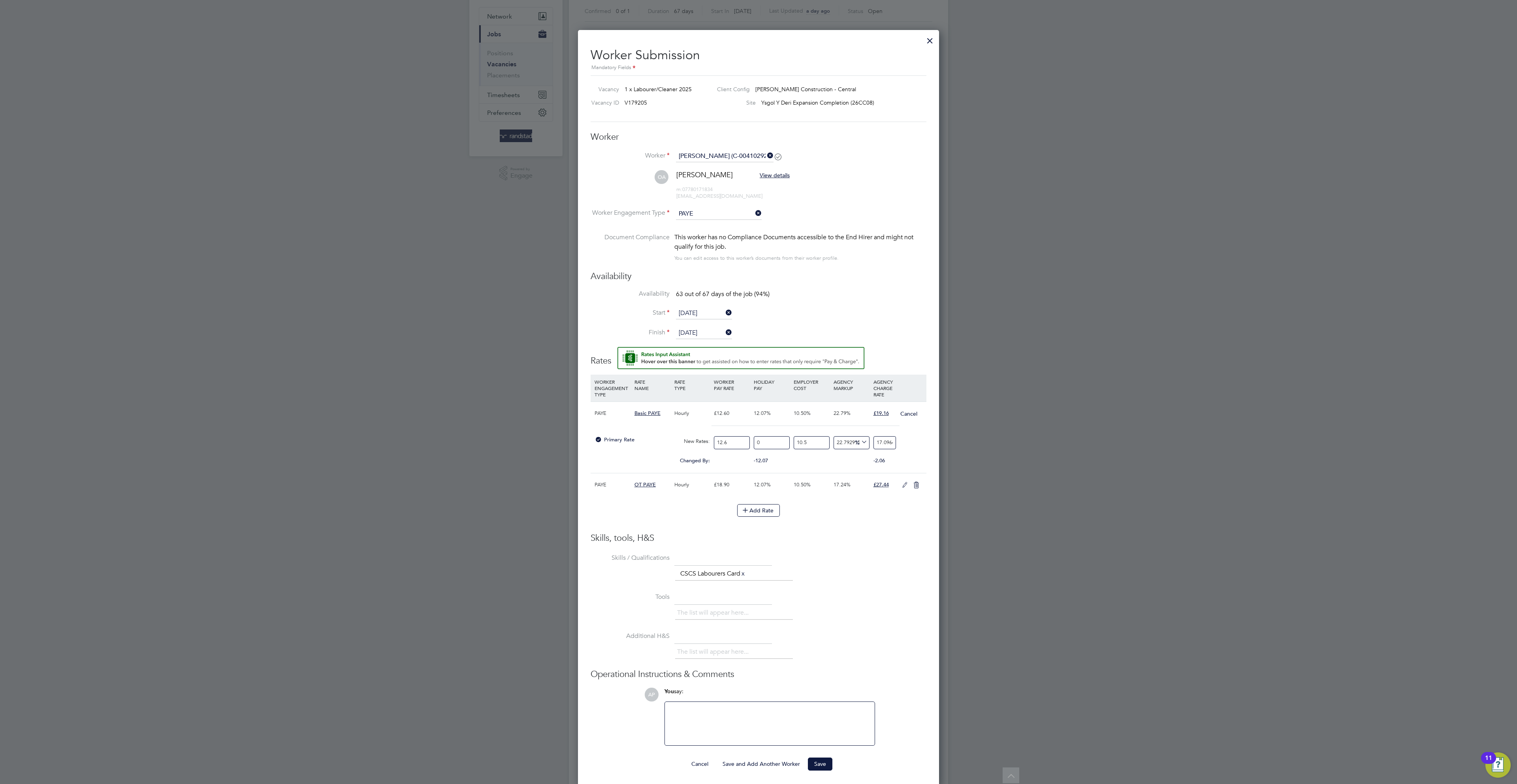
click at [615, 446] on div "Primary Rate New Rates: 12.6 0 n/a 10.5 n/a 22.79291511284121 3.173457571160883…" at bounding box center [758, 443] width 336 height 21
type input "1"
type input "1.3568617119968953"
type input "14"
type input "18.996063967956534"
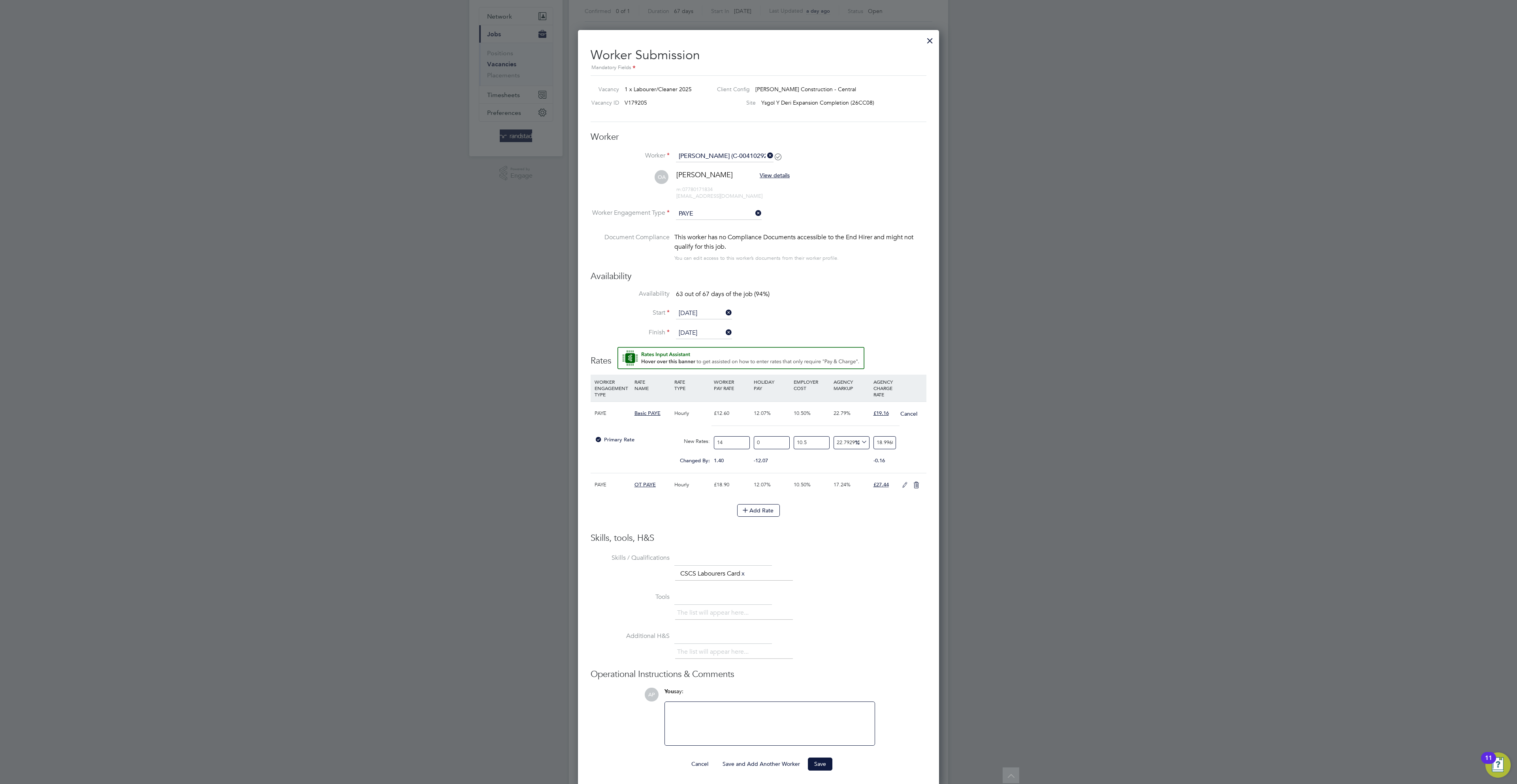
type input "14.1"
type input "19.131750139156225"
type input "14.12"
type input "19.158887373396162"
type input "14.12"
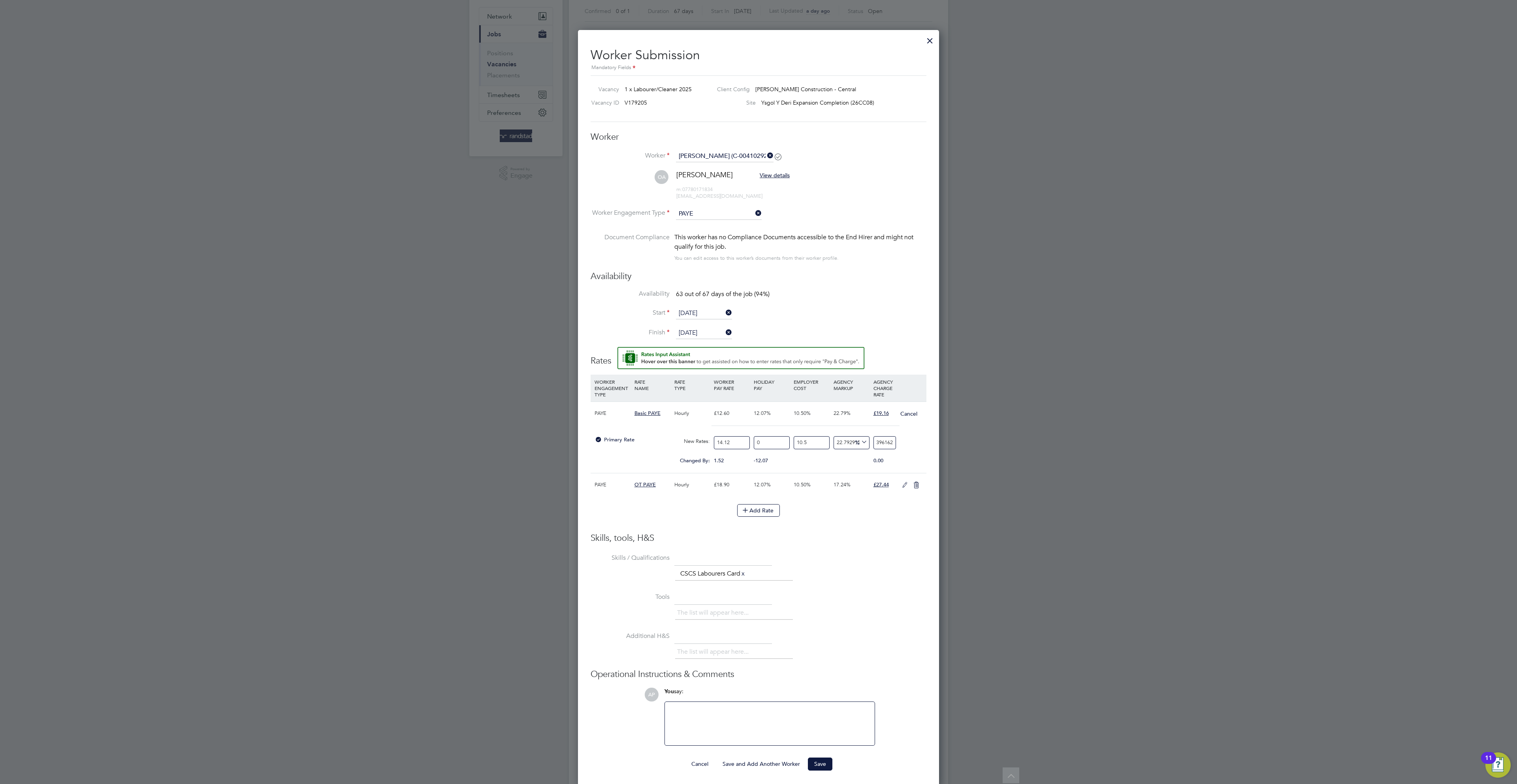
drag, startPoint x: 887, startPoint y: 451, endPoint x: 1006, endPoint y: 454, distance: 119.0
click at [948, 454] on div "All Vacancies Vacancy Activity Logs Vacancy Activity Logs All Vacancies Vacancy…" at bounding box center [758, 439] width 379 height 1004
type input "22.80004614615513"
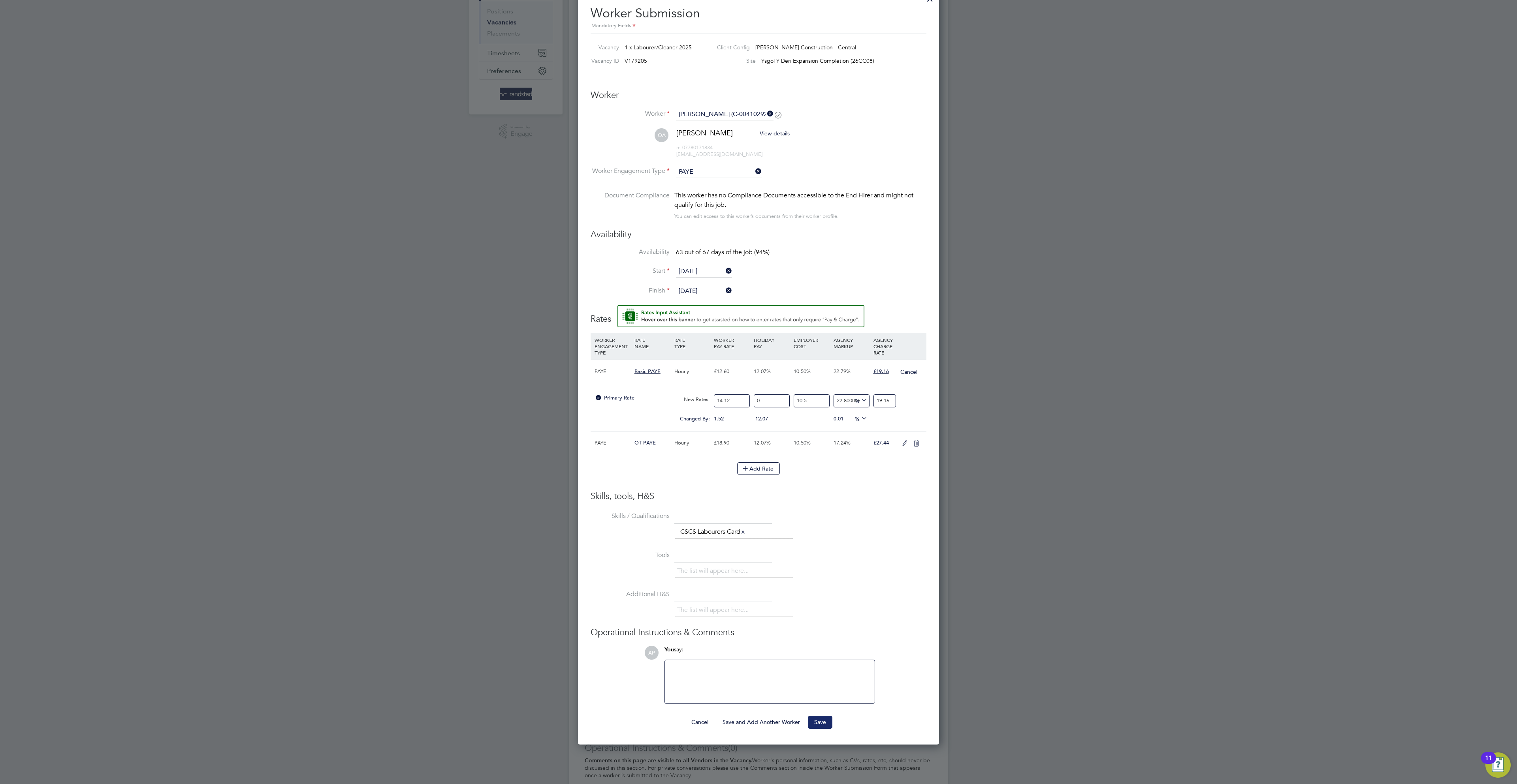
type input "19.16"
click at [819, 729] on button "Save" at bounding box center [820, 722] width 25 height 12
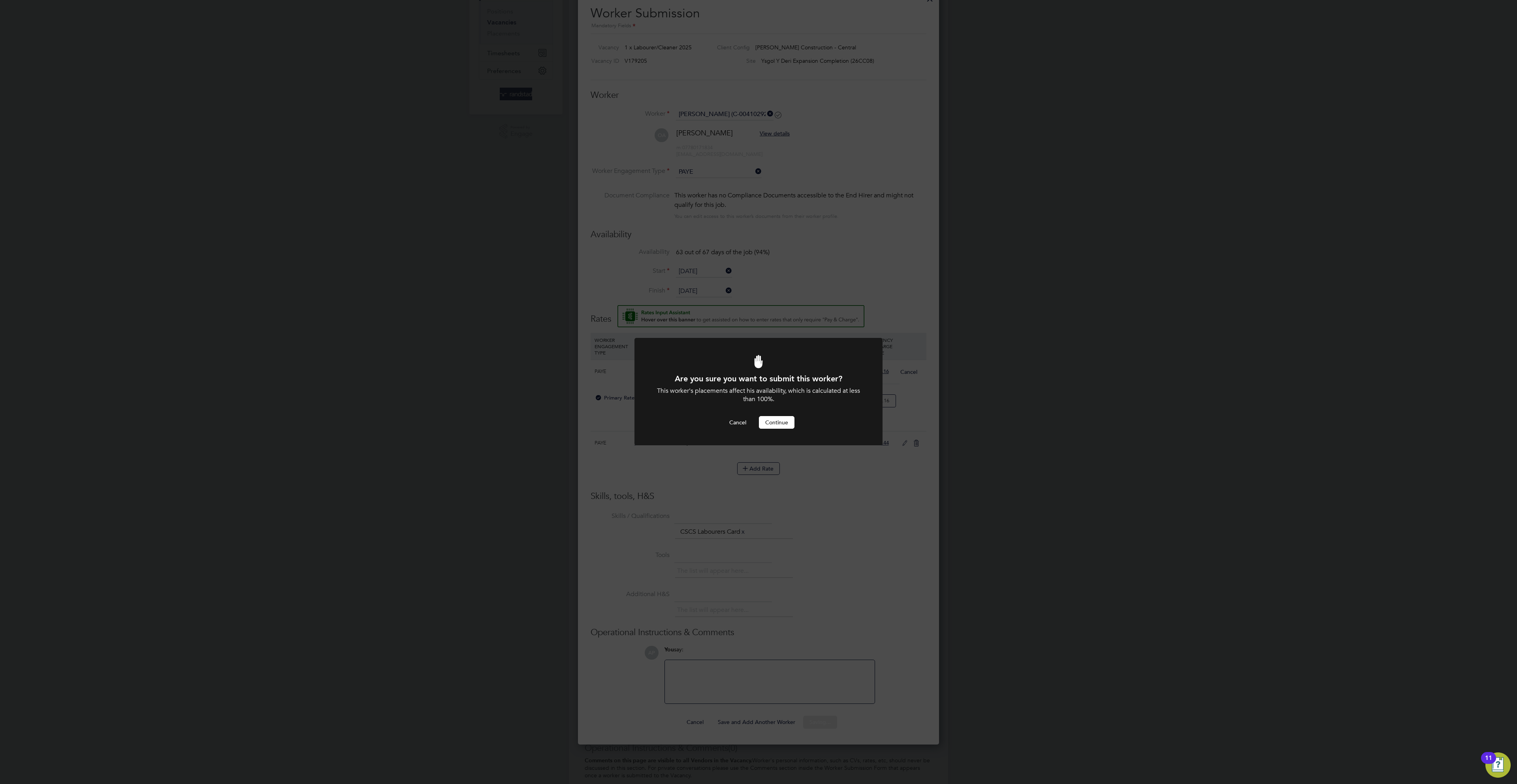
click at [784, 420] on button "Continue" at bounding box center [777, 422] width 35 height 12
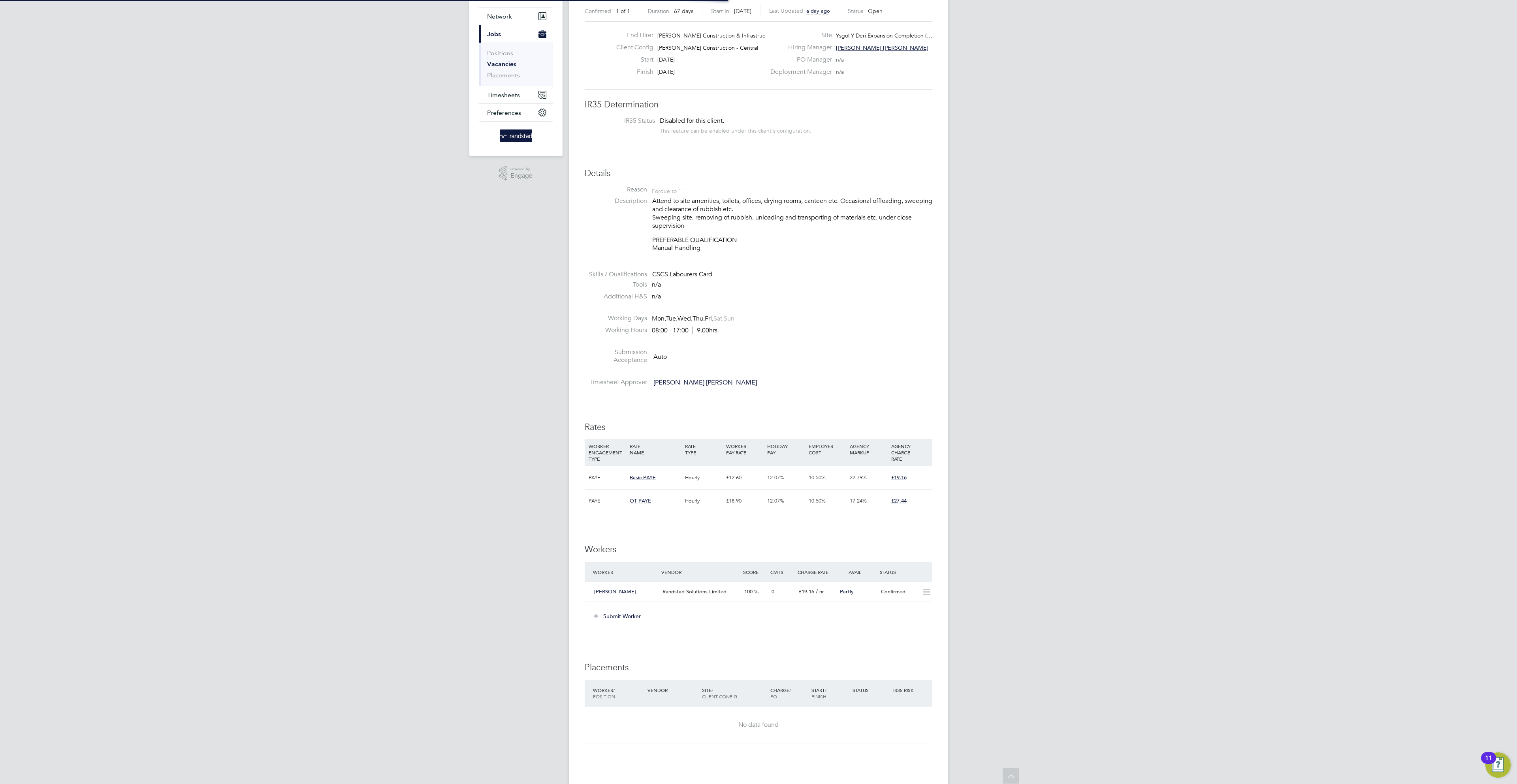
scroll to position [23, 55]
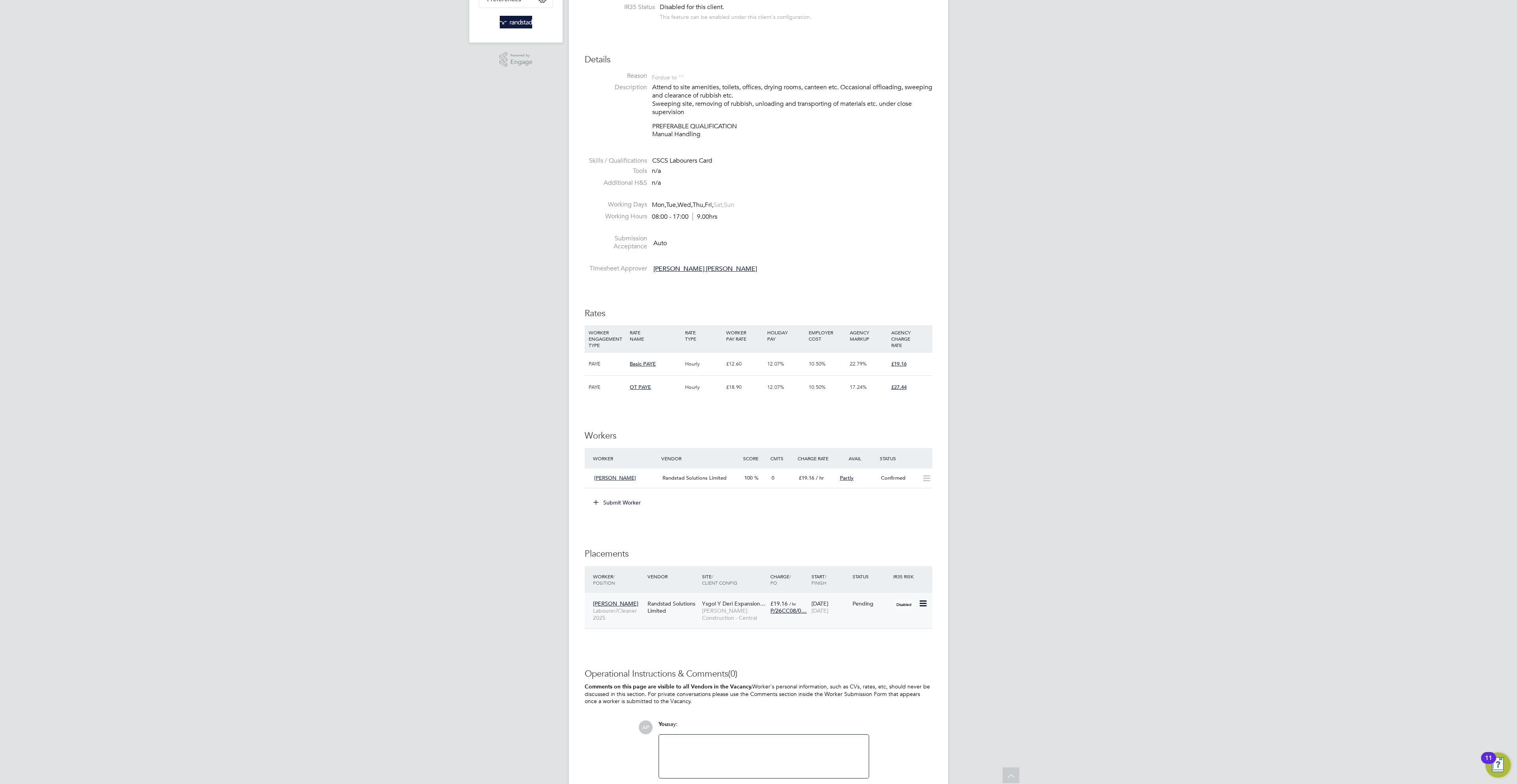
click at [811, 609] on div "30 Aug 2025 31 Oct 2025" at bounding box center [830, 607] width 41 height 22
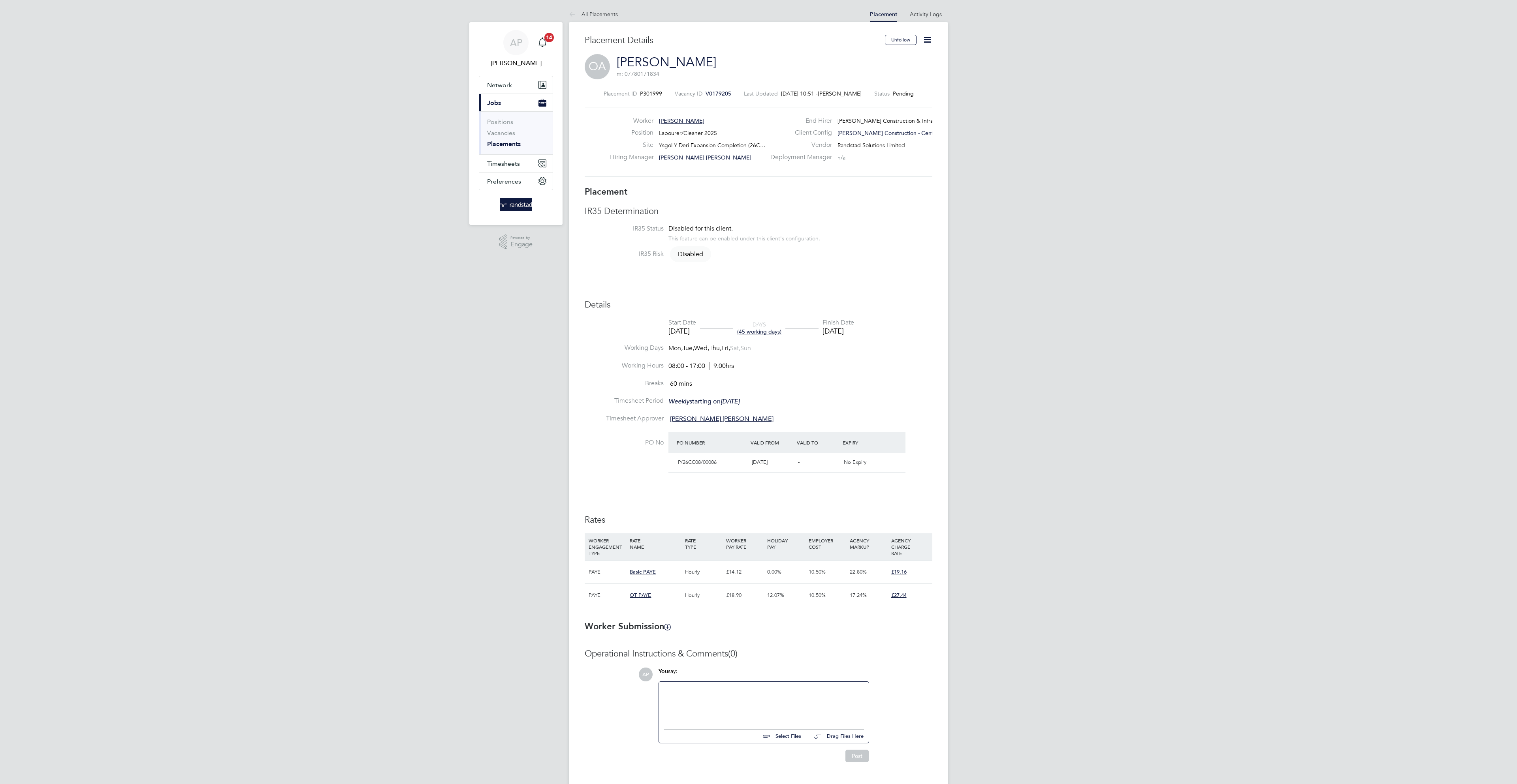
click at [924, 42] on icon at bounding box center [927, 39] width 10 height 10
click at [902, 56] on li "Edit Placement e" at bounding box center [901, 58] width 58 height 11
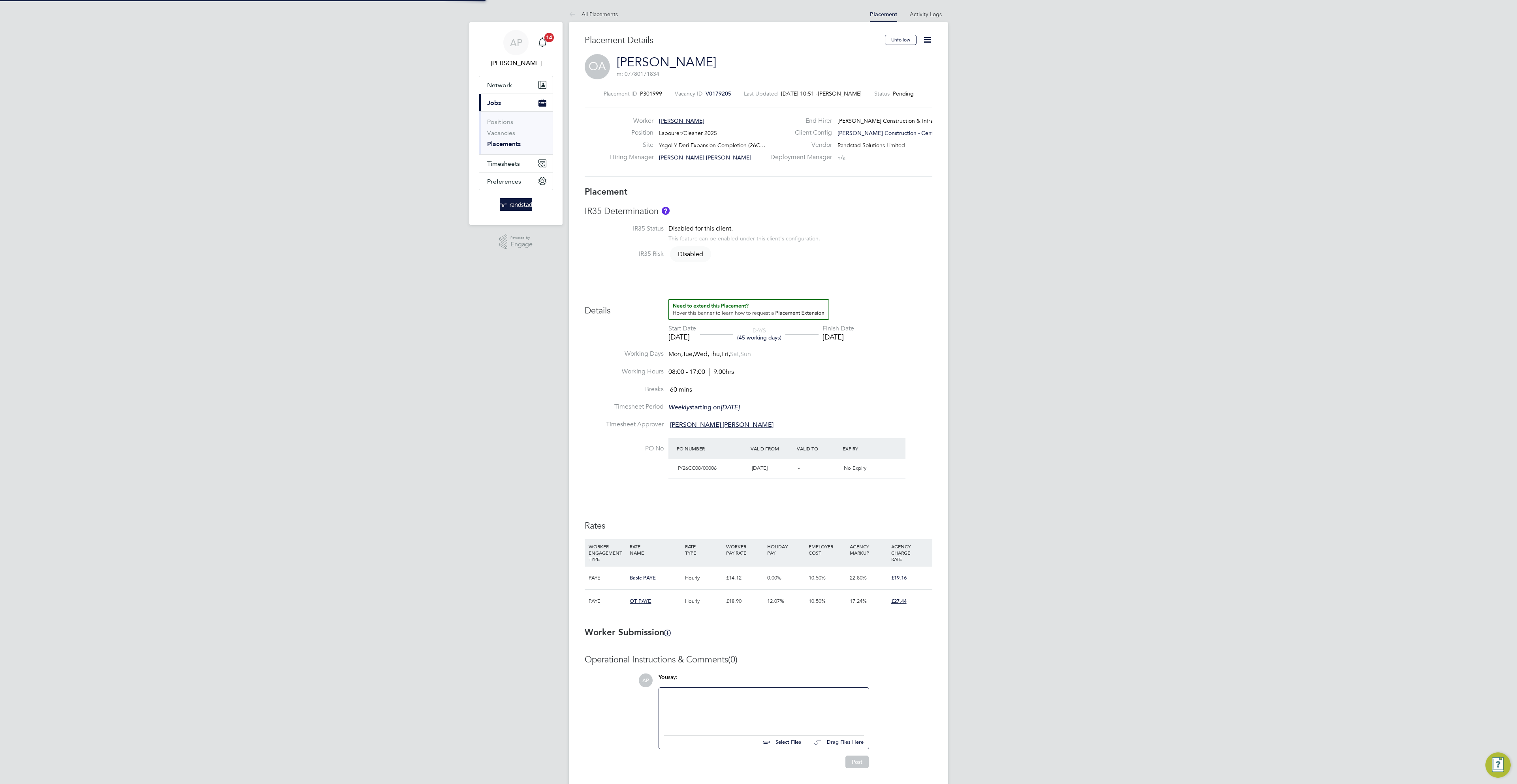
type input "[PERSON_NAME] [PERSON_NAME]"
type input "[DATE]"
type input "08:00"
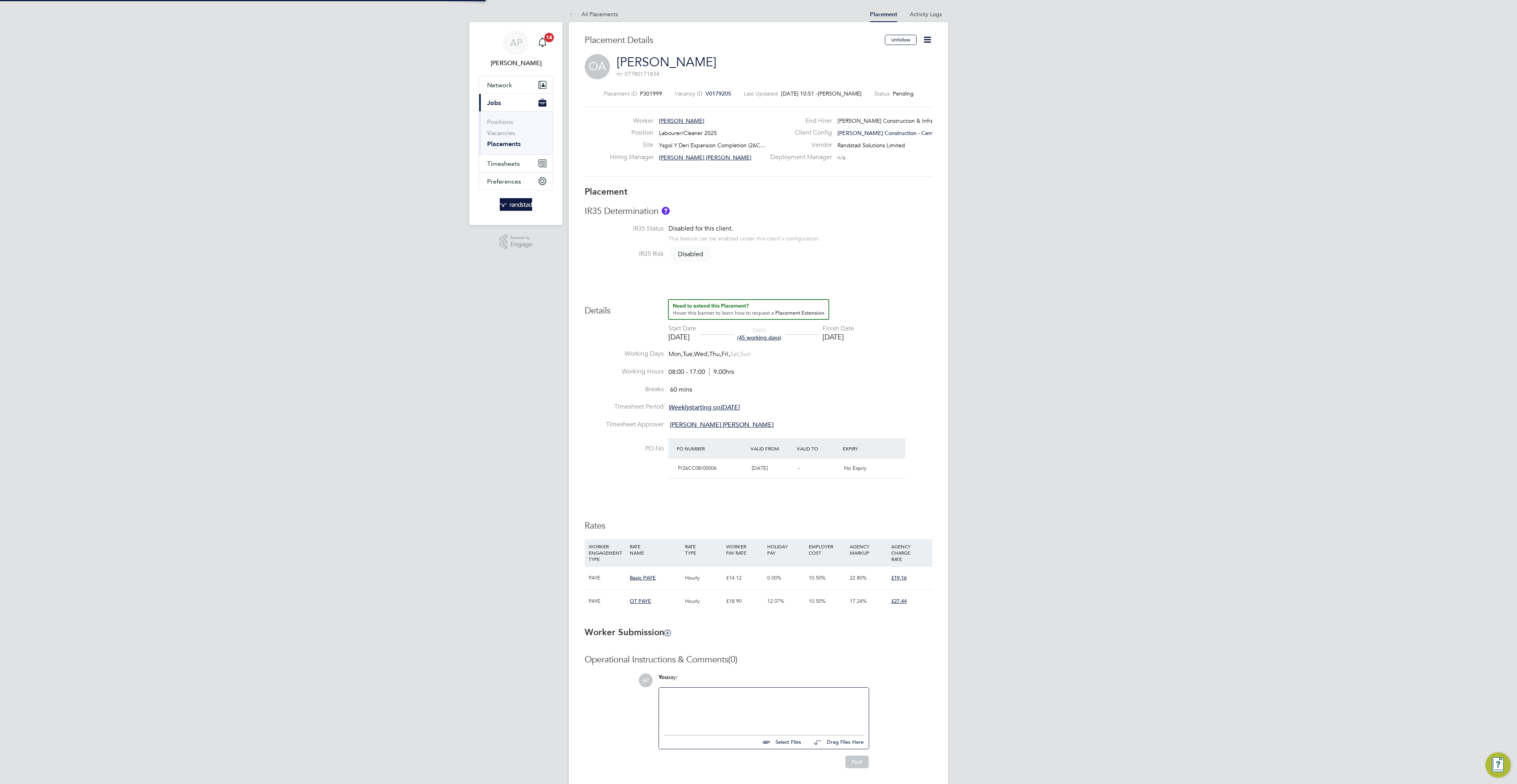
type input "17:00"
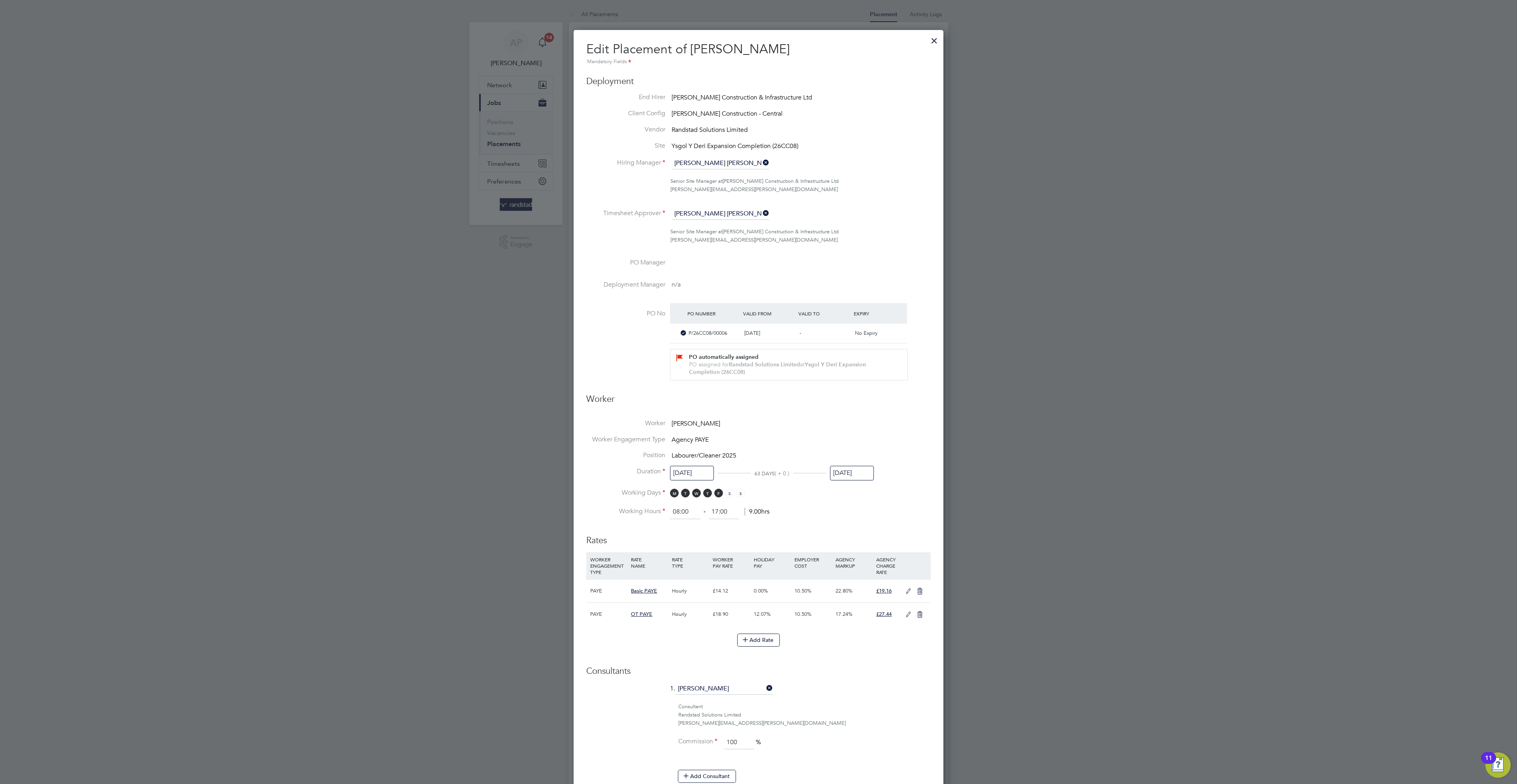
click at [685, 480] on input "[DATE]" at bounding box center [692, 473] width 44 height 15
click at [698, 378] on span "26" at bounding box center [698, 371] width 15 height 15
type input "[DATE]"
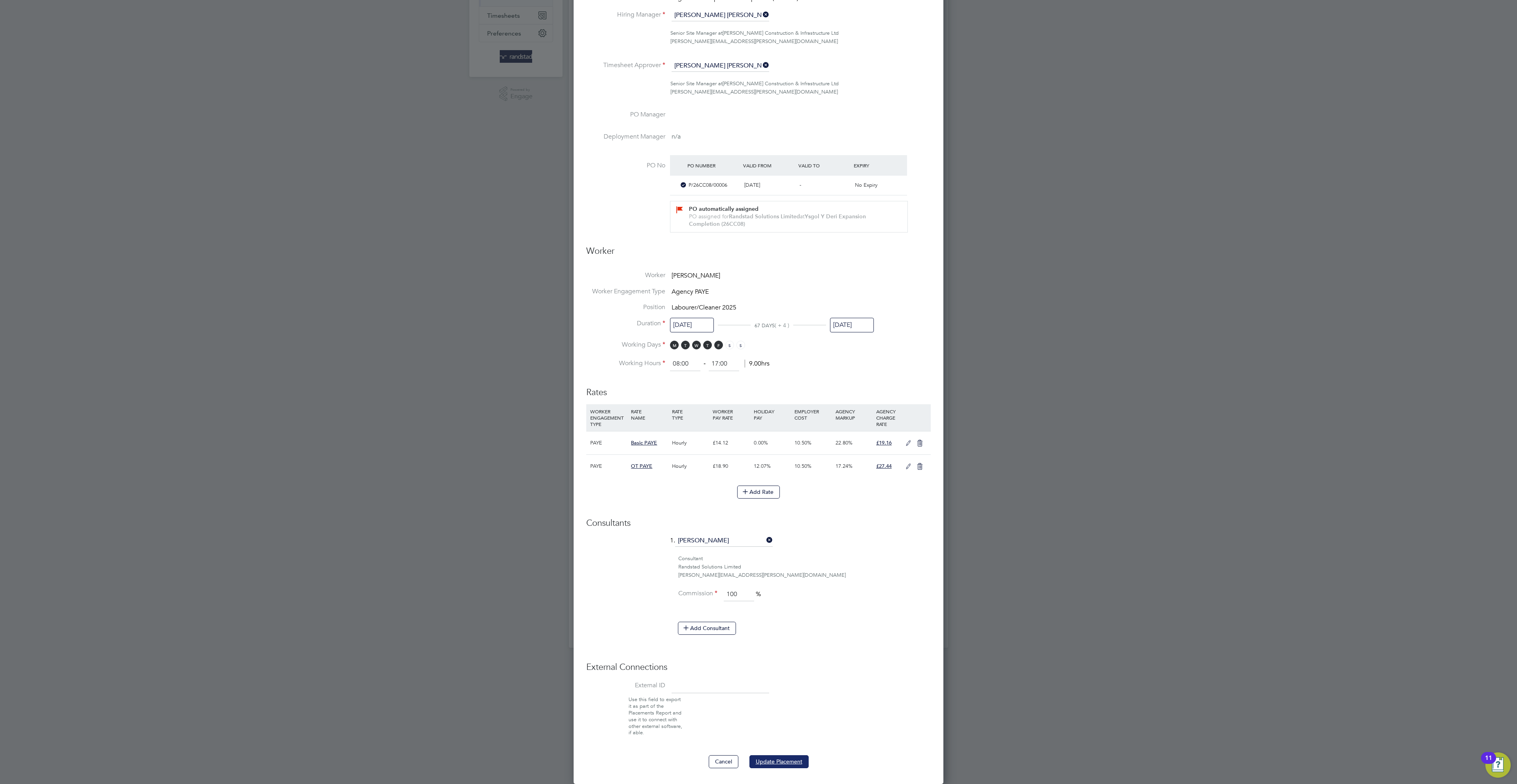
click at [787, 756] on button "Update Placement" at bounding box center [779, 761] width 59 height 12
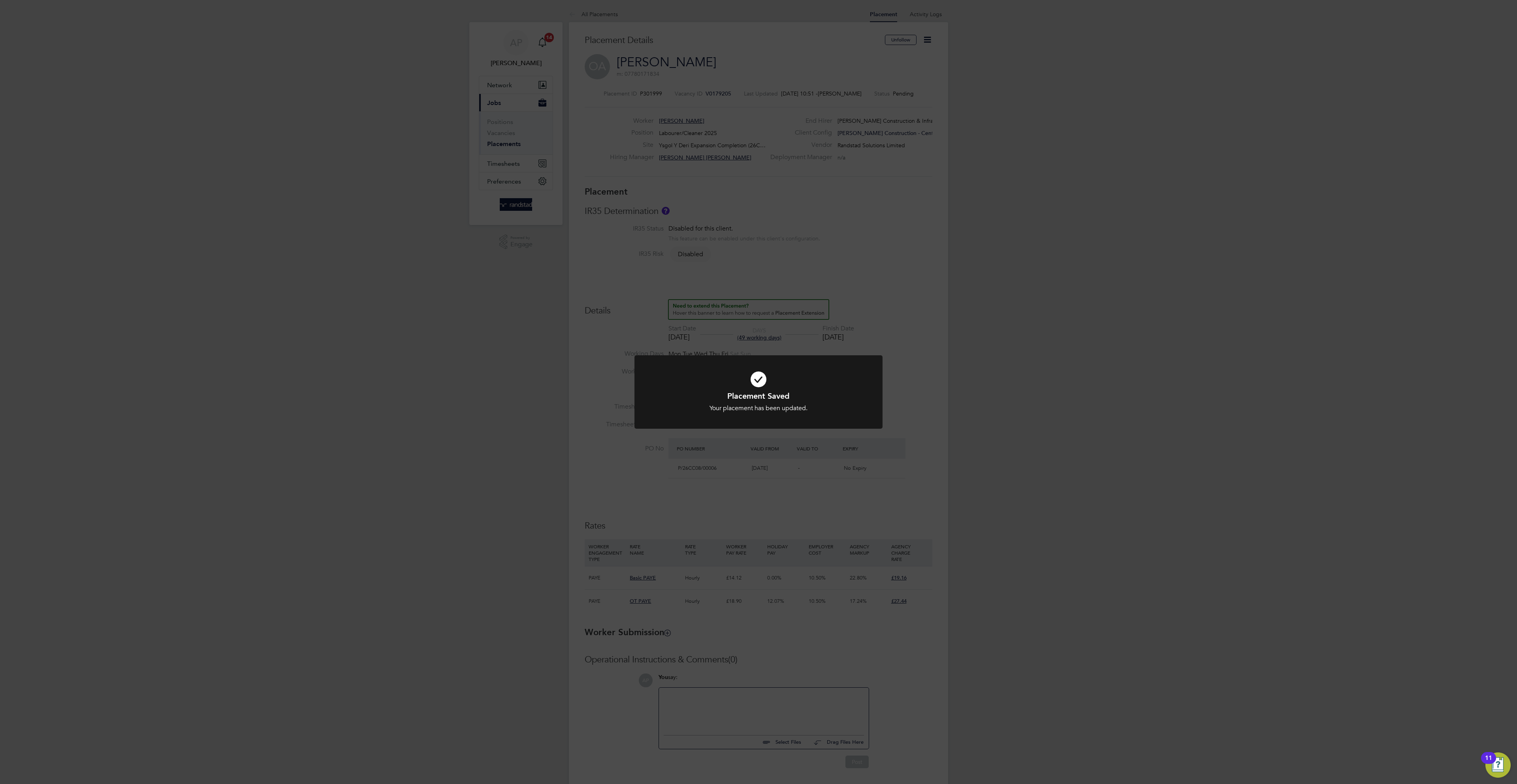
click at [884, 168] on div "Placement Saved Your placement has been updated. Cancel Okay" at bounding box center [758, 392] width 1517 height 784
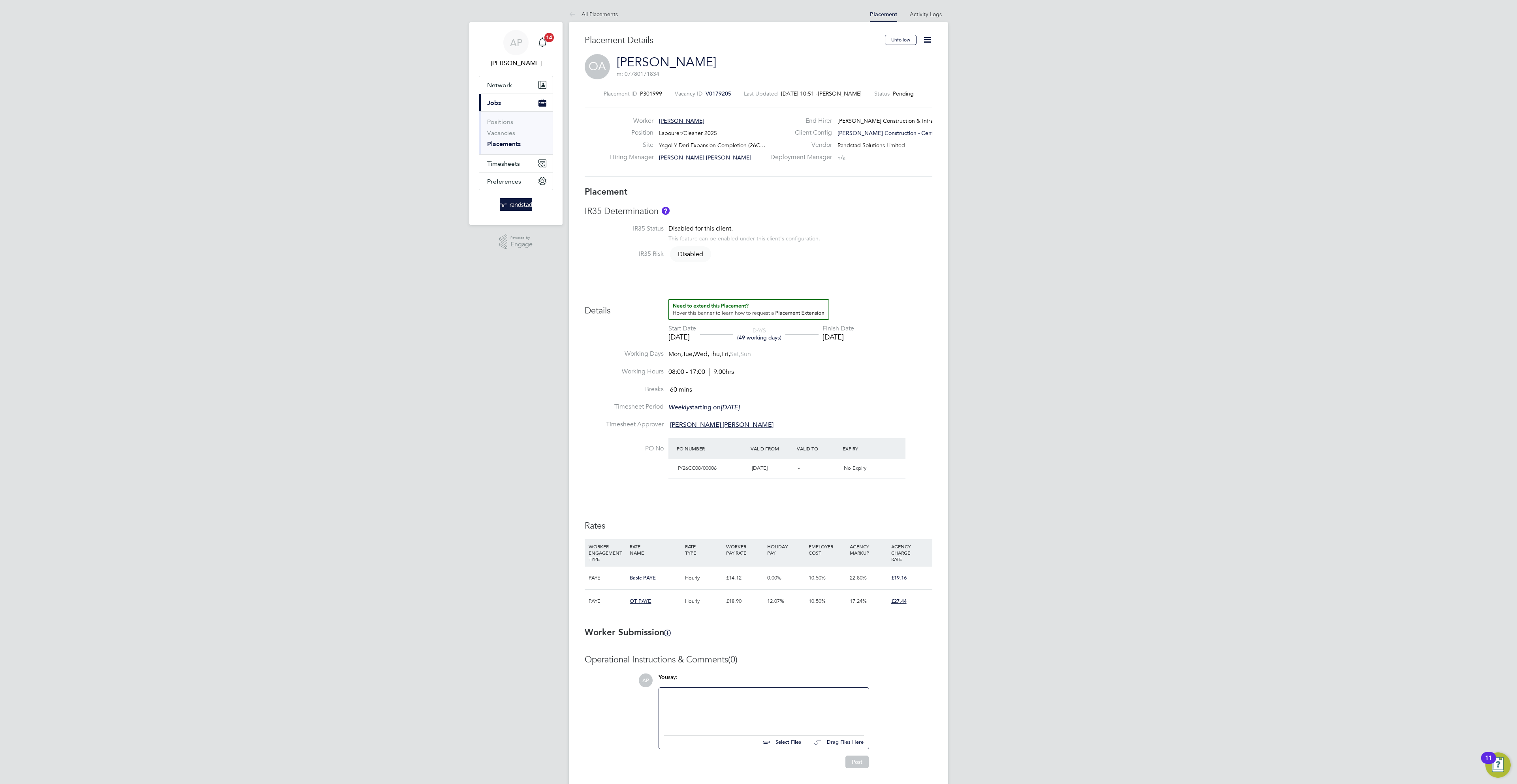
click at [931, 35] on icon at bounding box center [927, 39] width 10 height 10
click at [884, 98] on li "Start" at bounding box center [901, 96] width 58 height 11
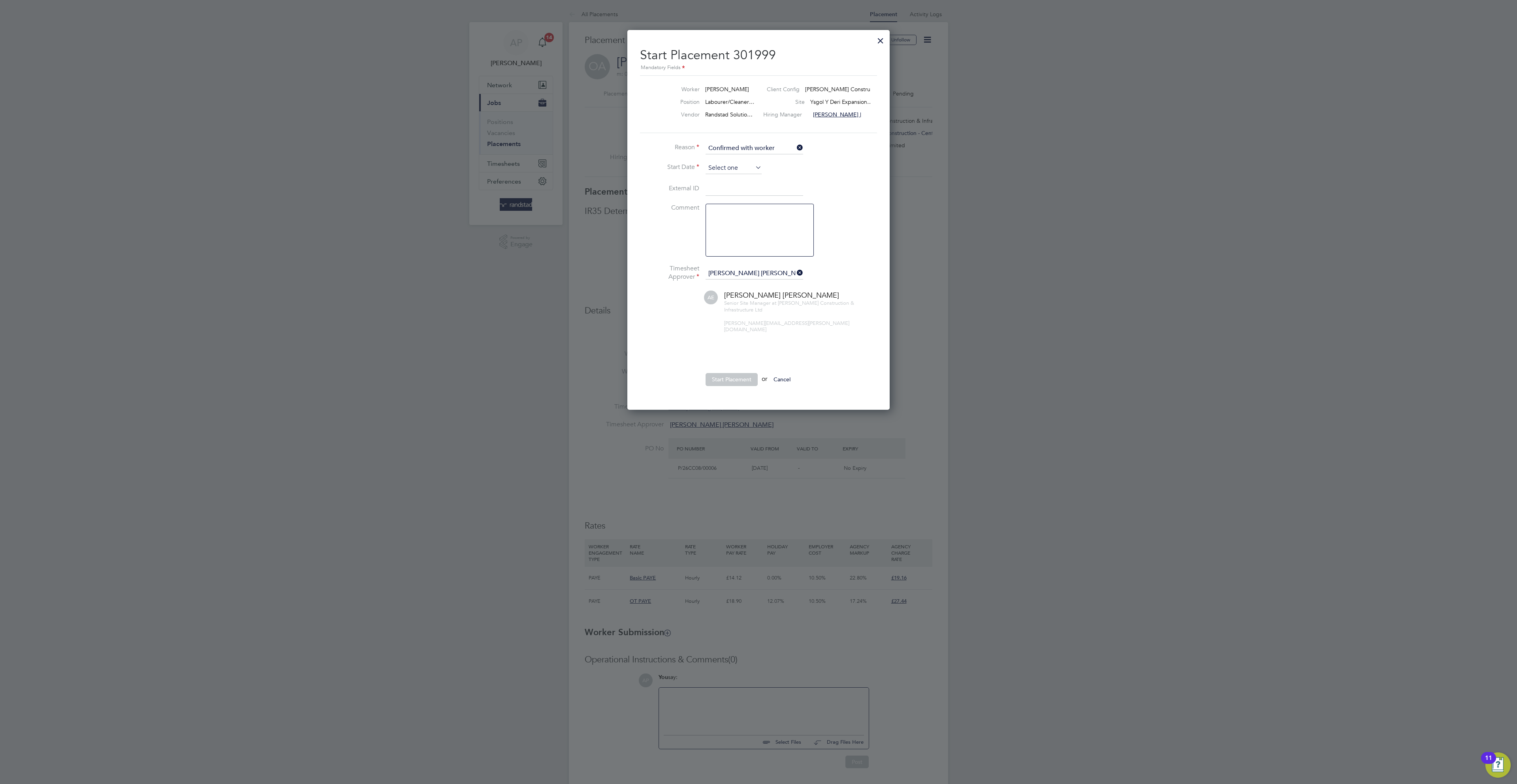
click at [724, 172] on input at bounding box center [733, 168] width 56 height 12
click at [733, 227] on span "26" at bounding box center [733, 219] width 15 height 15
type input "[DATE]"
click at [725, 379] on button "Start Placement" at bounding box center [731, 379] width 52 height 12
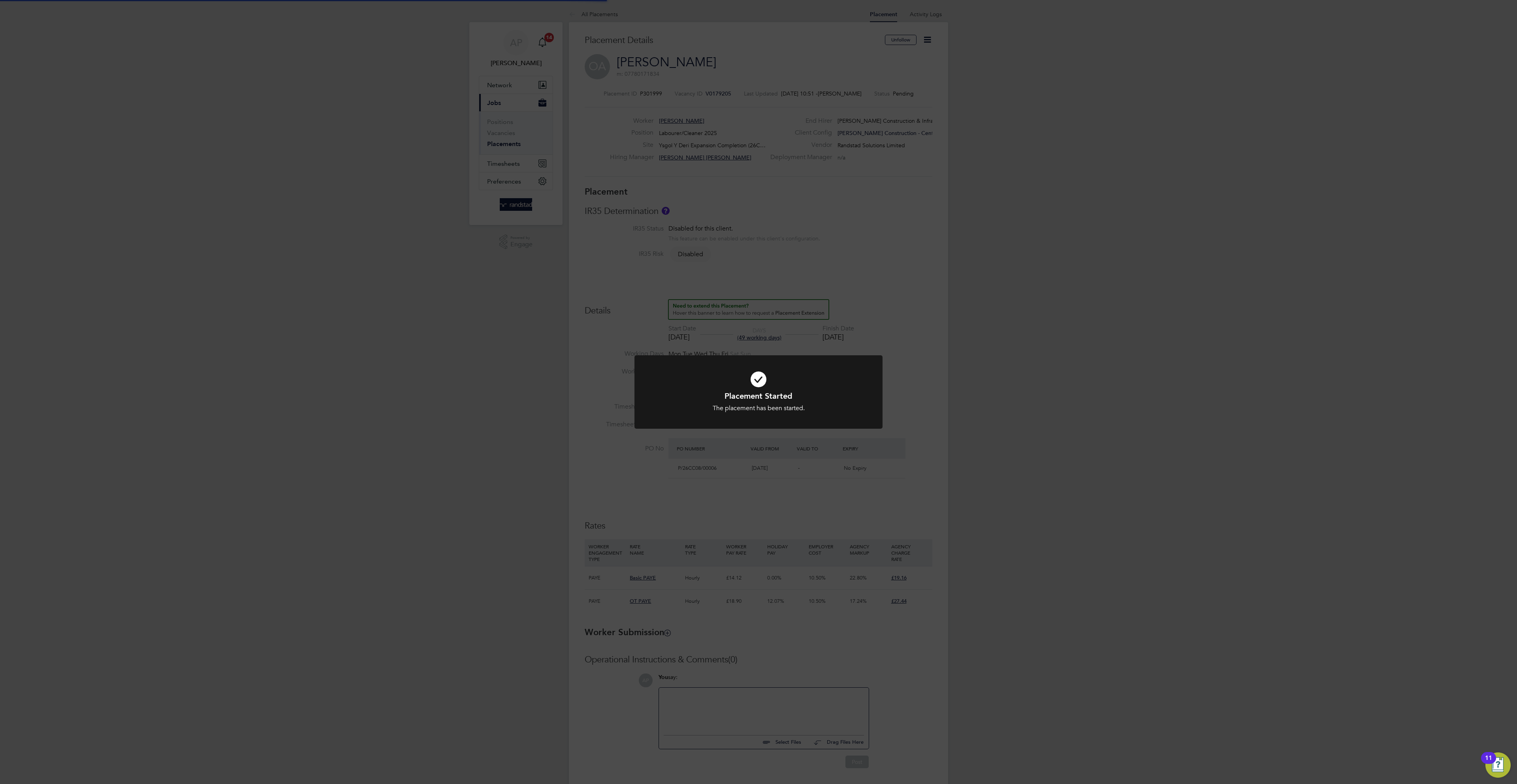
click at [1141, 327] on div "Placement Started The placement has been started. Cancel Okay" at bounding box center [758, 392] width 1517 height 784
